Goal: Complete application form: Complete application form

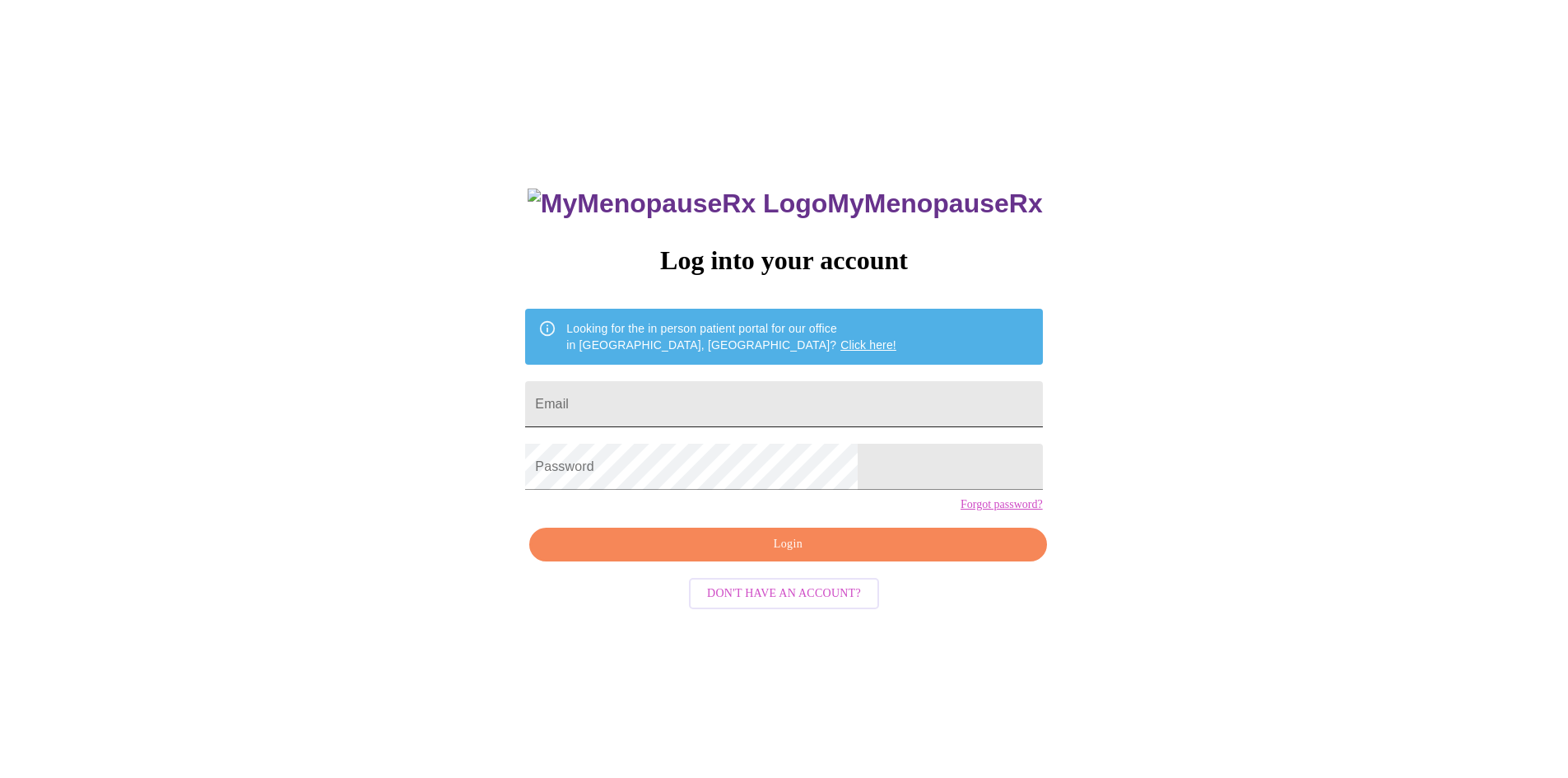
click at [736, 409] on input "Email" at bounding box center [784, 403] width 517 height 46
type input "[PERSON_NAME][EMAIL_ADDRESS][DOMAIN_NAME]"
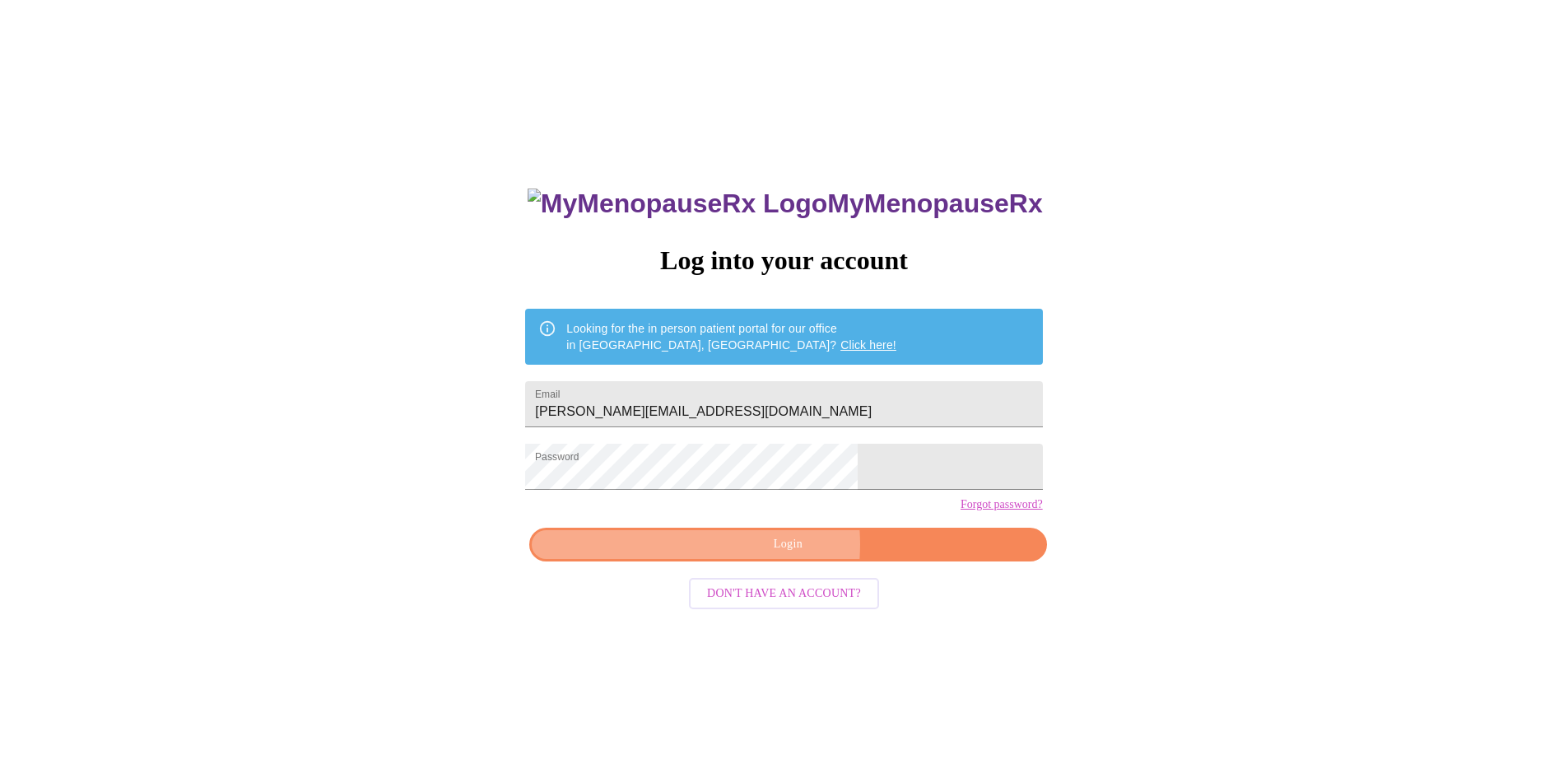
click at [772, 554] on span "Login" at bounding box center [788, 545] width 479 height 21
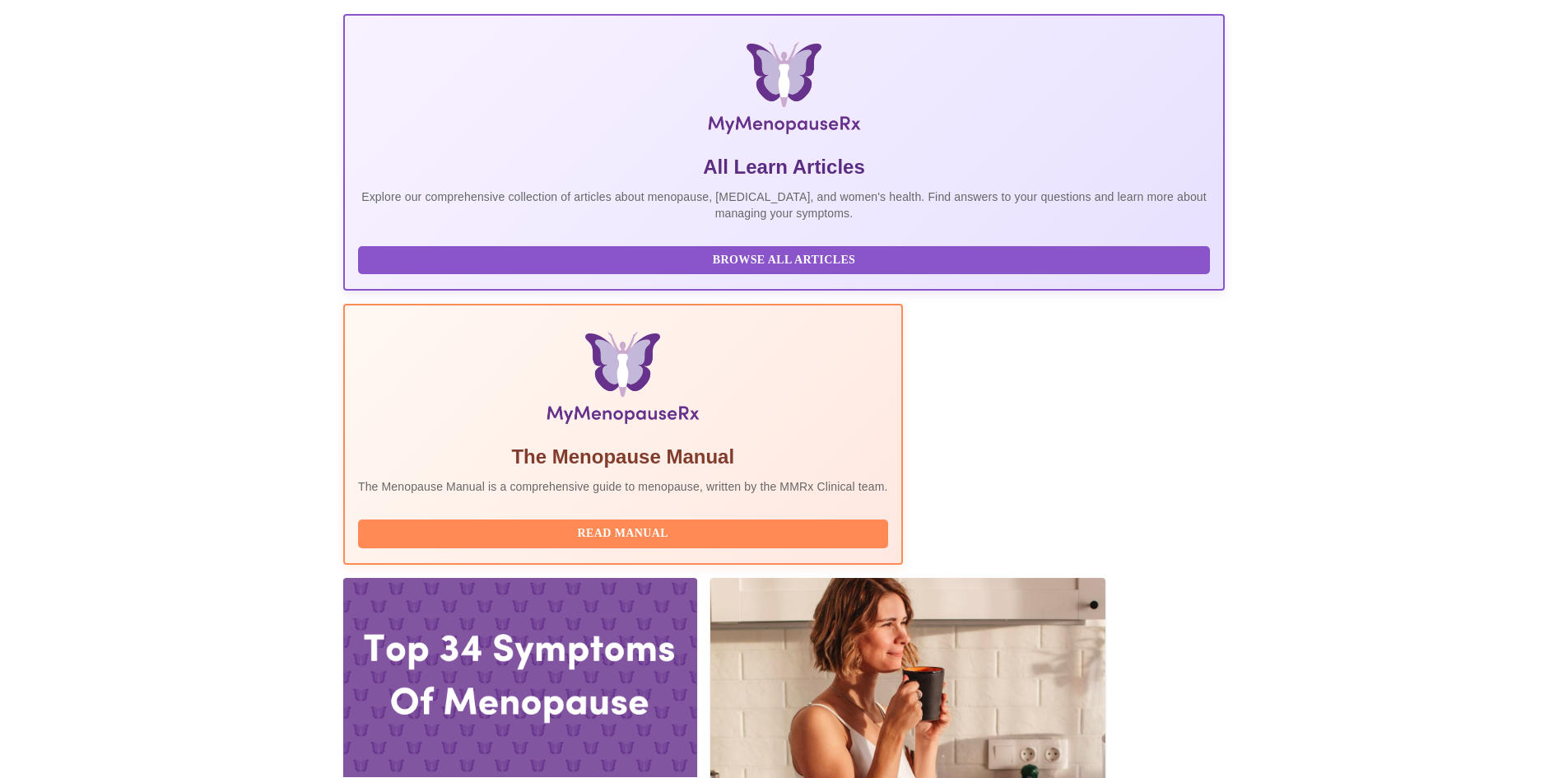
scroll to position [411, 0]
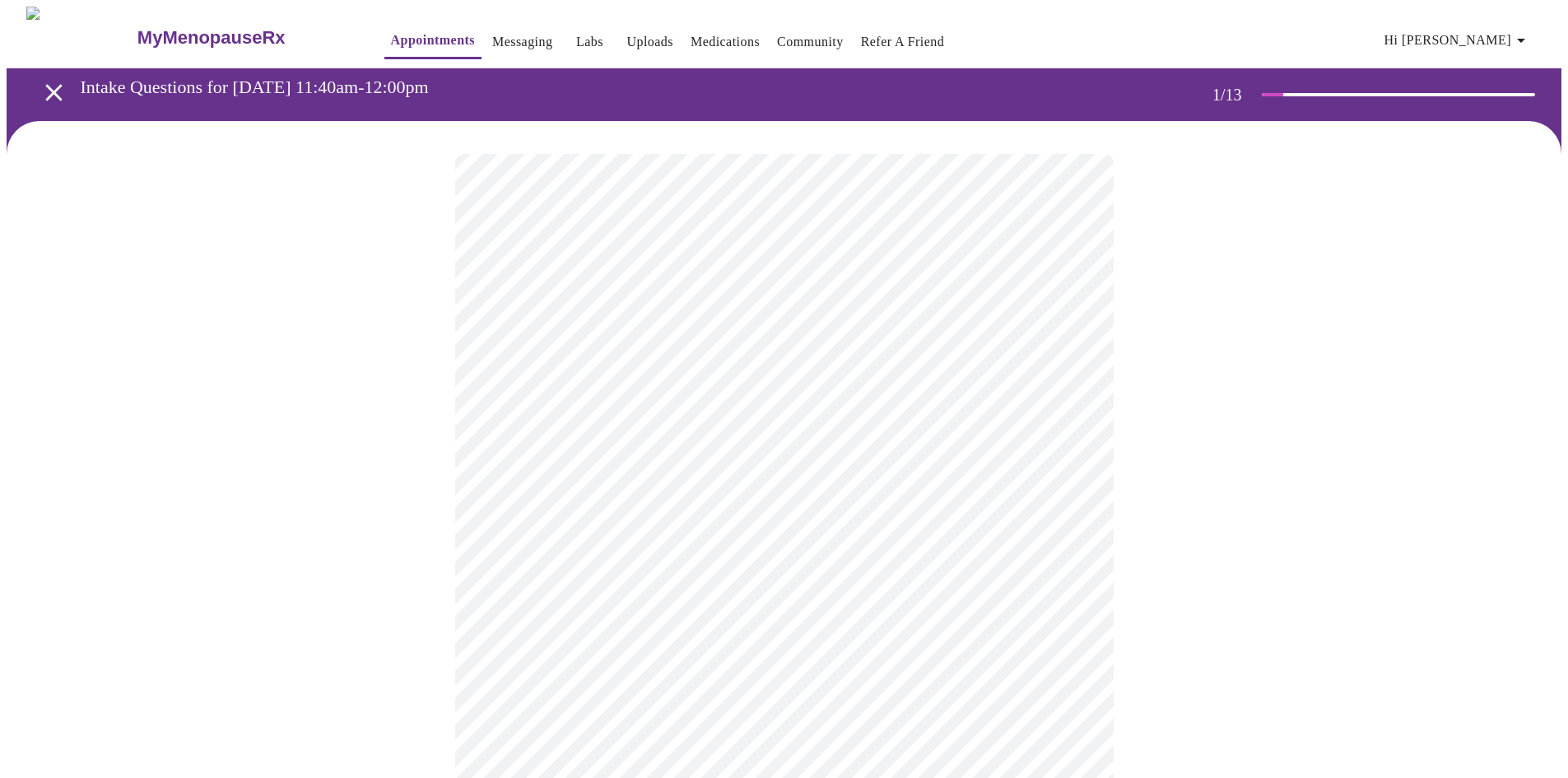
click at [660, 354] on body "MyMenopauseRx Appointments Messaging Labs Uploads Medications Community Refer a…" at bounding box center [784, 758] width 1555 height 1503
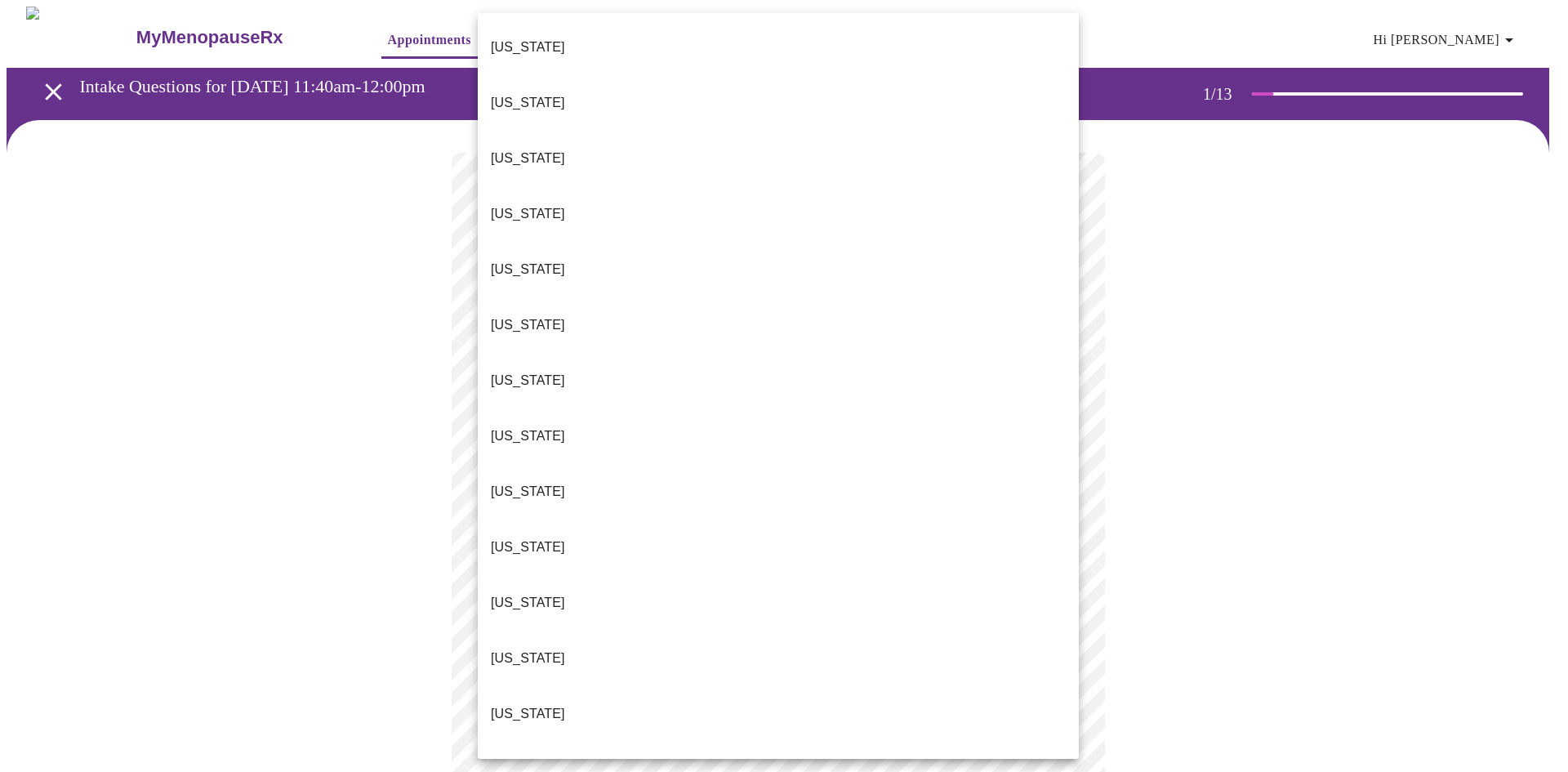
click at [505, 704] on p "[US_STATE]" at bounding box center [528, 713] width 74 height 20
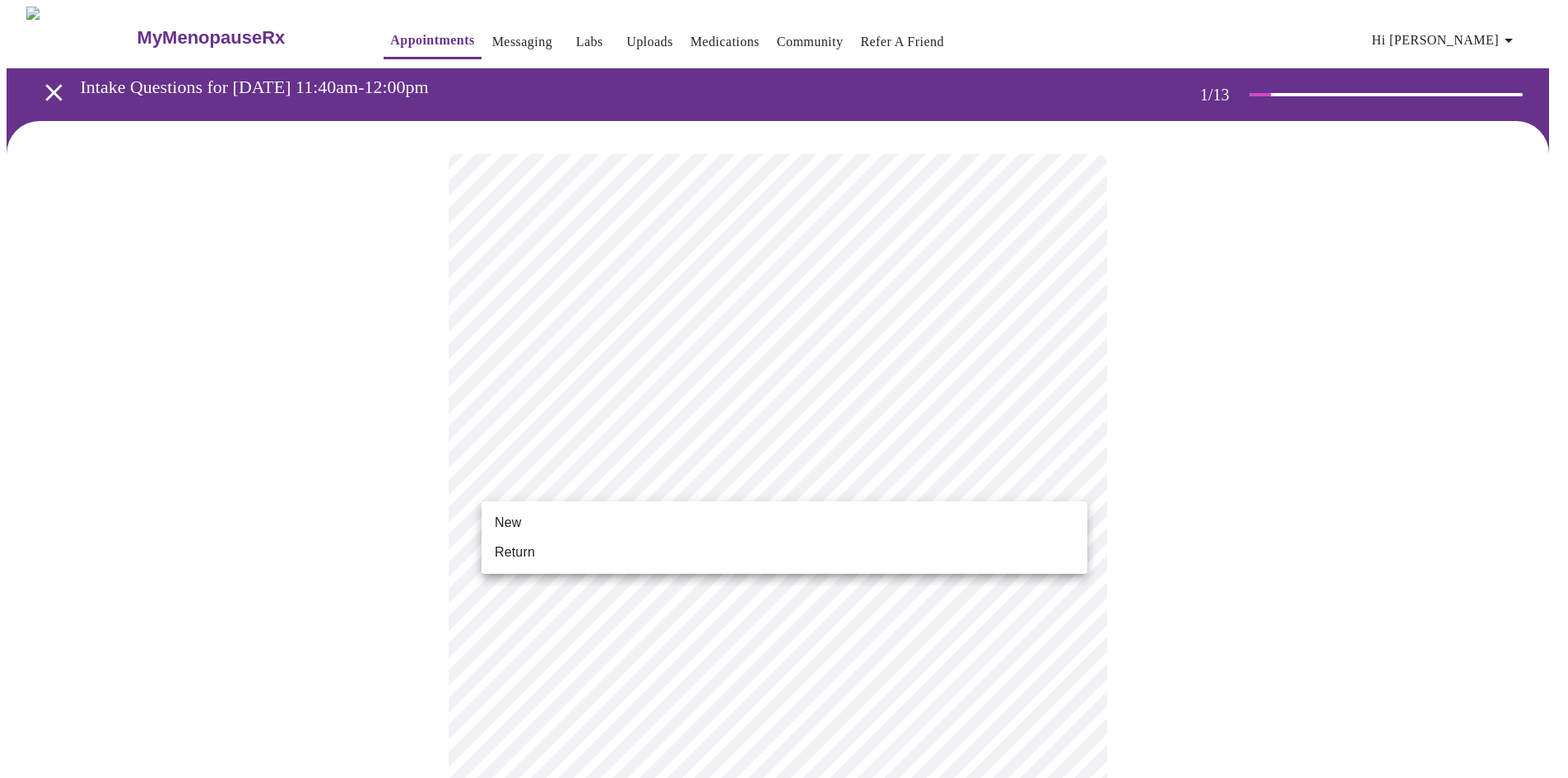
click at [553, 474] on body "MyMenopauseRx Appointments Messaging Labs Uploads Medications Community Refer a…" at bounding box center [784, 754] width 1555 height 1494
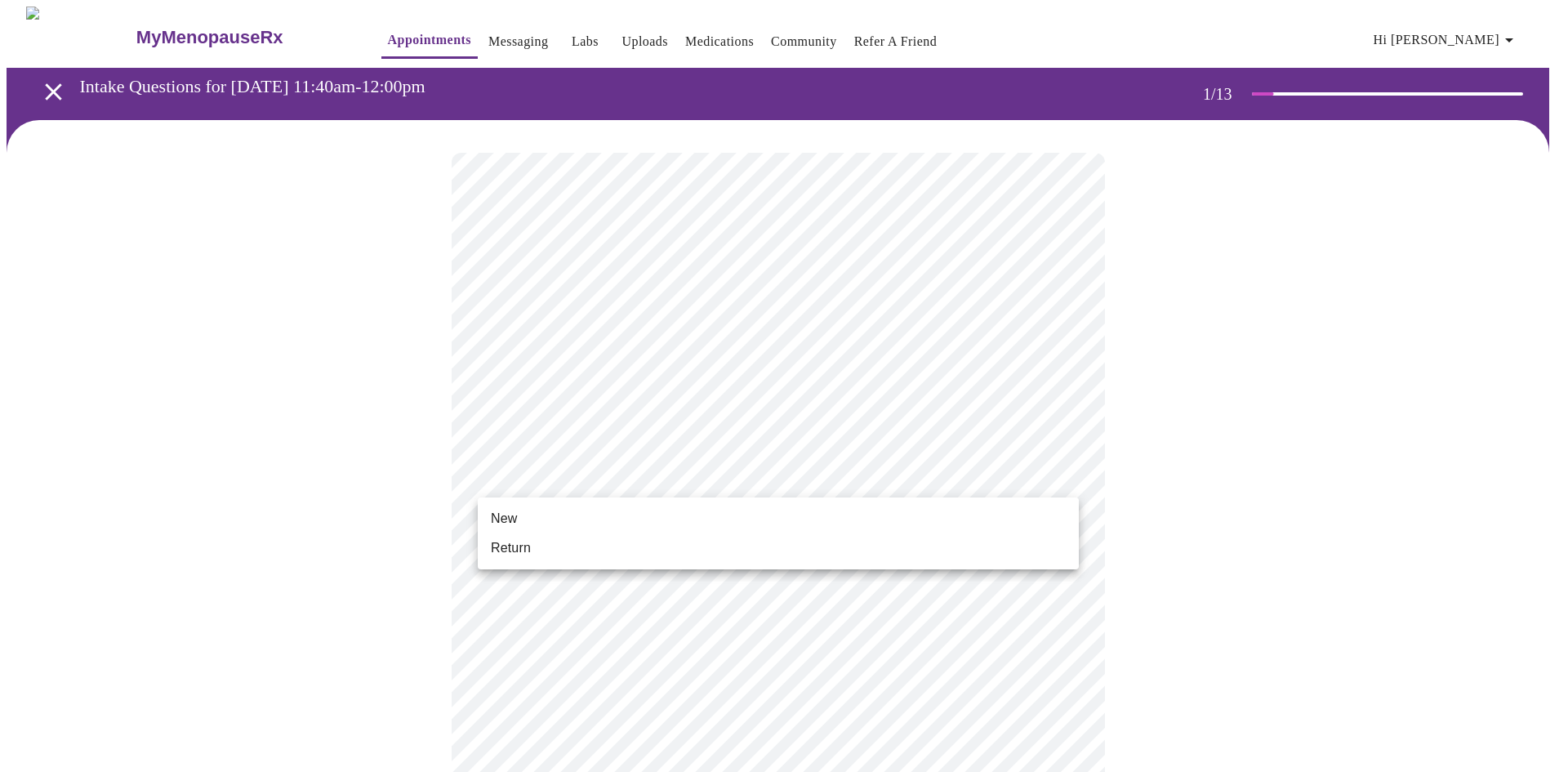
click at [515, 550] on span "Return" at bounding box center [510, 547] width 40 height 20
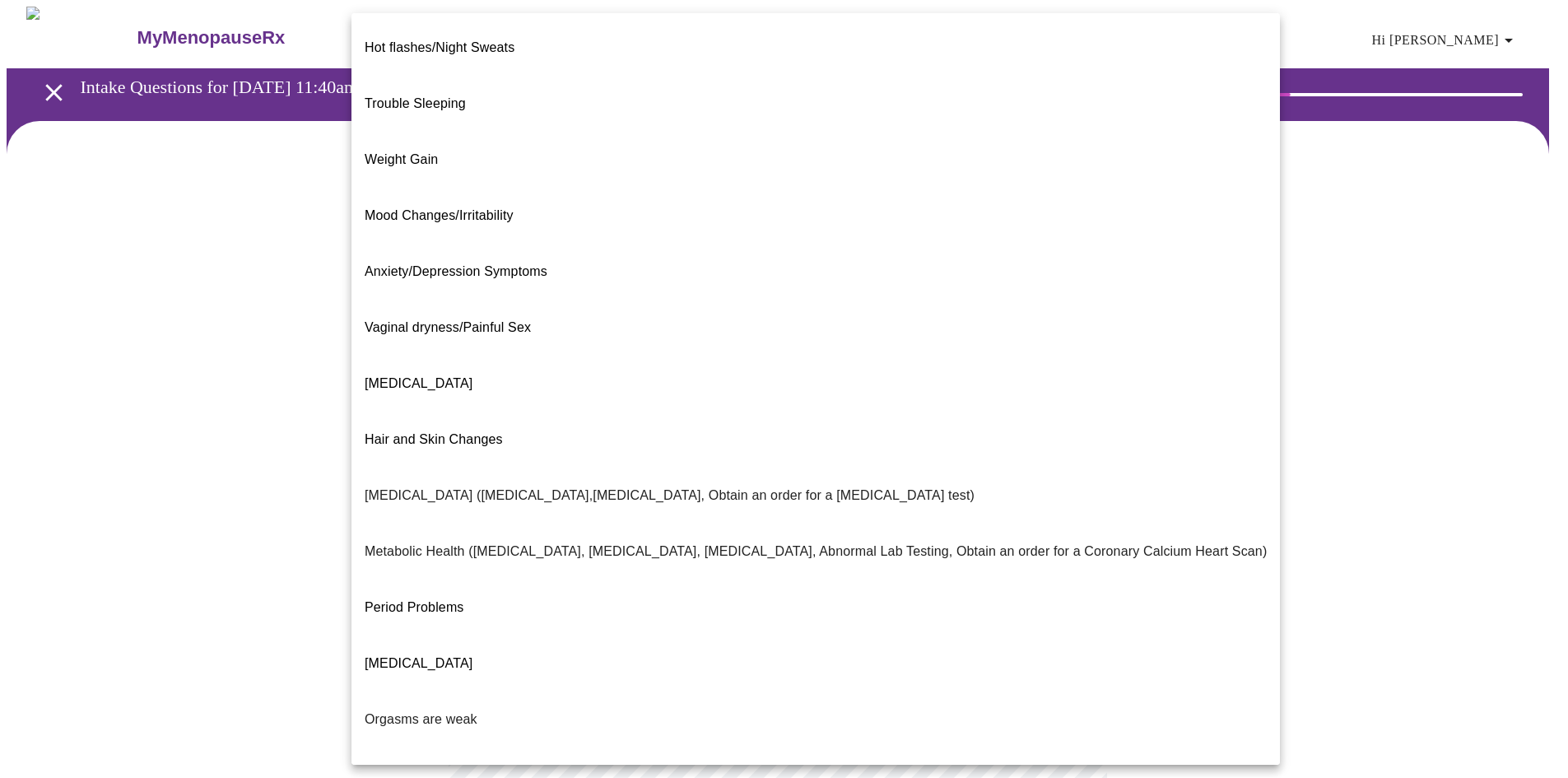
click at [709, 342] on body "MyMenopauseRx Appointments Messaging Labs Uploads Medications Community Refer a…" at bounding box center [784, 501] width 1555 height 989
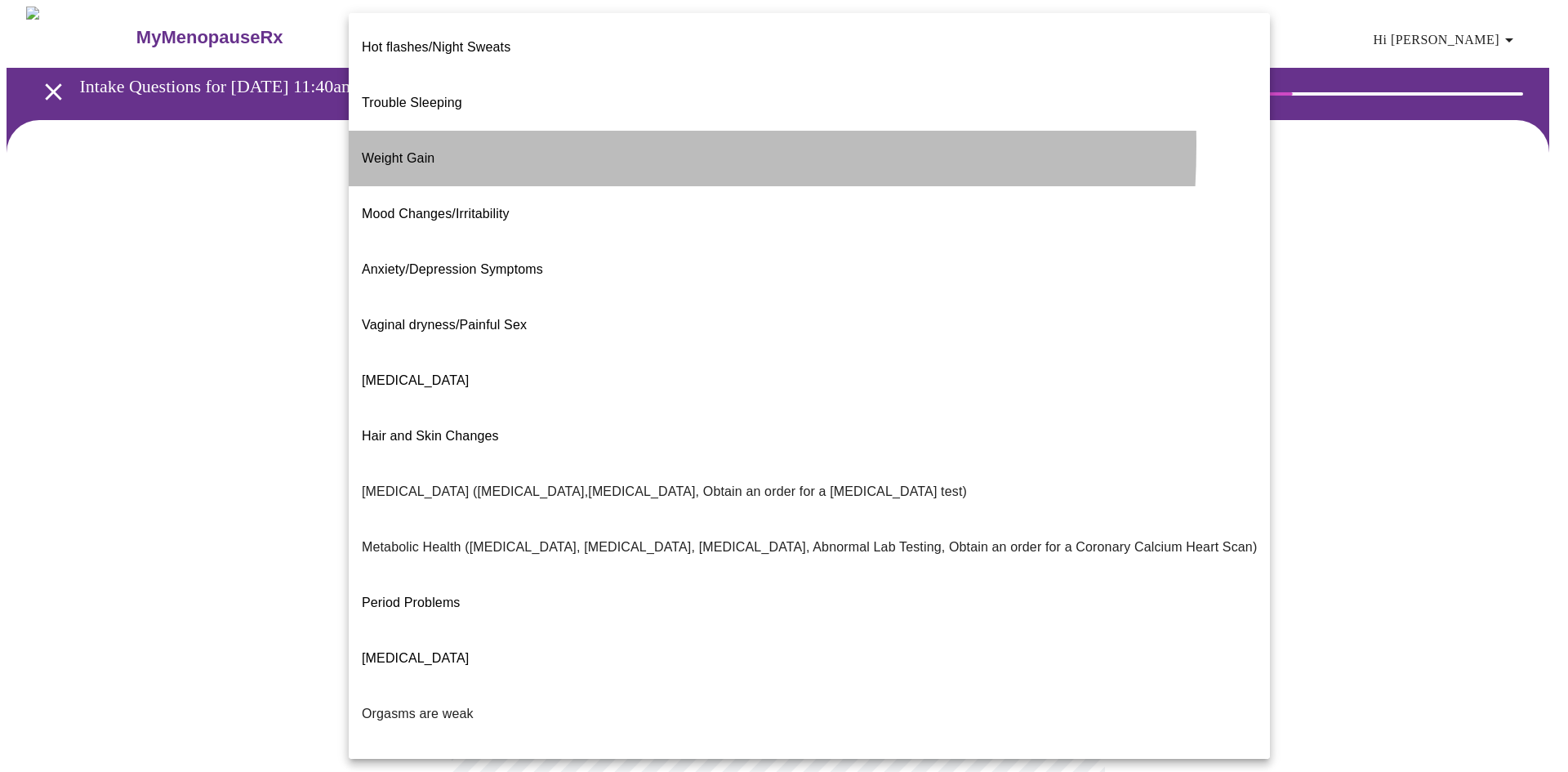
click at [465, 131] on li "Weight Gain" at bounding box center [809, 158] width 921 height 56
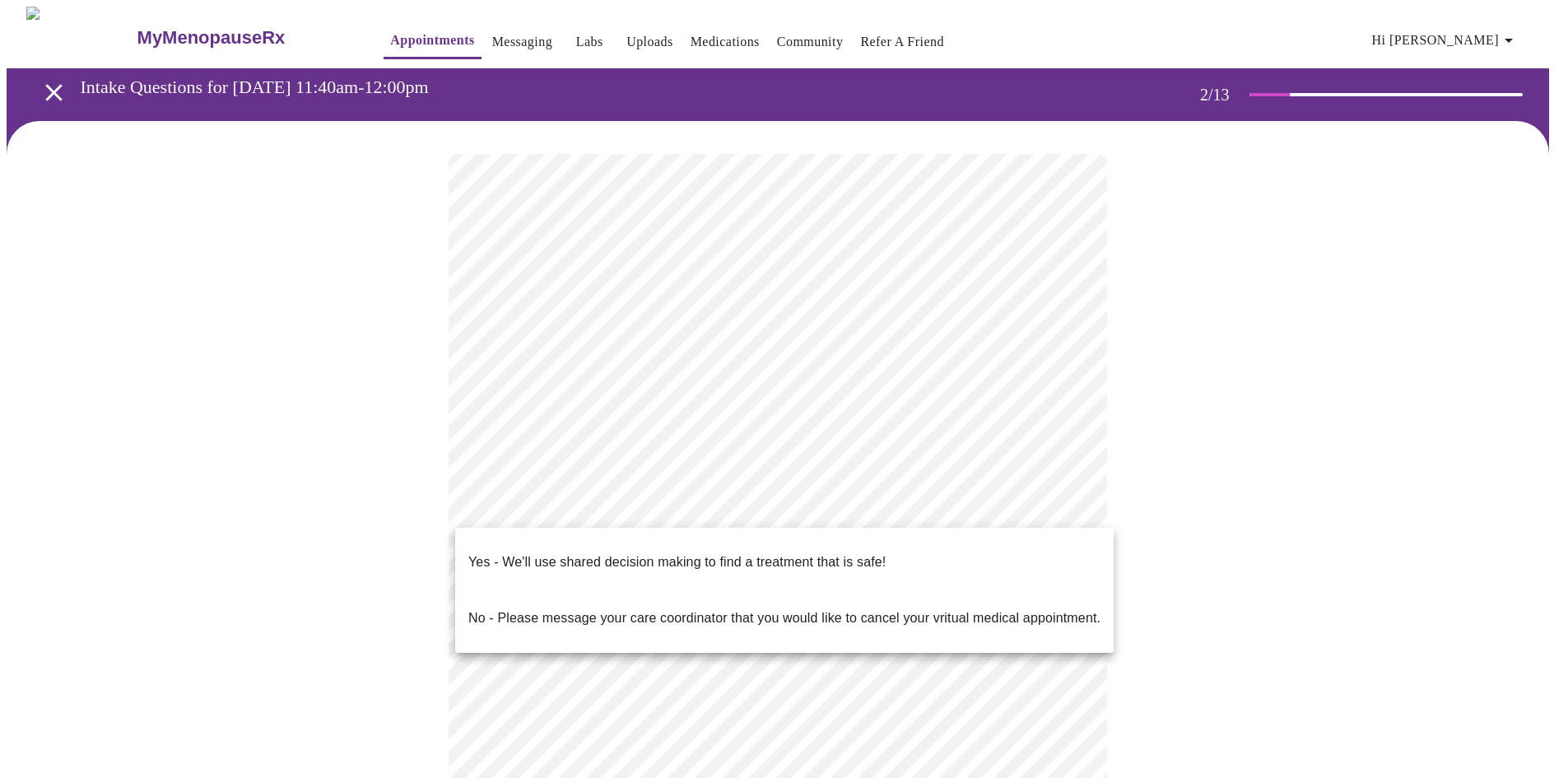
click at [580, 513] on body "MyMenopauseRx Appointments Messaging Labs Uploads Medications Community Refer a…" at bounding box center [784, 496] width 1555 height 979
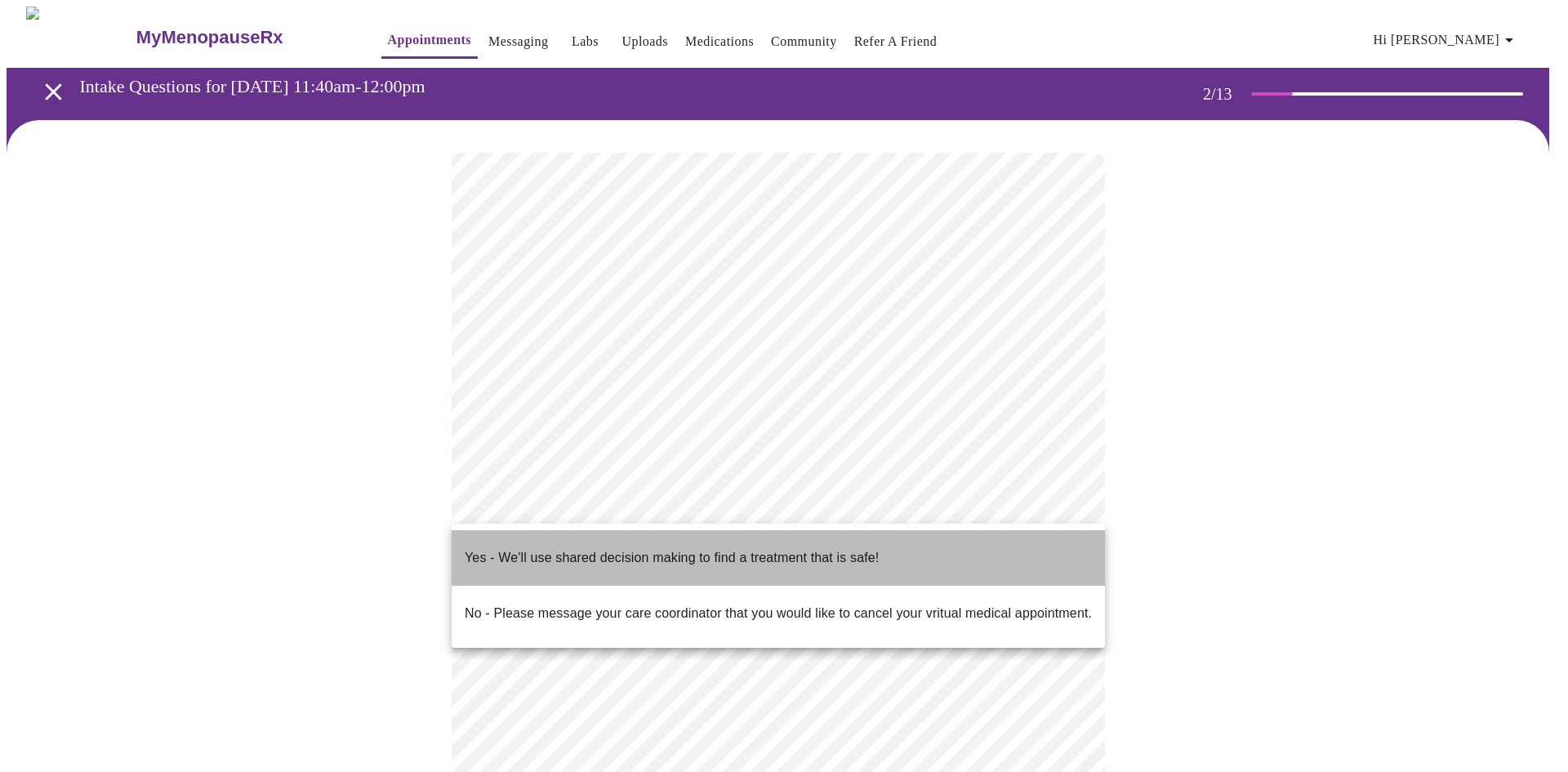
click at [574, 548] on p "Yes - We'll use shared decision making to find a treatment that is safe!" at bounding box center [671, 558] width 414 height 20
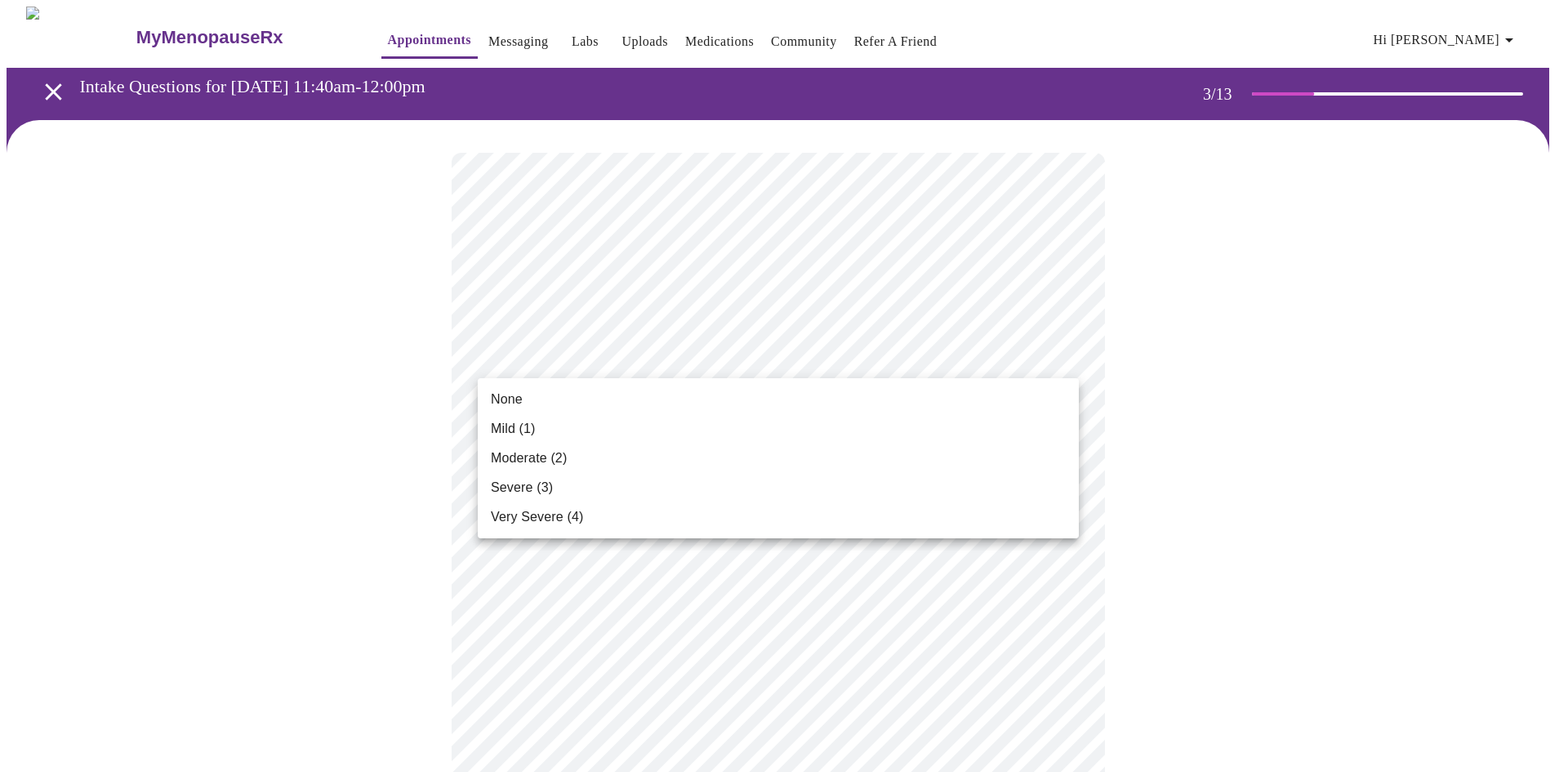
click at [642, 417] on li "Mild (1)" at bounding box center [778, 429] width 601 height 29
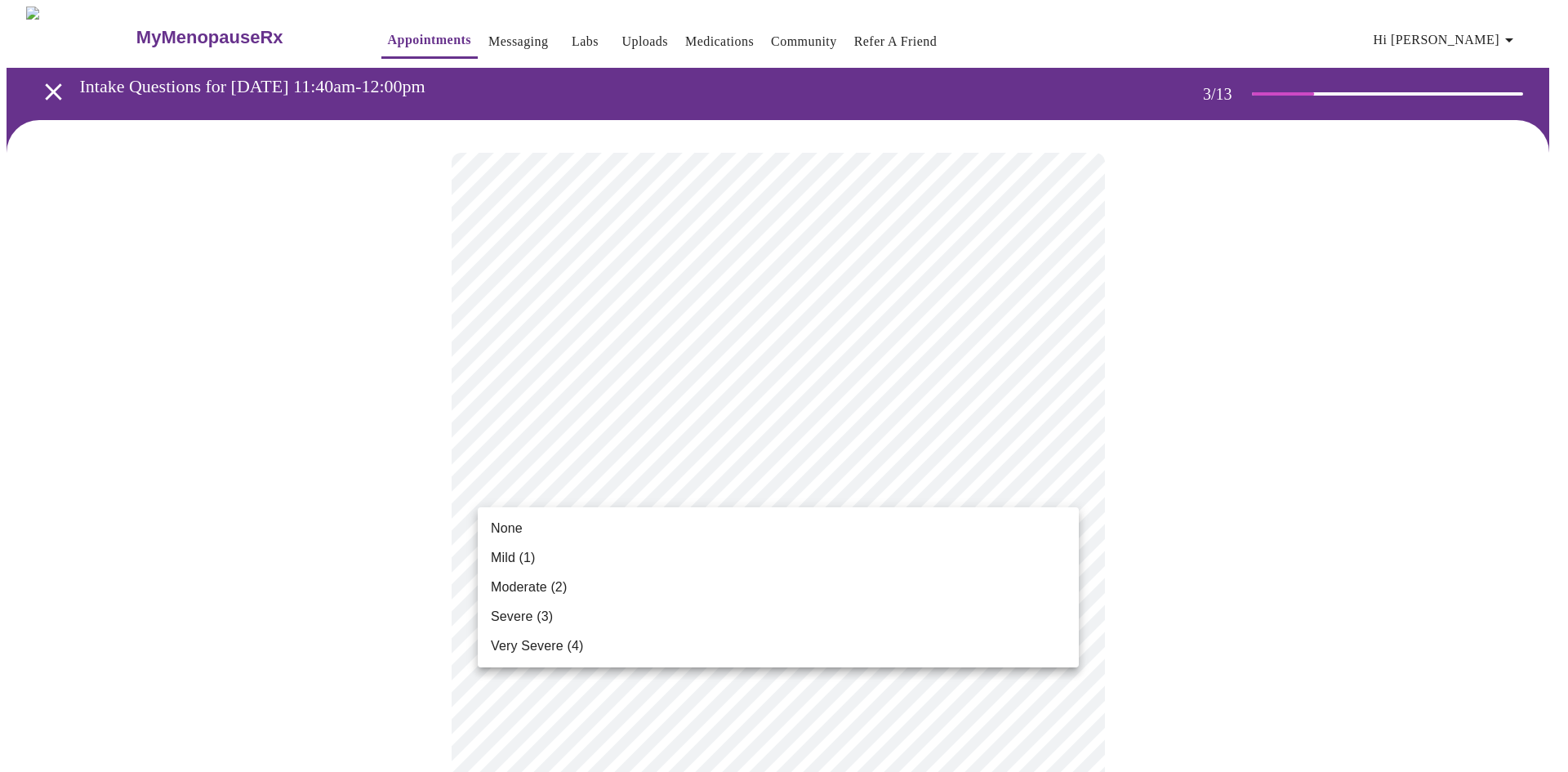
click at [632, 525] on li "None" at bounding box center [778, 528] width 601 height 29
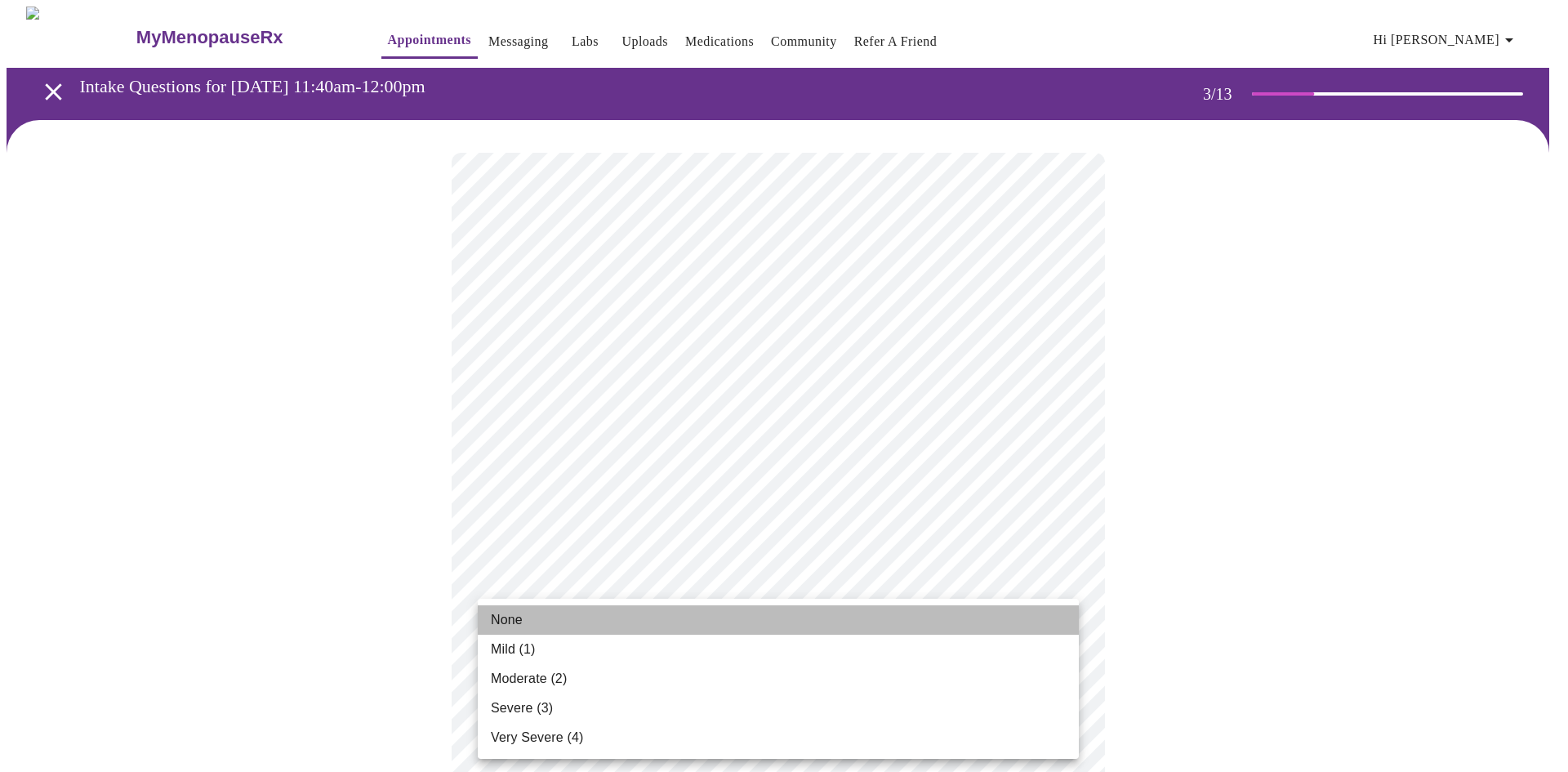
click at [620, 612] on li "None" at bounding box center [778, 620] width 601 height 29
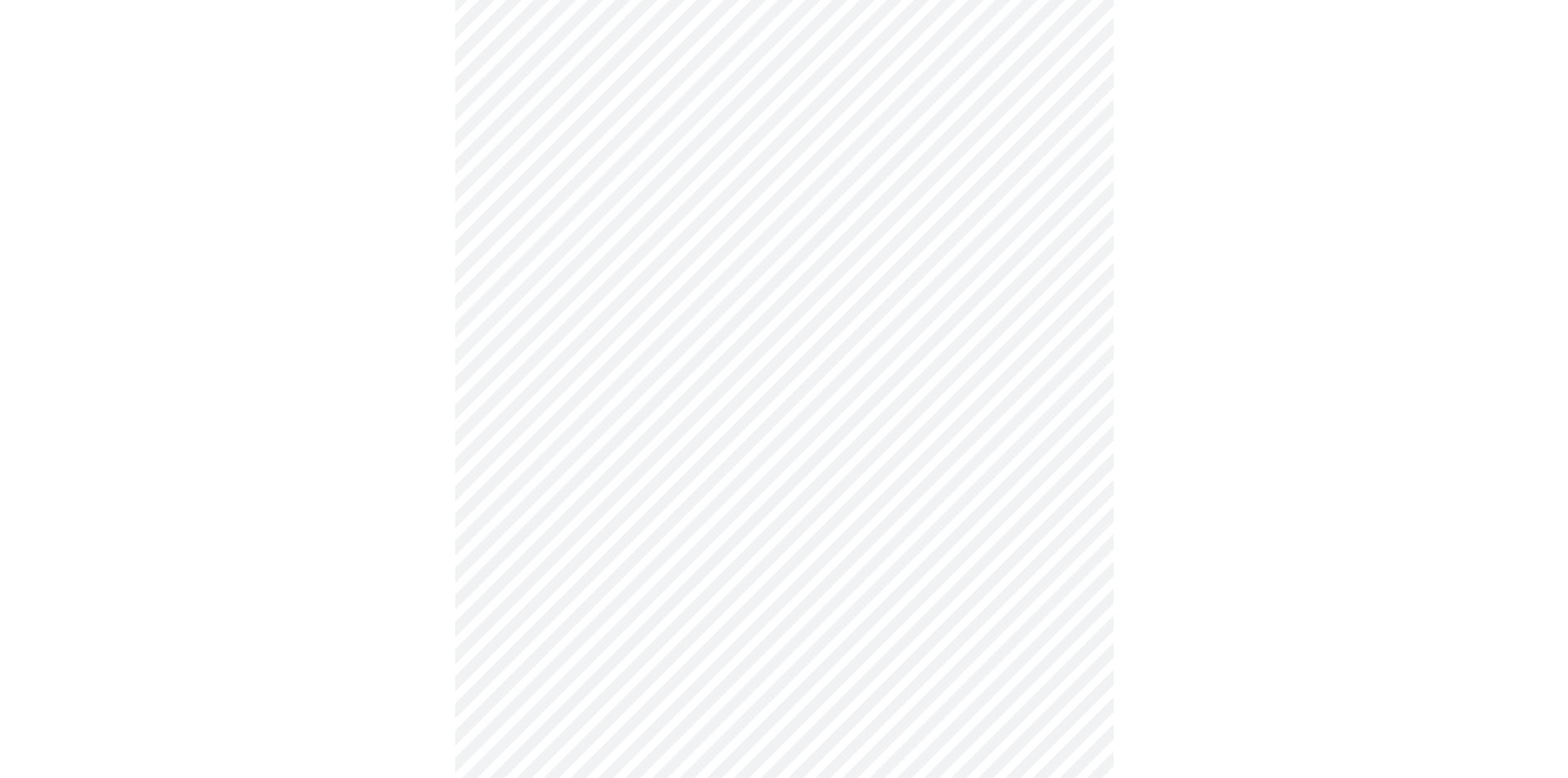
scroll to position [411, 0]
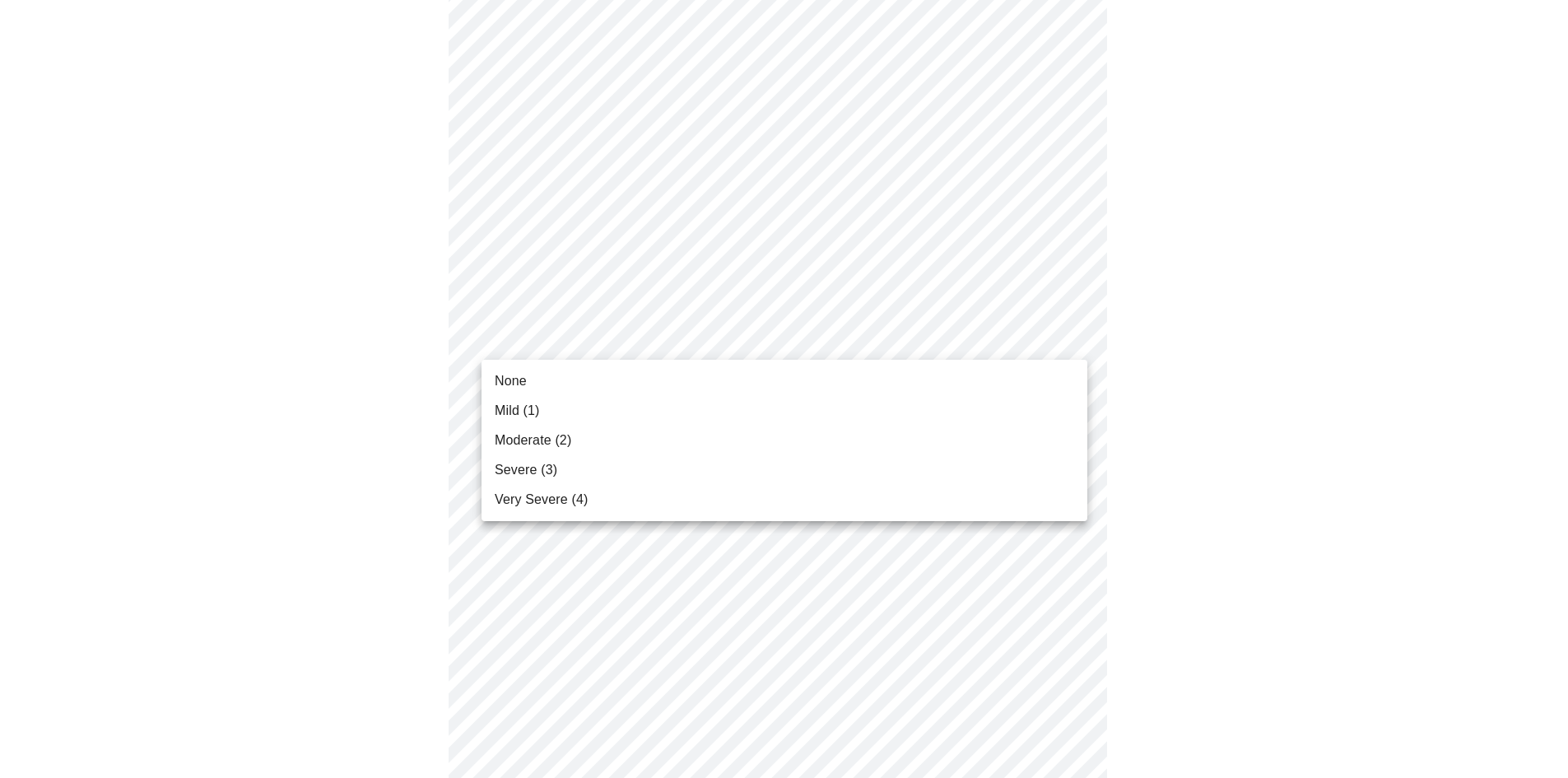
click at [623, 345] on body "MyMenopauseRx Appointments Messaging Labs Uploads Medications Community Refer a…" at bounding box center [784, 655] width 1555 height 2120
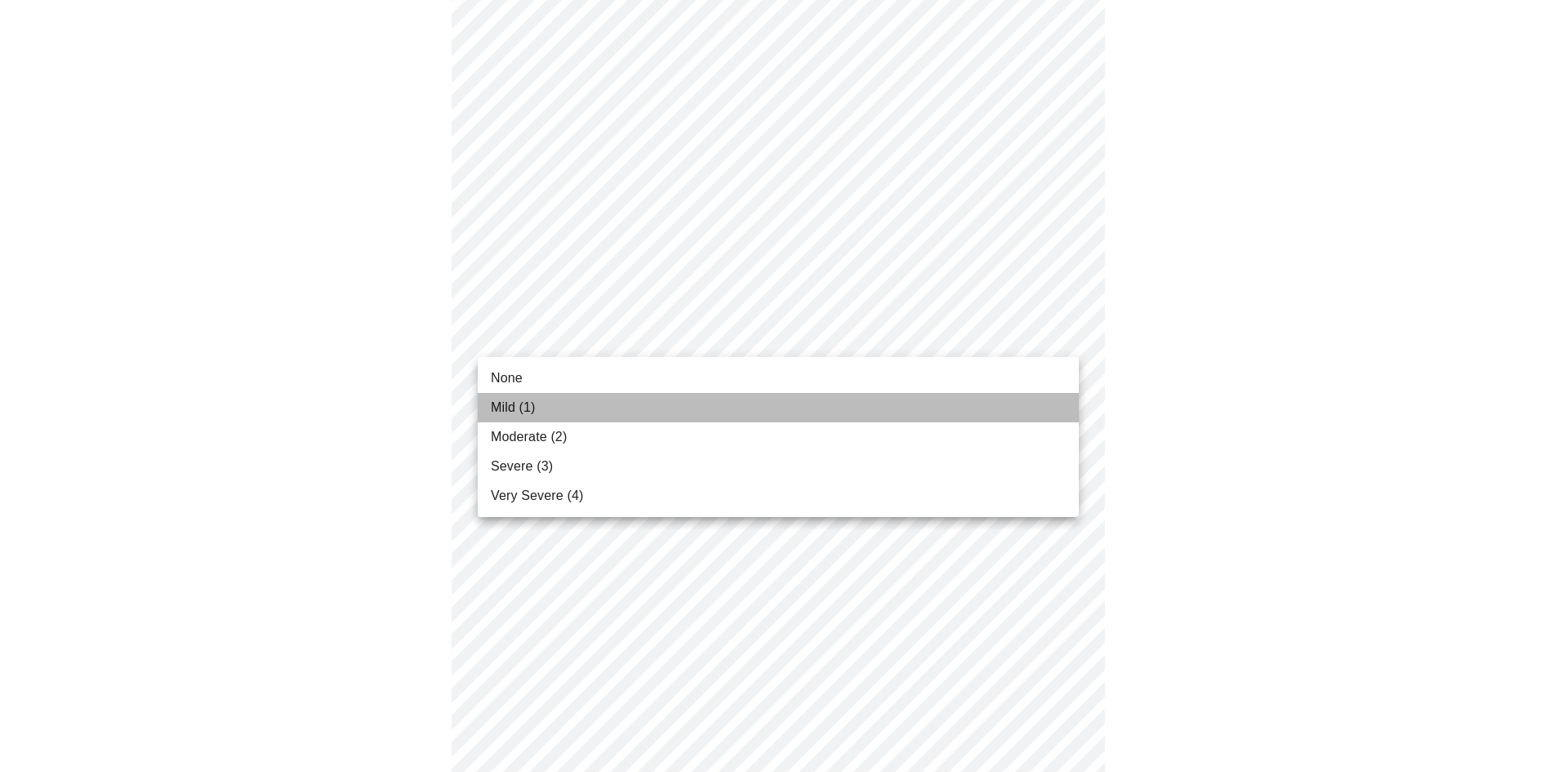
click at [613, 408] on li "Mild (1)" at bounding box center [778, 407] width 601 height 29
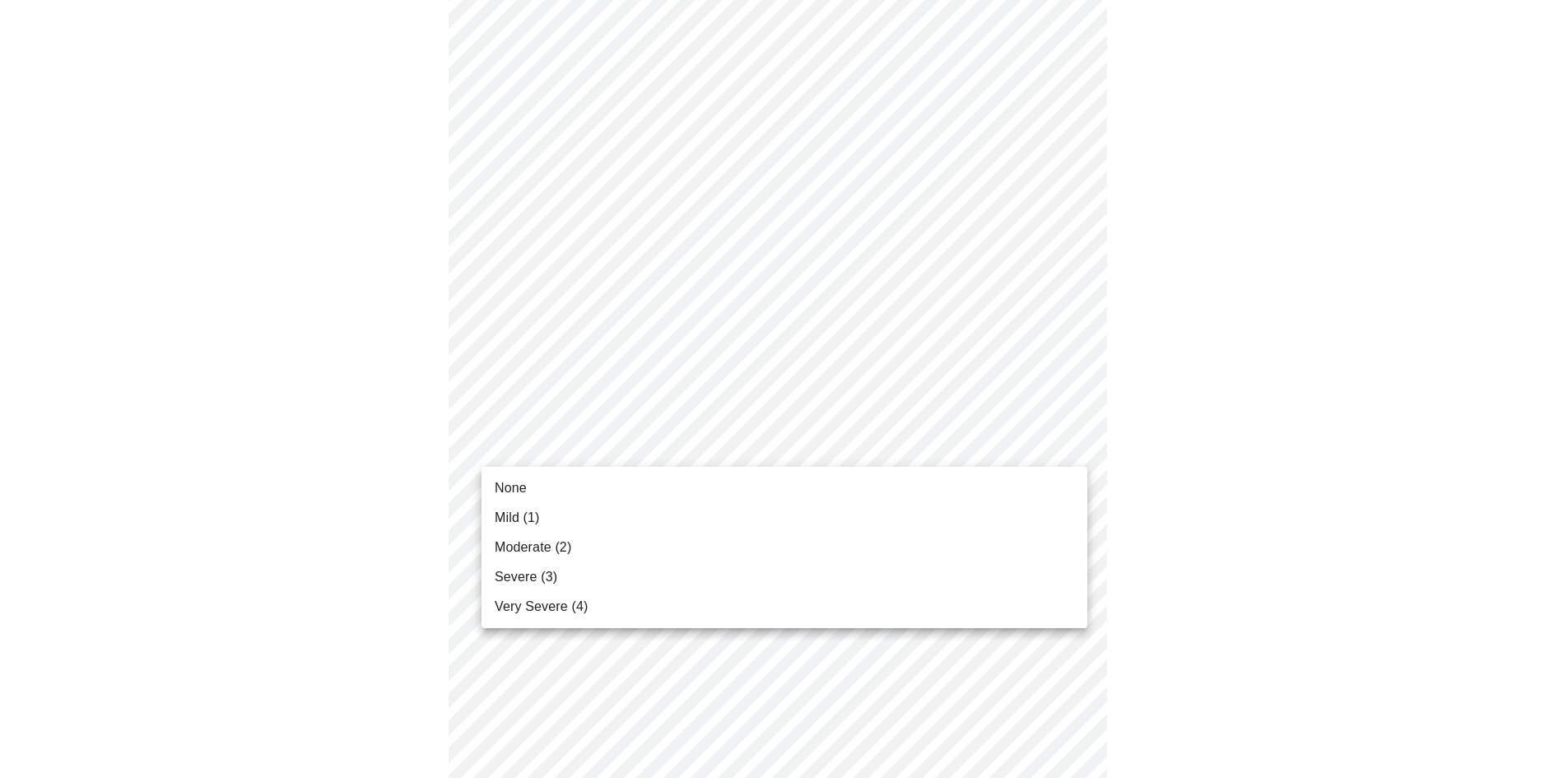
click at [612, 446] on body "MyMenopauseRx Appointments Messaging Labs Uploads Medications Community Refer a…" at bounding box center [784, 643] width 1555 height 2096
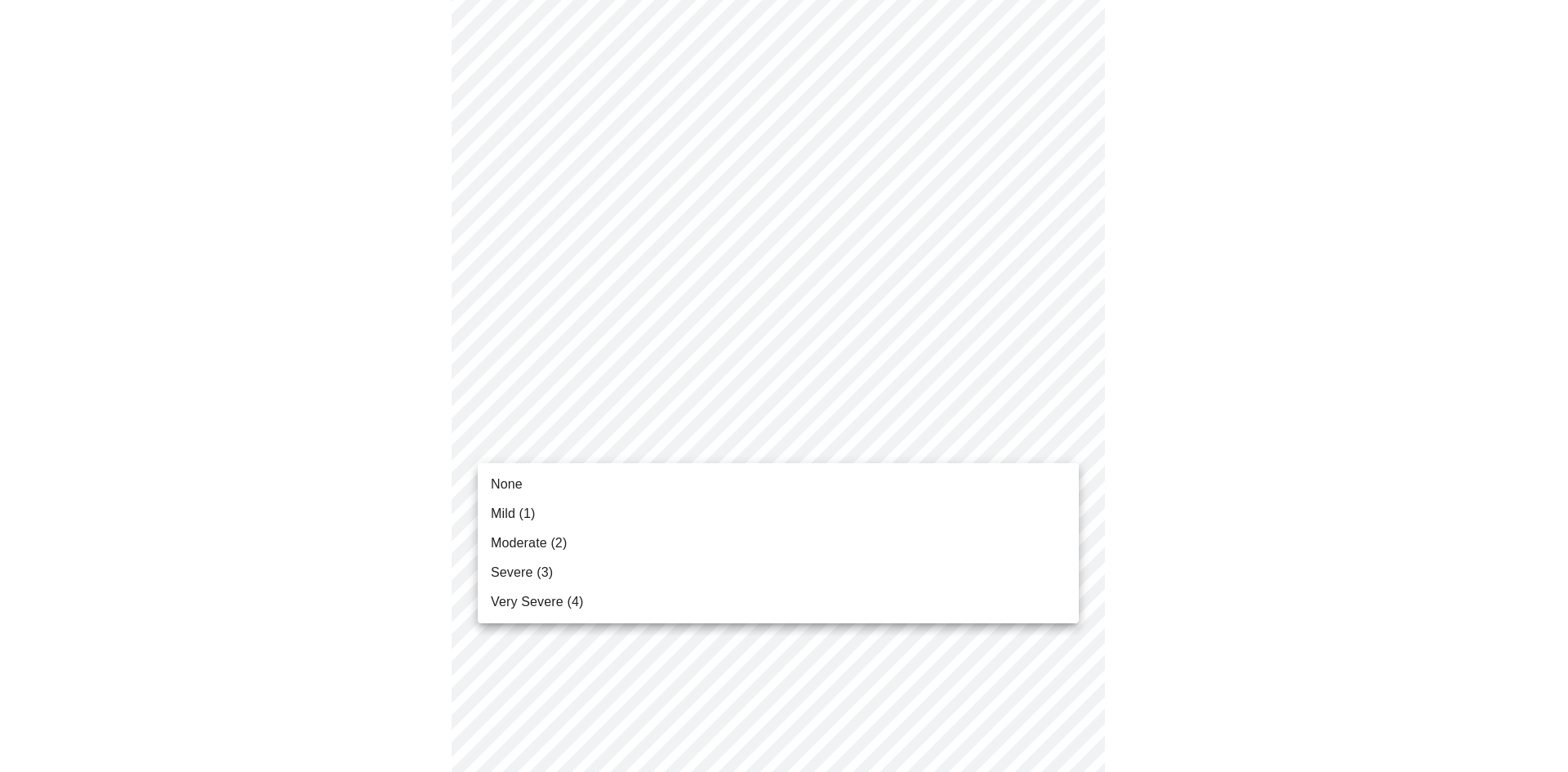
click at [598, 516] on li "Mild (1)" at bounding box center [778, 514] width 601 height 29
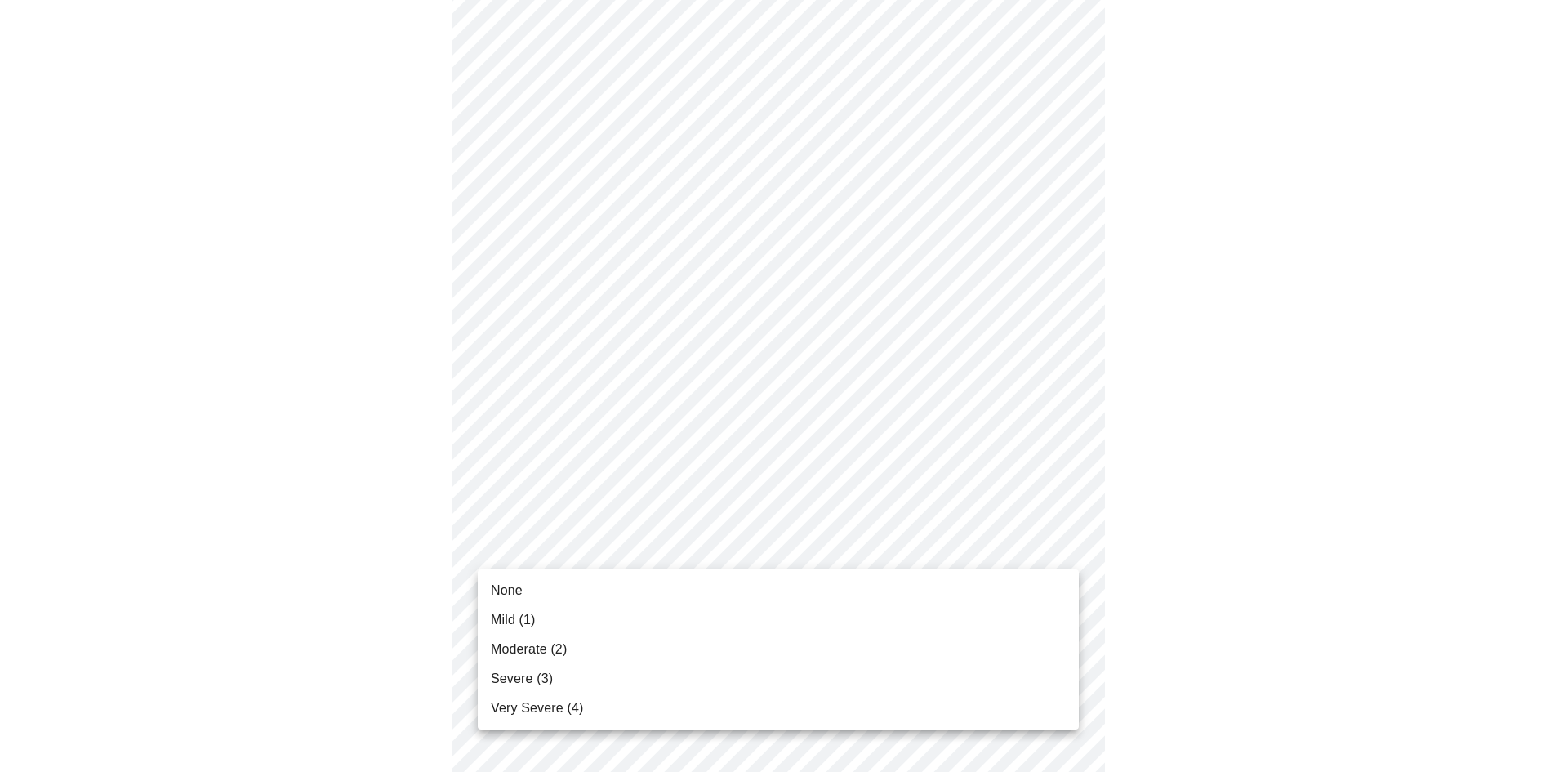
click at [598, 559] on body "MyMenopauseRx Appointments Messaging Labs Uploads Medications Community Refer a…" at bounding box center [784, 627] width 1554 height 2058
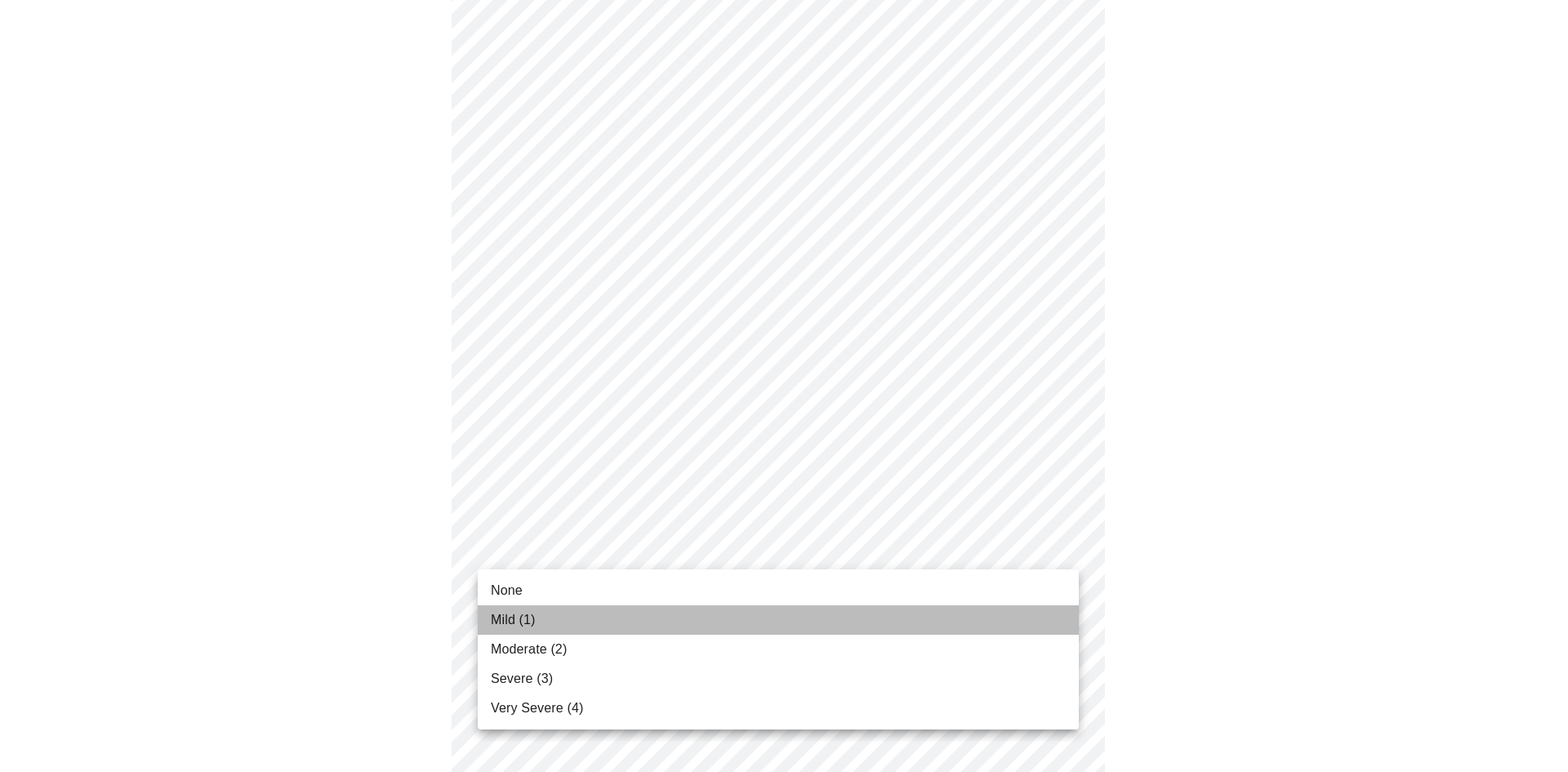
click at [584, 620] on li "Mild (1)" at bounding box center [778, 620] width 601 height 29
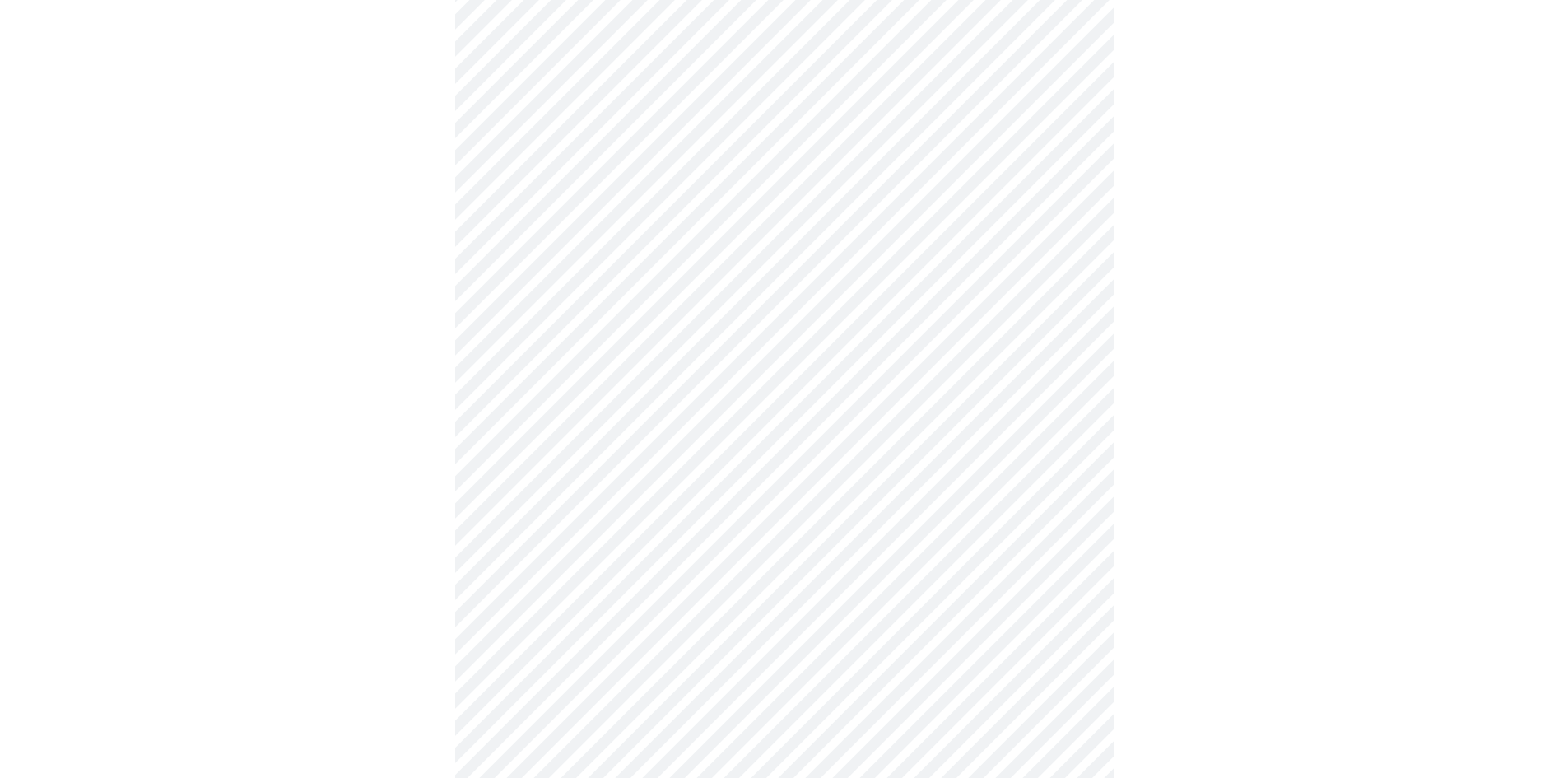
click at [588, 683] on body "MyMenopauseRx Appointments Messaging Labs Uploads Medications Community Refer a…" at bounding box center [784, 620] width 1555 height 2050
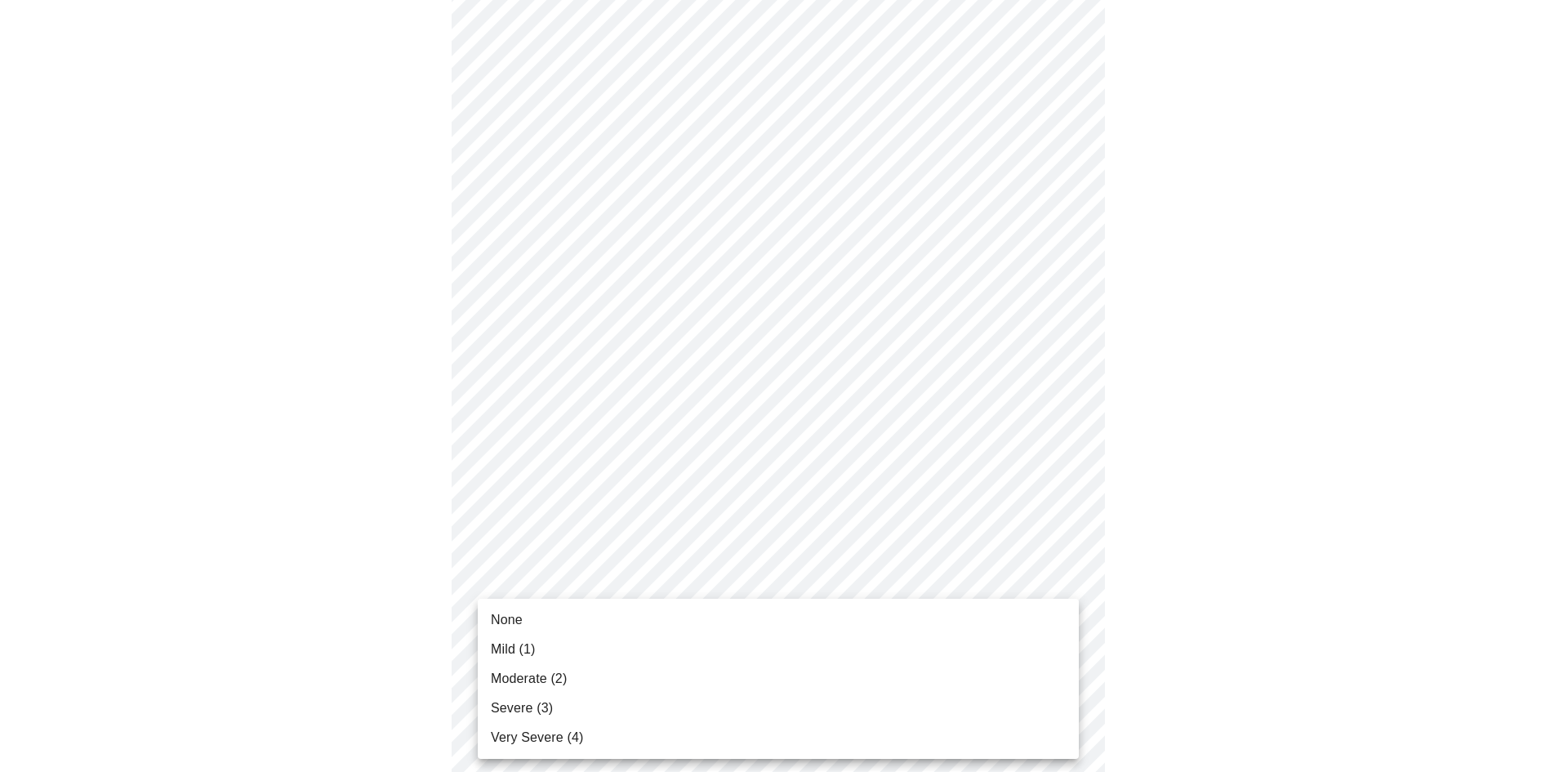
click at [583, 678] on li "Moderate (2)" at bounding box center [778, 678] width 601 height 29
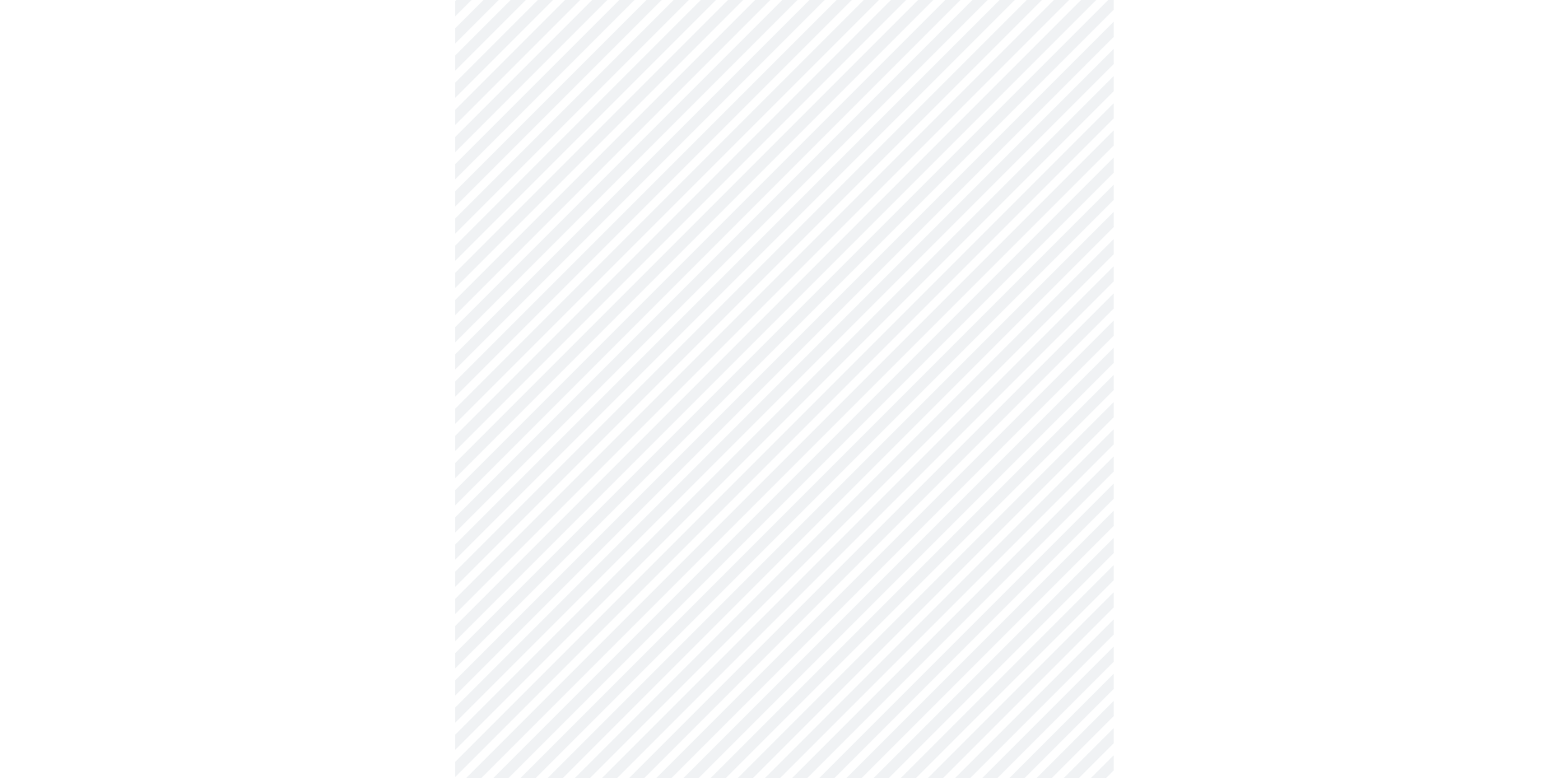
scroll to position [905, 0]
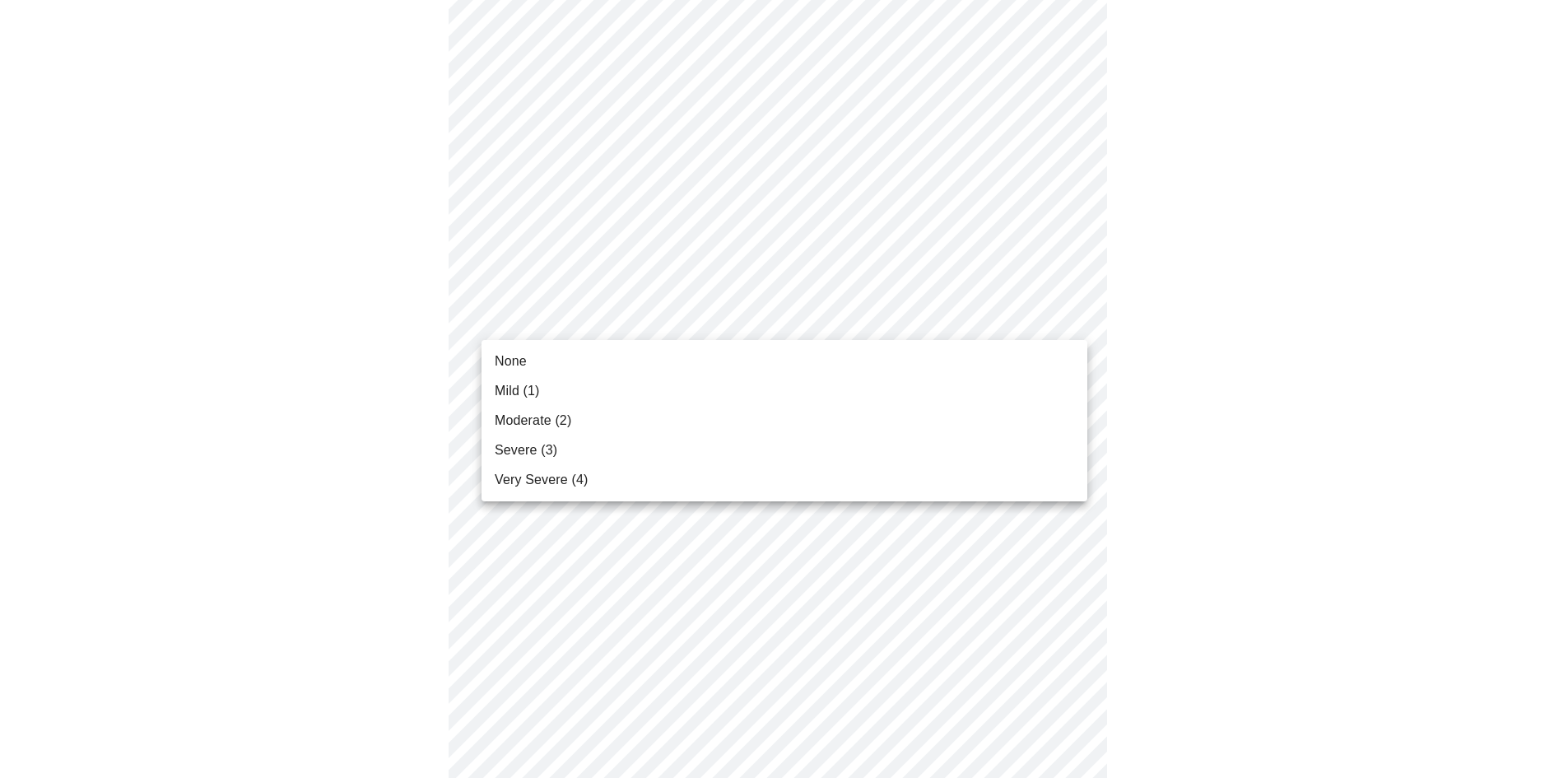
click at [610, 313] on body "MyMenopauseRx Appointments Messaging Labs Uploads Medications Community Refer a…" at bounding box center [784, 115] width 1555 height 2028
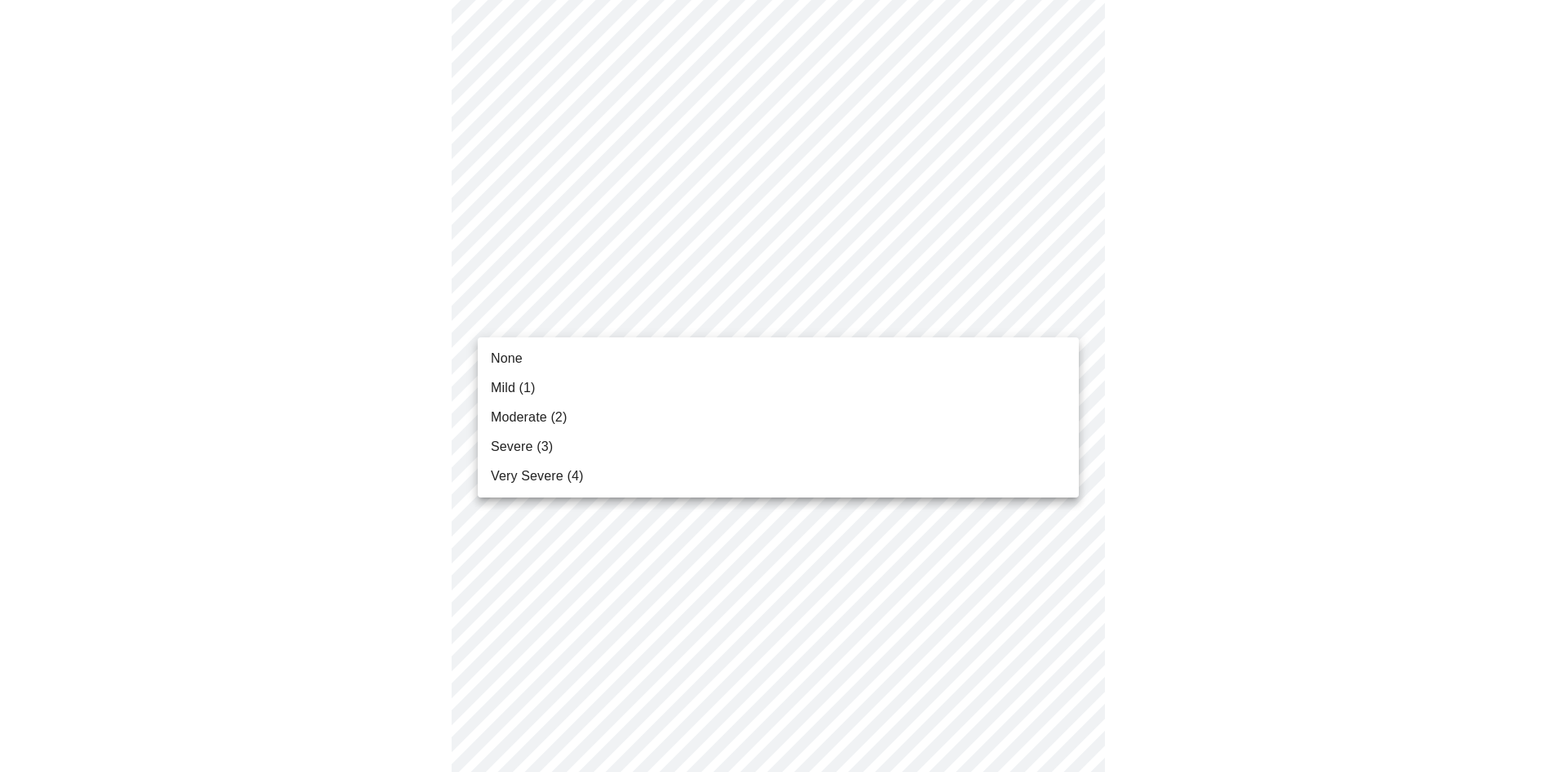
click at [584, 386] on li "Mild (1)" at bounding box center [778, 388] width 601 height 29
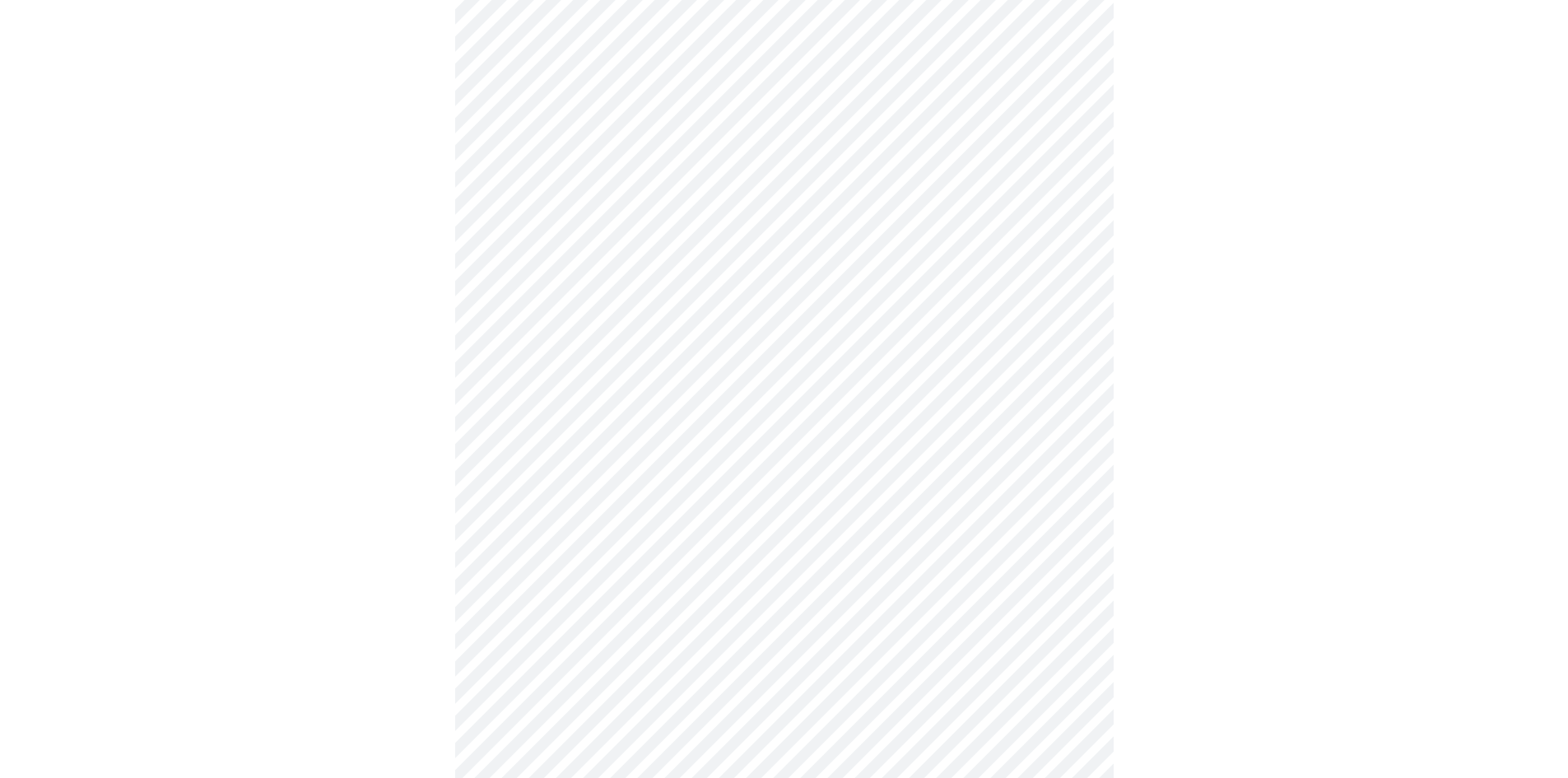
click at [602, 447] on body "MyMenopauseRx Appointments Messaging Labs Uploads Medications Community Refer a…" at bounding box center [784, 103] width 1555 height 2004
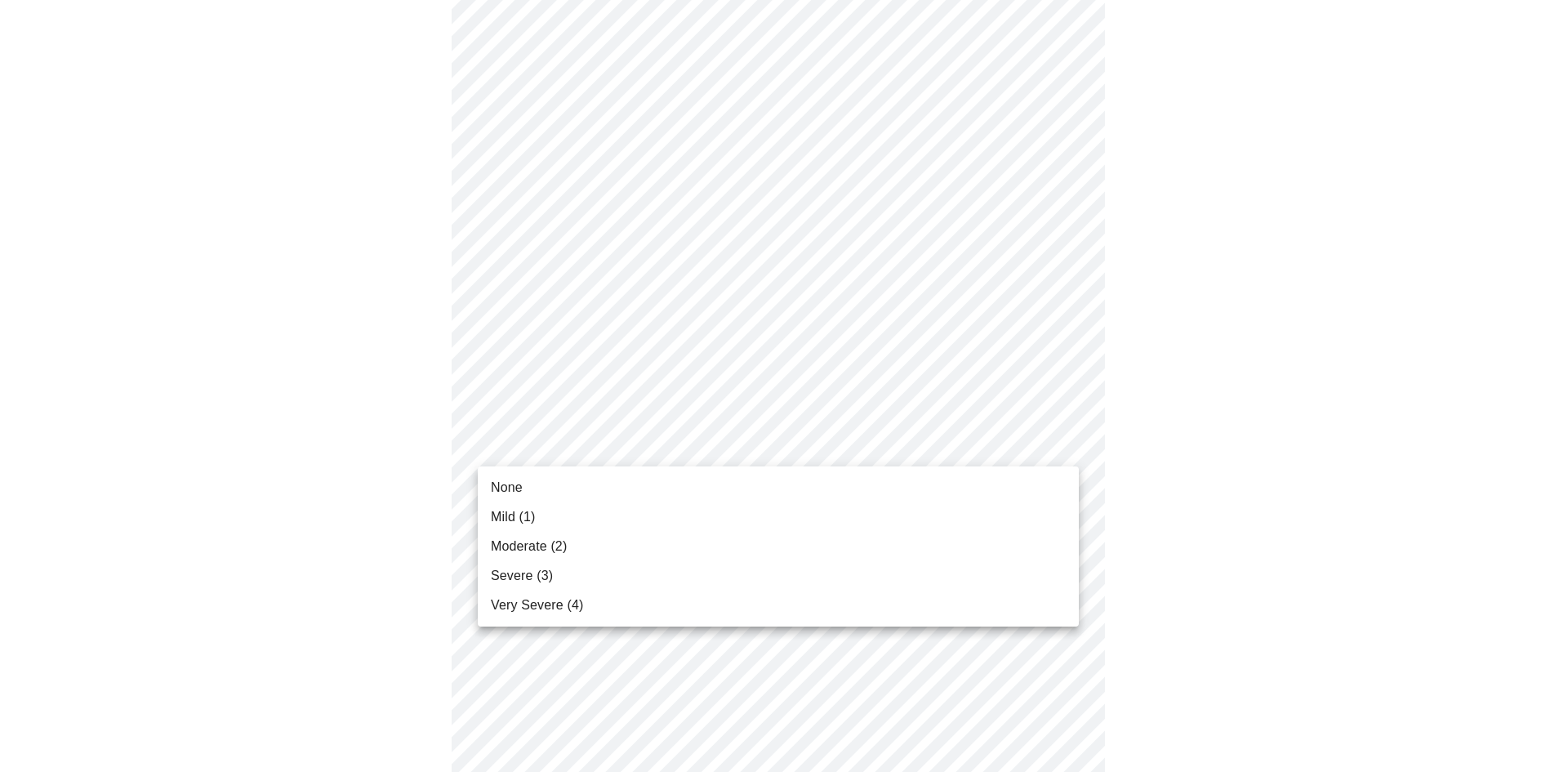
click at [598, 496] on li "None" at bounding box center [778, 487] width 601 height 29
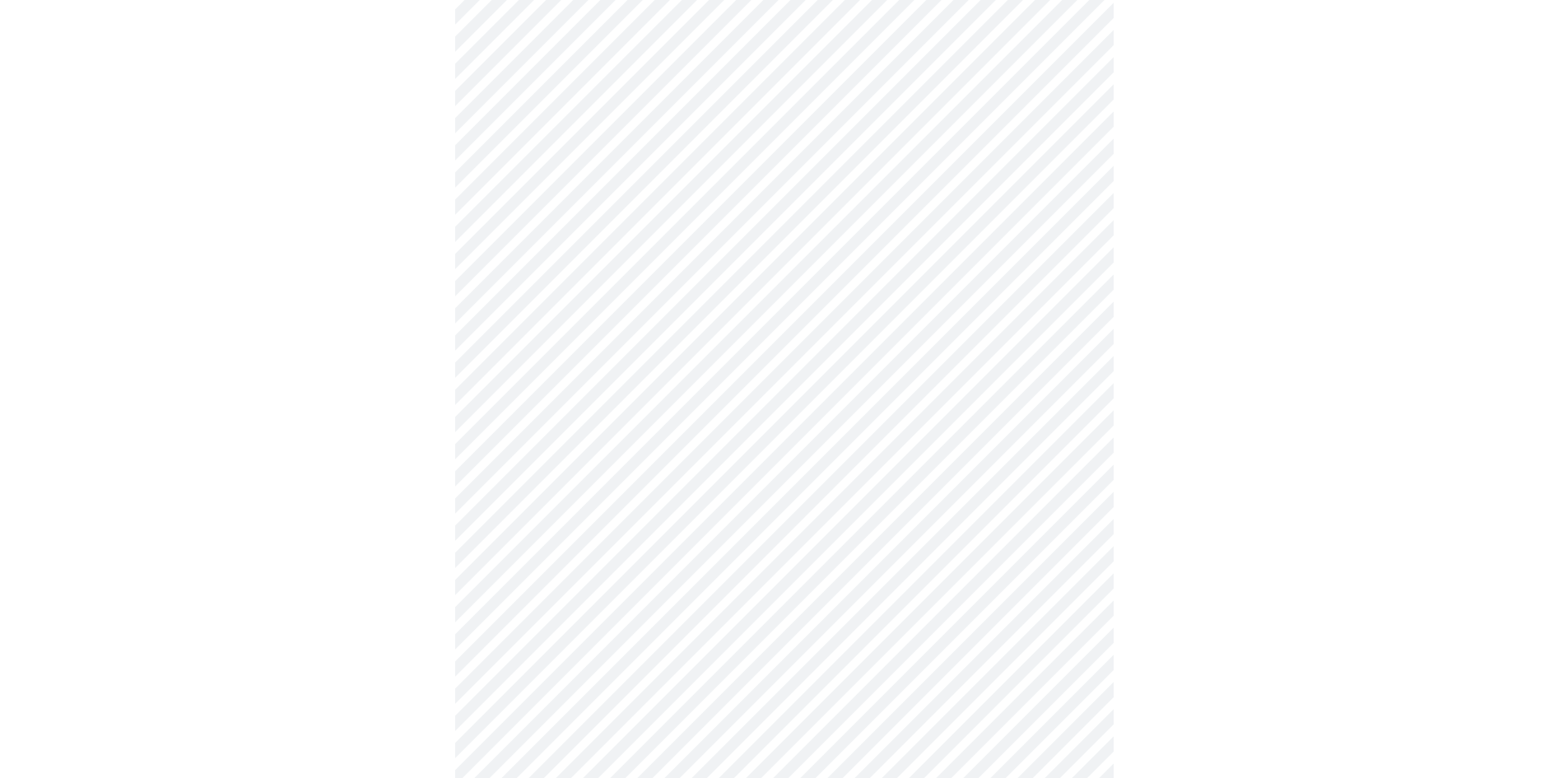
click at [607, 576] on body "MyMenopauseRx Appointments Messaging Labs Uploads Medications Community Refer a…" at bounding box center [784, 92] width 1555 height 1982
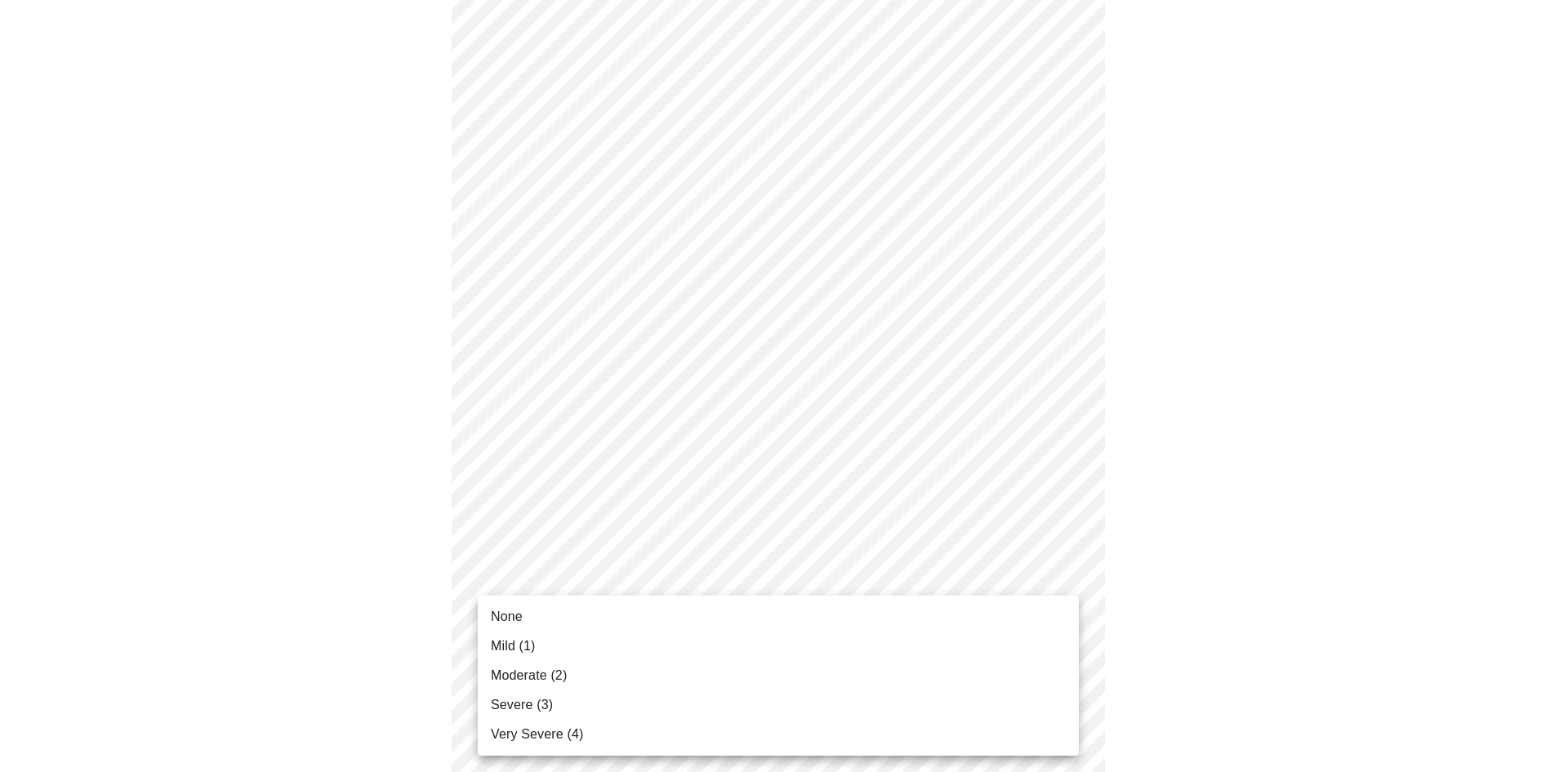
click at [584, 677] on li "Moderate (2)" at bounding box center [778, 676] width 601 height 29
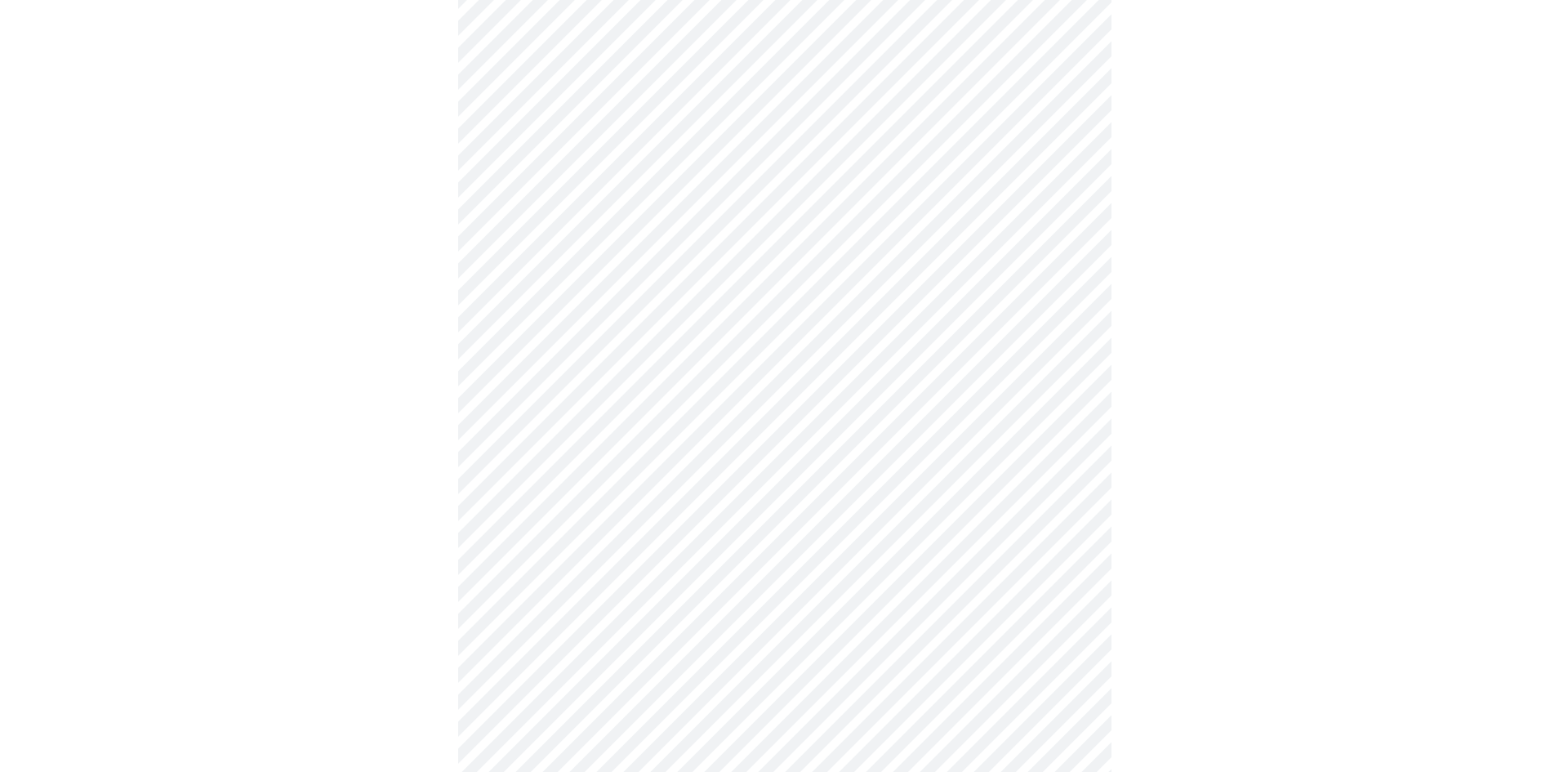
scroll to position [1171, 0]
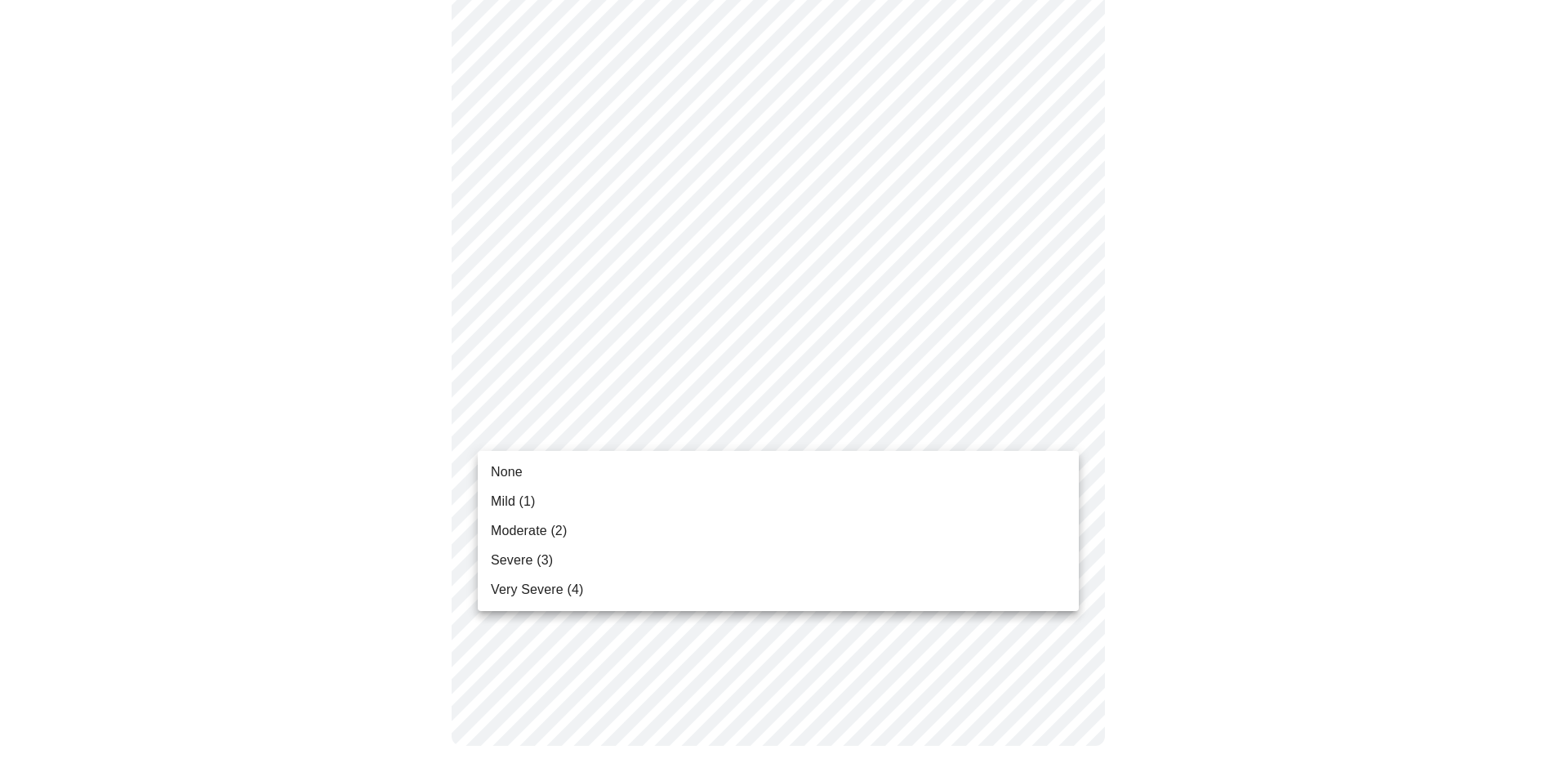
click at [607, 498] on li "Mild (1)" at bounding box center [778, 501] width 601 height 29
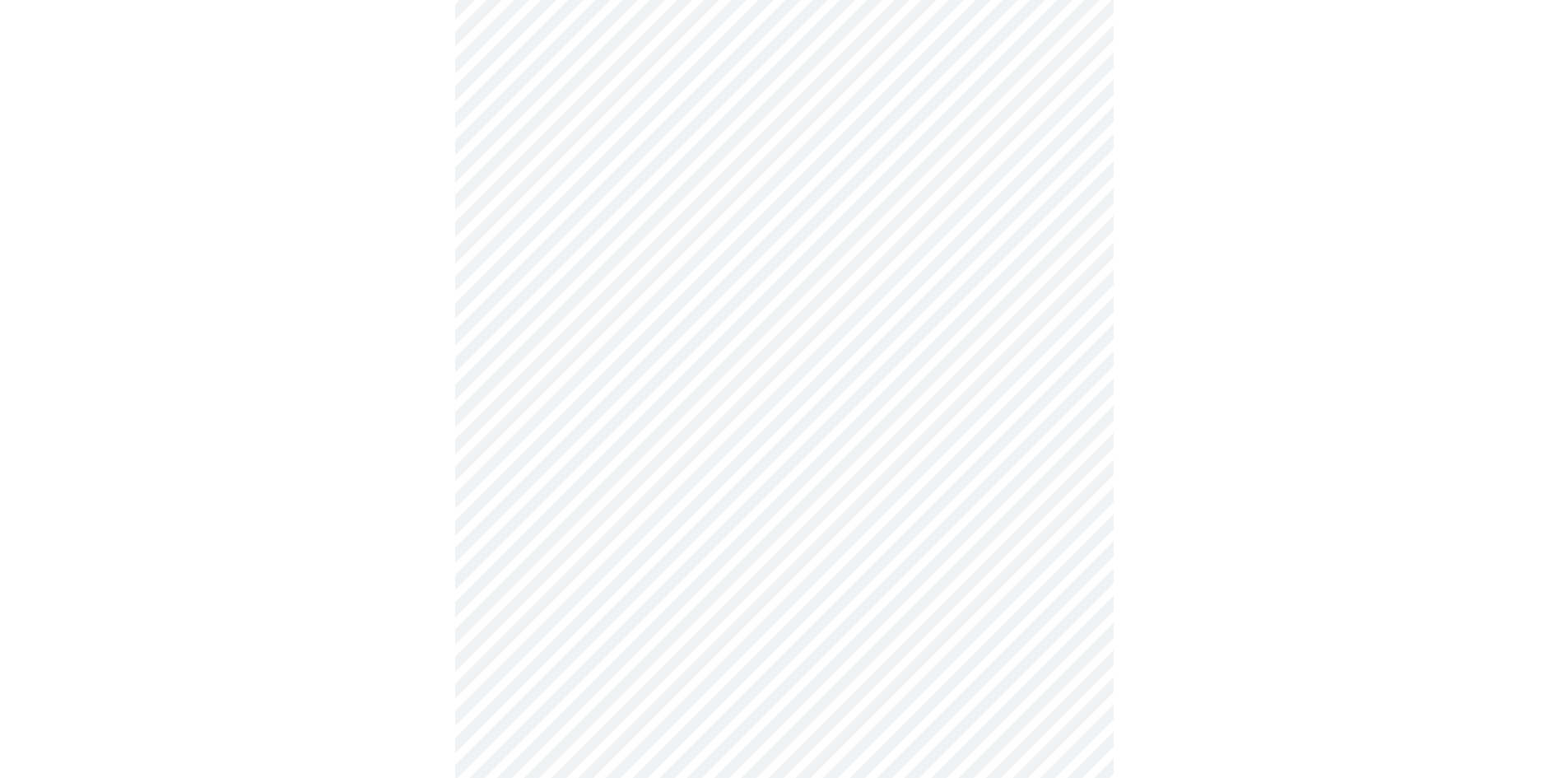
scroll to position [658, 0]
click at [608, 337] on body "MyMenopauseRx Appointments Messaging Labs Uploads Medications Community Refer a…" at bounding box center [784, 160] width 1555 height 1625
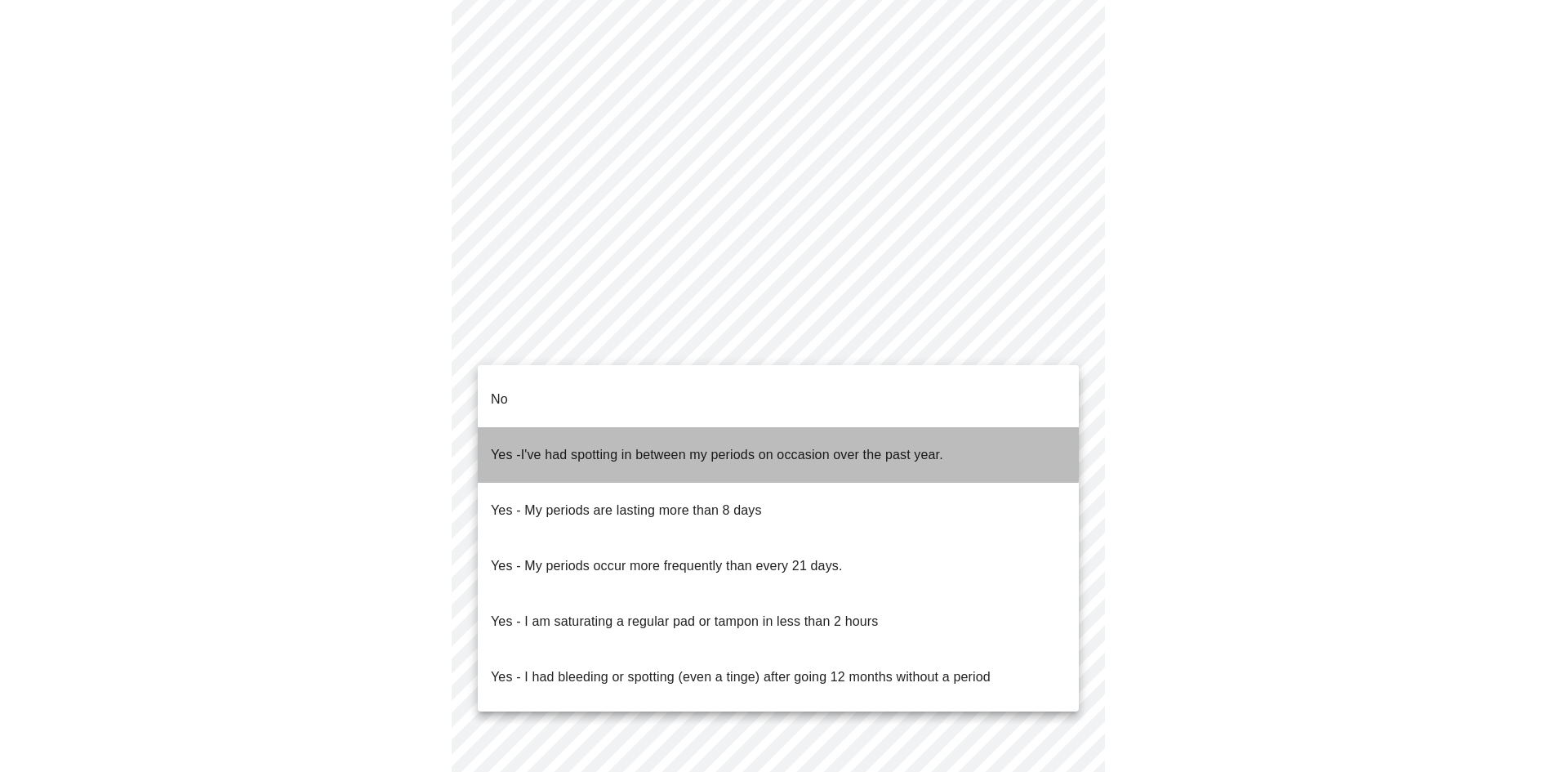
click at [599, 448] on span "I've had spotting in between my periods on occasion over the past year." at bounding box center [732, 454] width 422 height 14
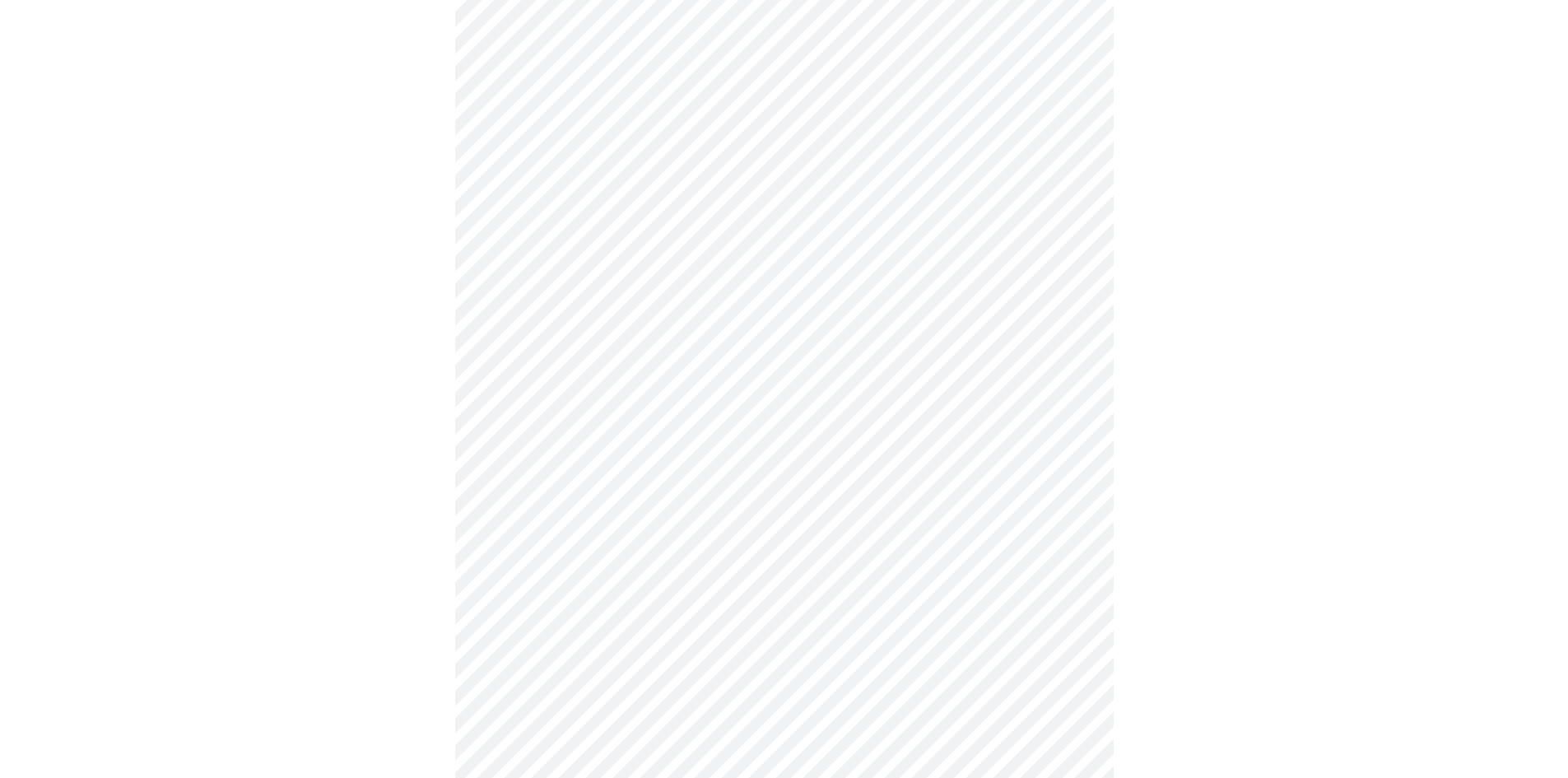
click at [600, 463] on body "MyMenopauseRx Appointments Messaging Labs Uploads Medications Community Refer a…" at bounding box center [784, 155] width 1555 height 1614
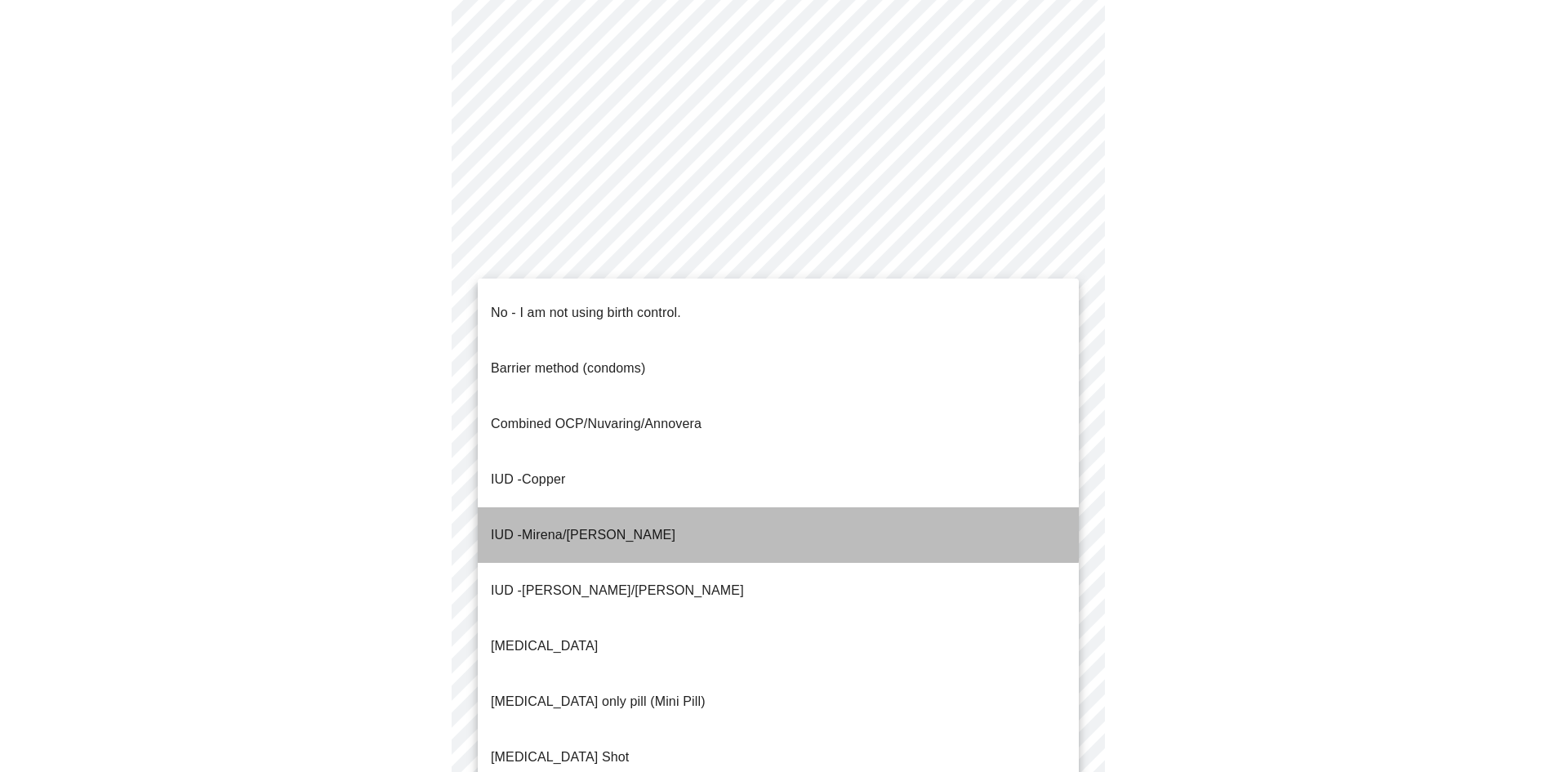
click at [596, 525] on p "IUD - Mirena/[PERSON_NAME]" at bounding box center [583, 534] width 184 height 20
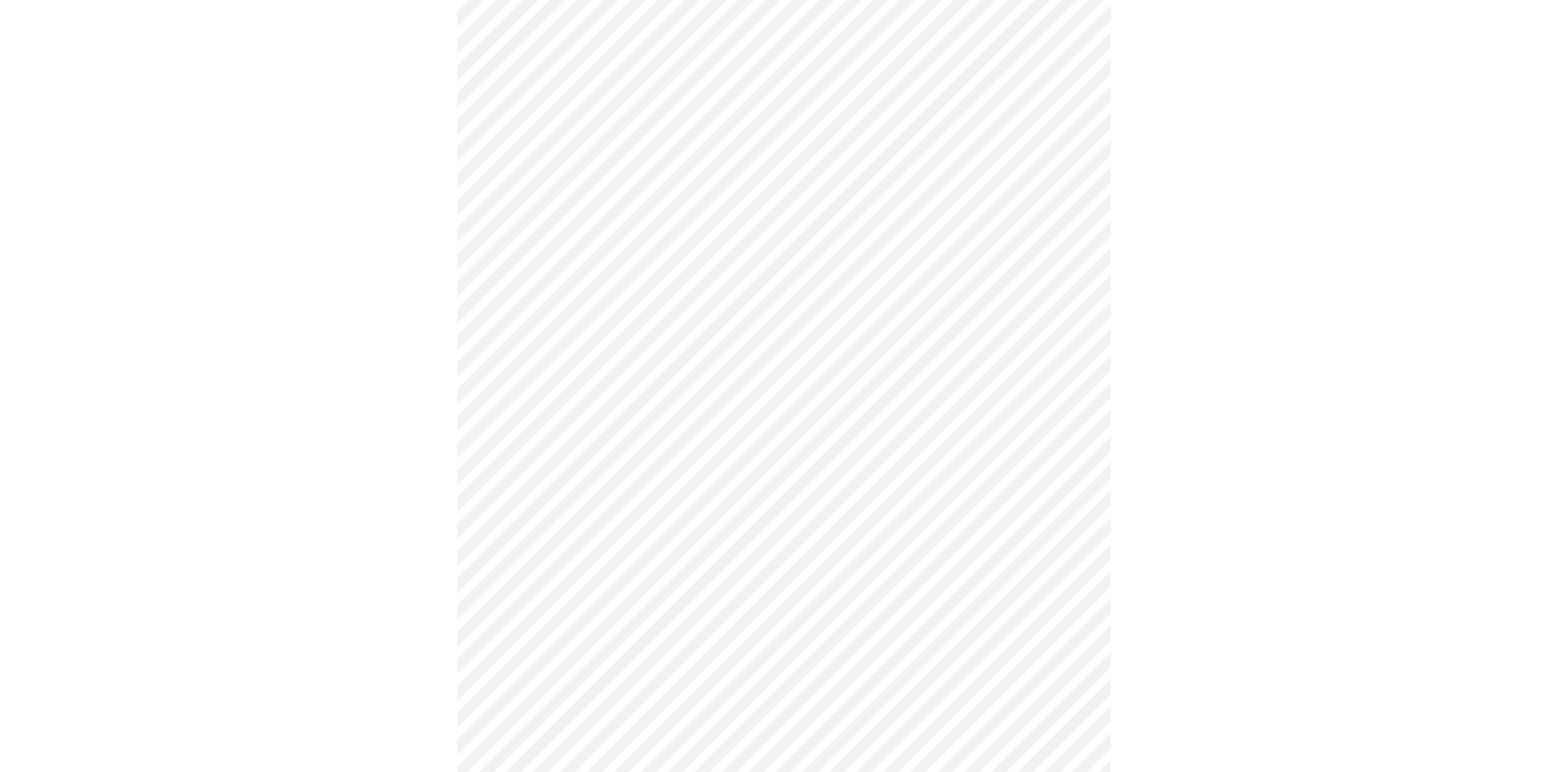
click at [579, 578] on body "MyMenopauseRx Appointments Messaging Labs Uploads Medications Community Refer a…" at bounding box center [784, 150] width 1554 height 1592
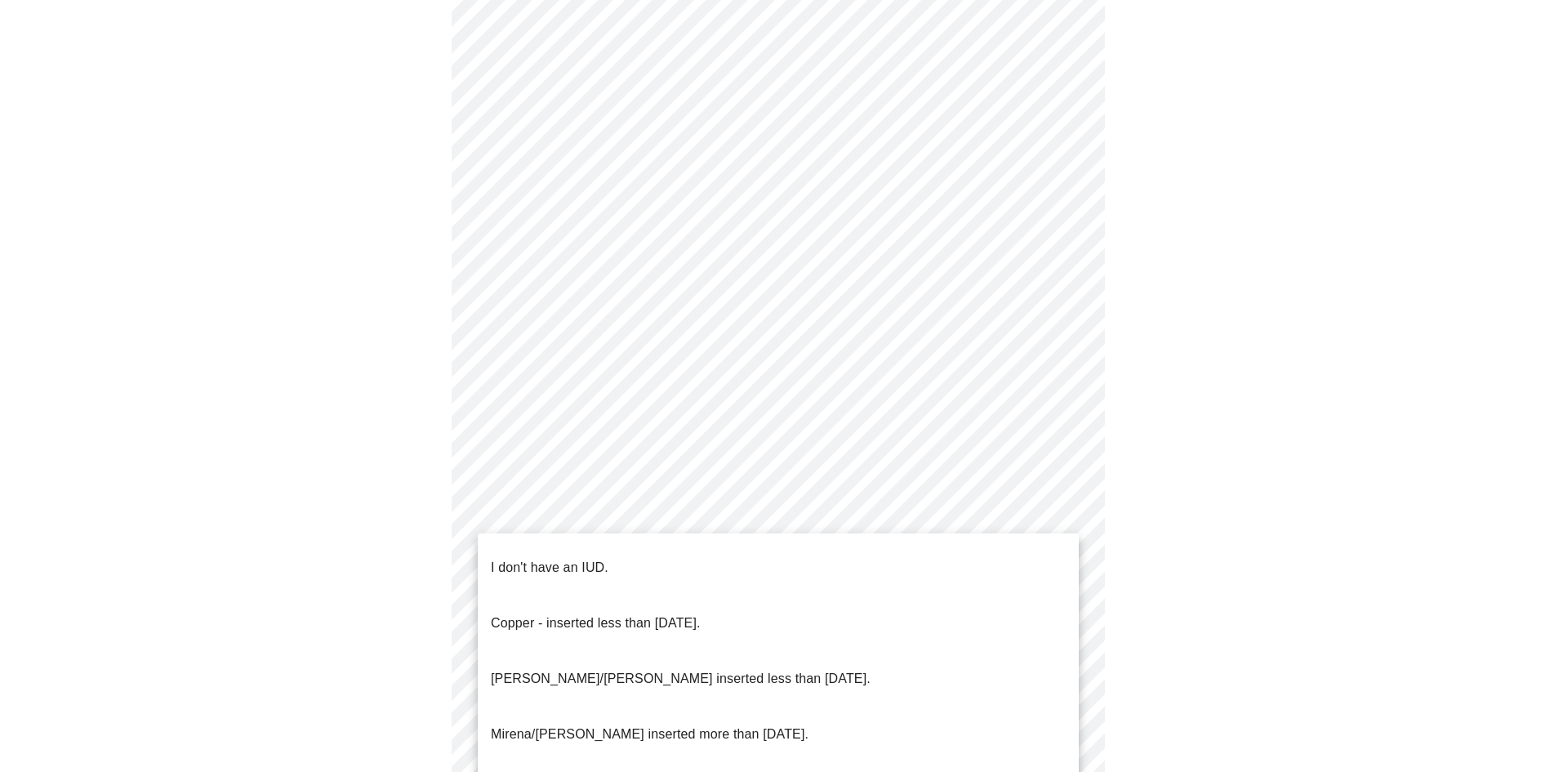
click at [594, 669] on p "[PERSON_NAME]/[PERSON_NAME] inserted less than [DATE]." at bounding box center [680, 678] width 380 height 20
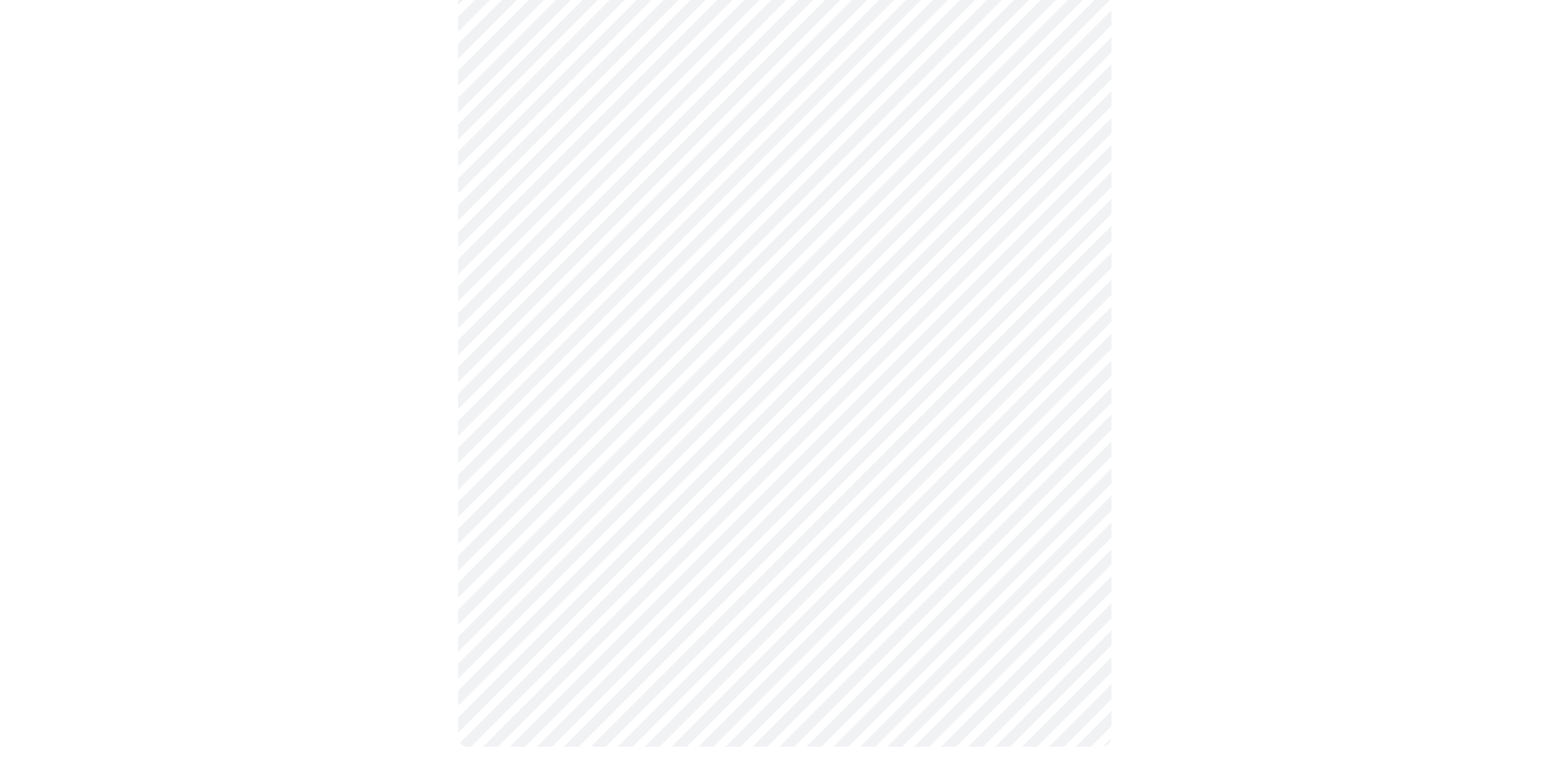
scroll to position [811, 0]
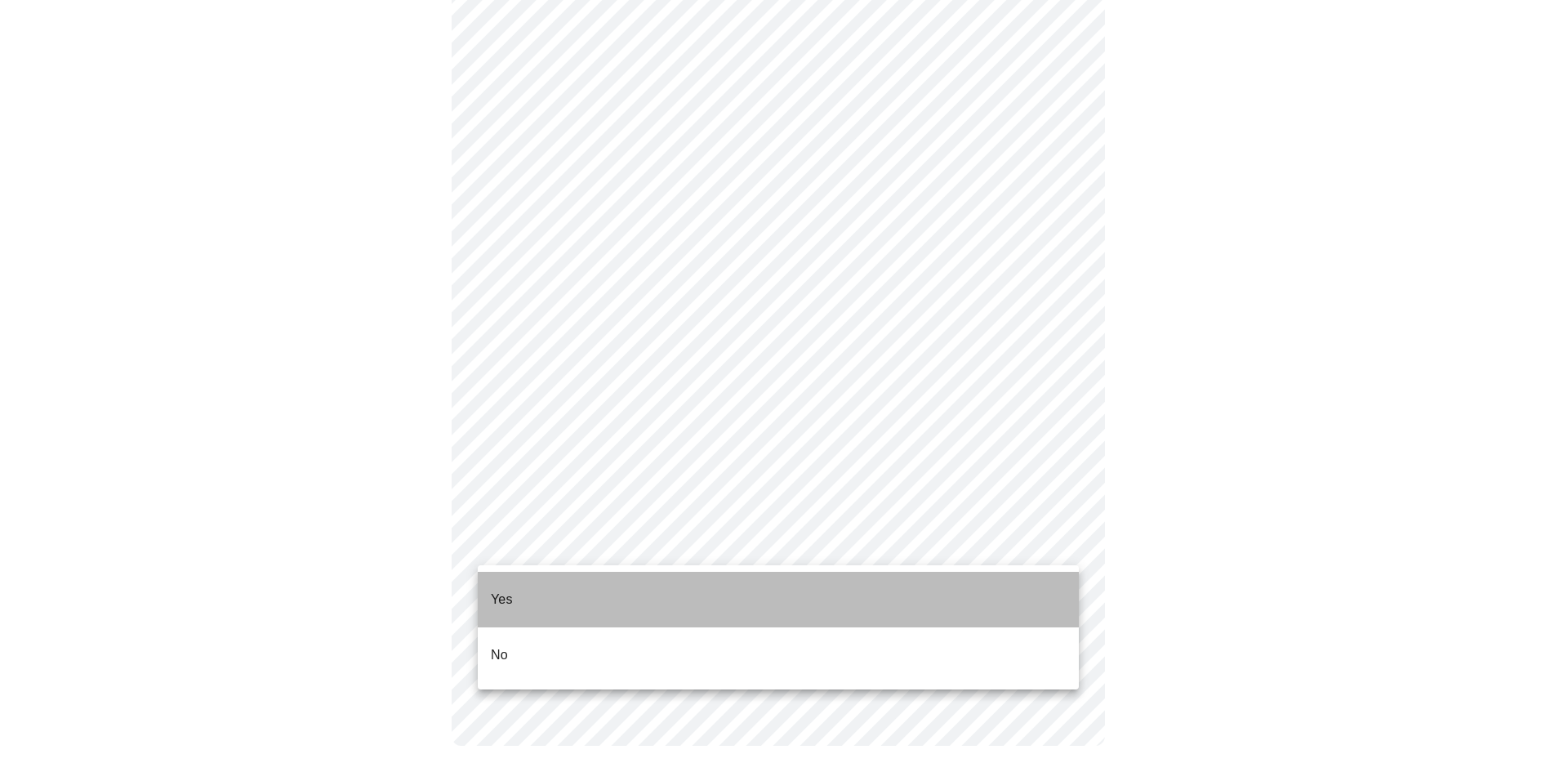
click at [567, 586] on li "Yes" at bounding box center [778, 599] width 601 height 56
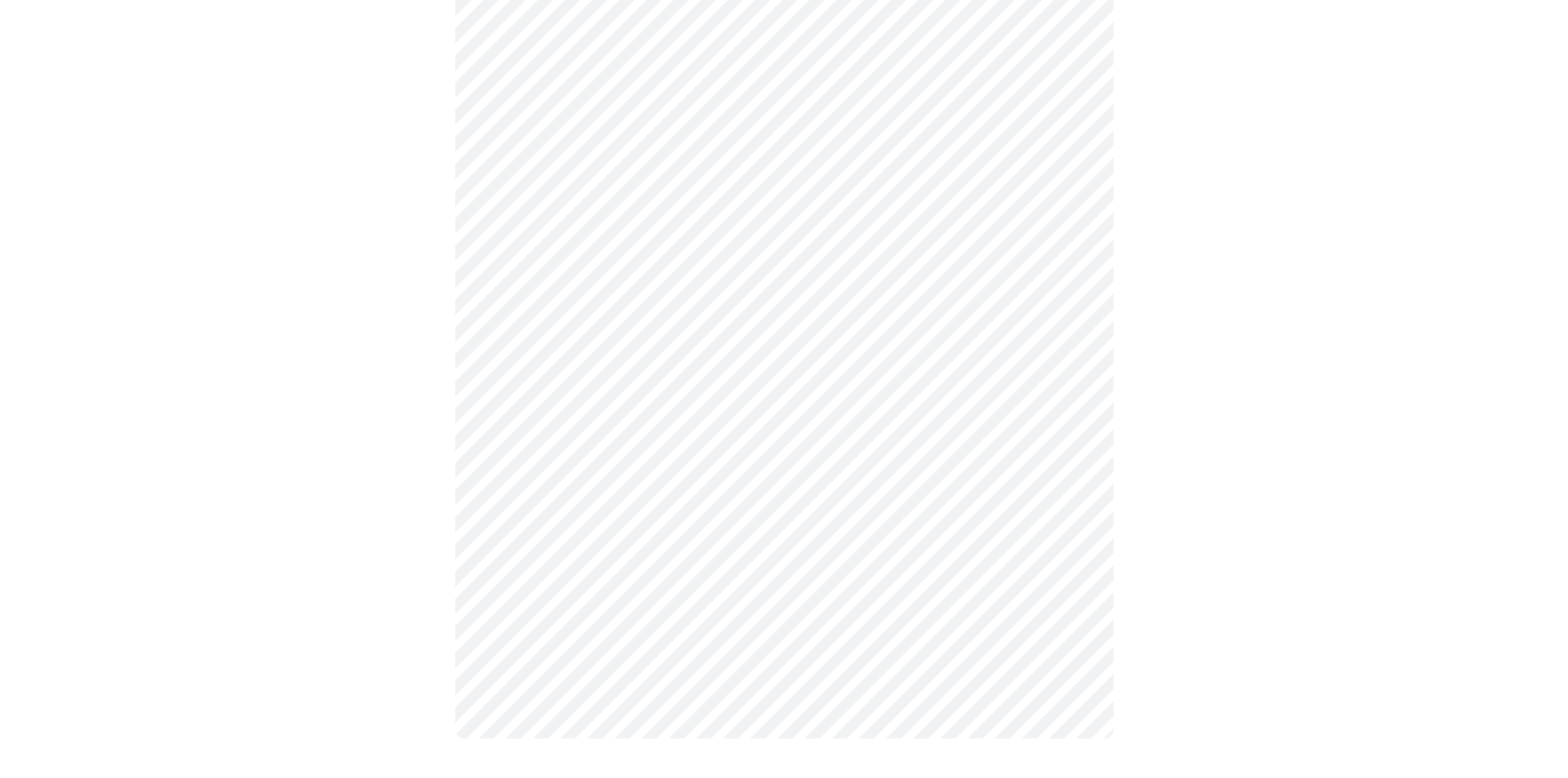
scroll to position [0, 0]
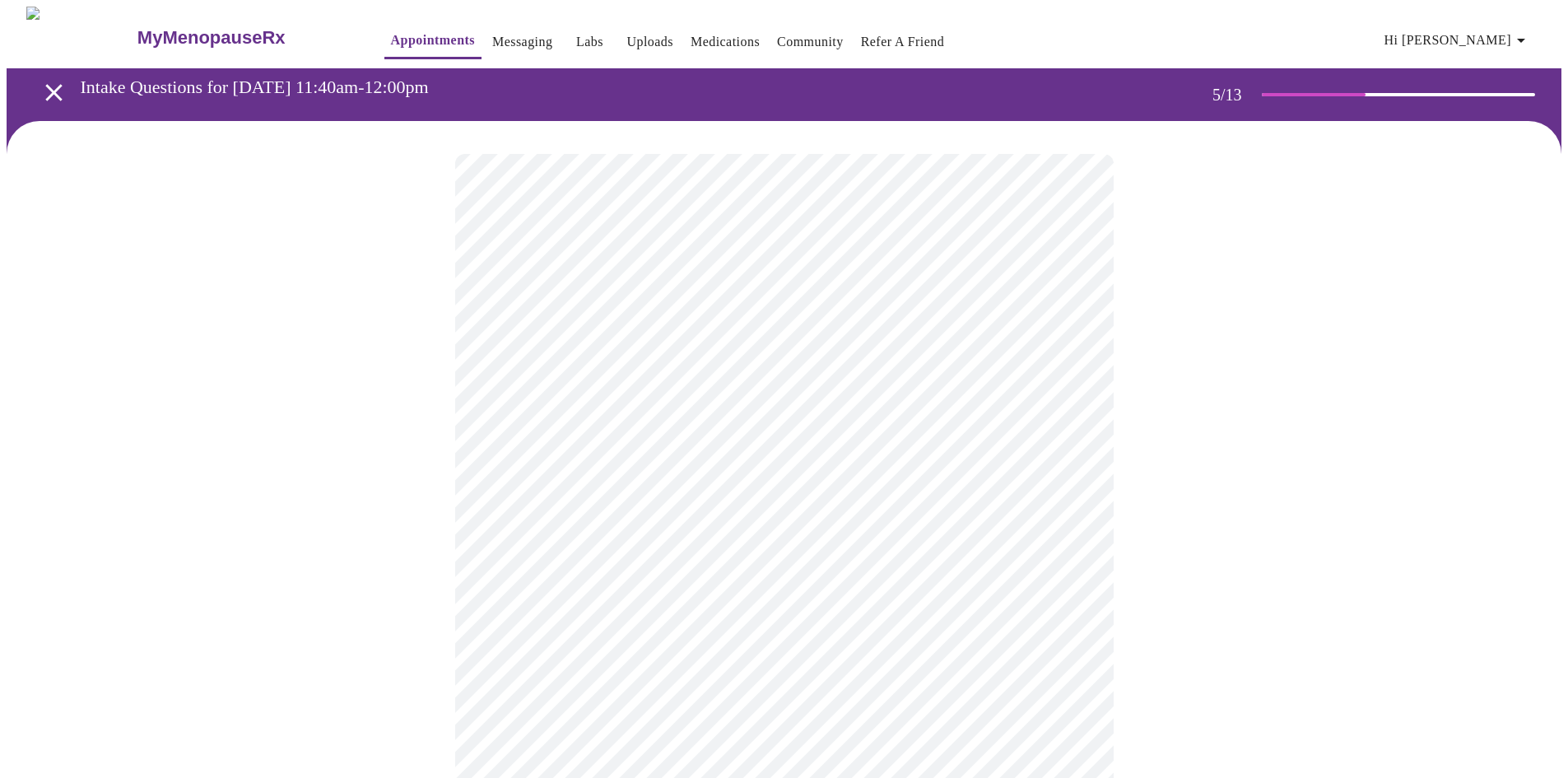
click at [620, 449] on body "MyMenopauseRx Appointments Messaging Labs Uploads Medications Community Refer a…" at bounding box center [784, 615] width 1555 height 1216
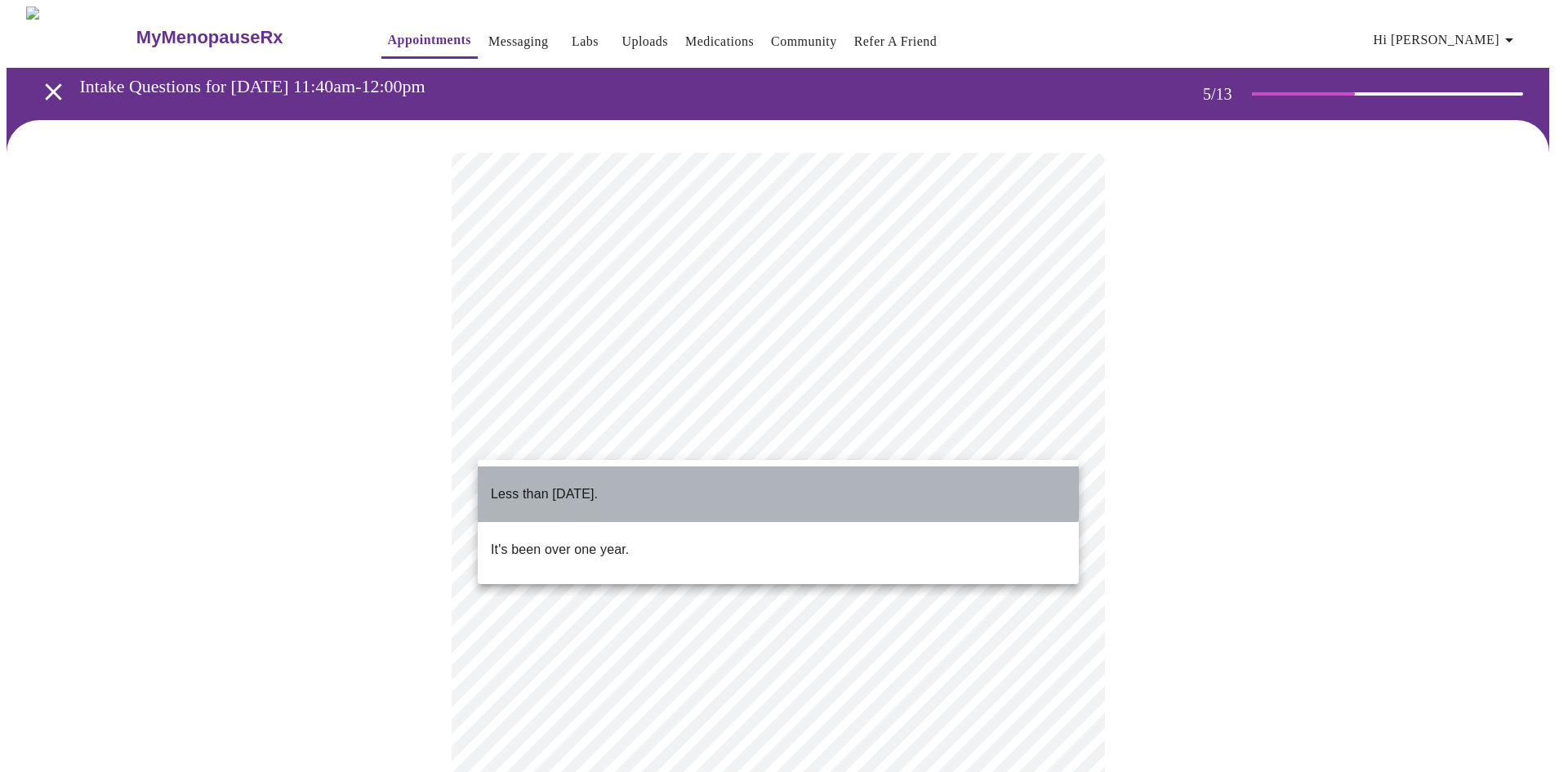
click at [597, 485] on p "Less than [DATE]." at bounding box center [544, 494] width 107 height 20
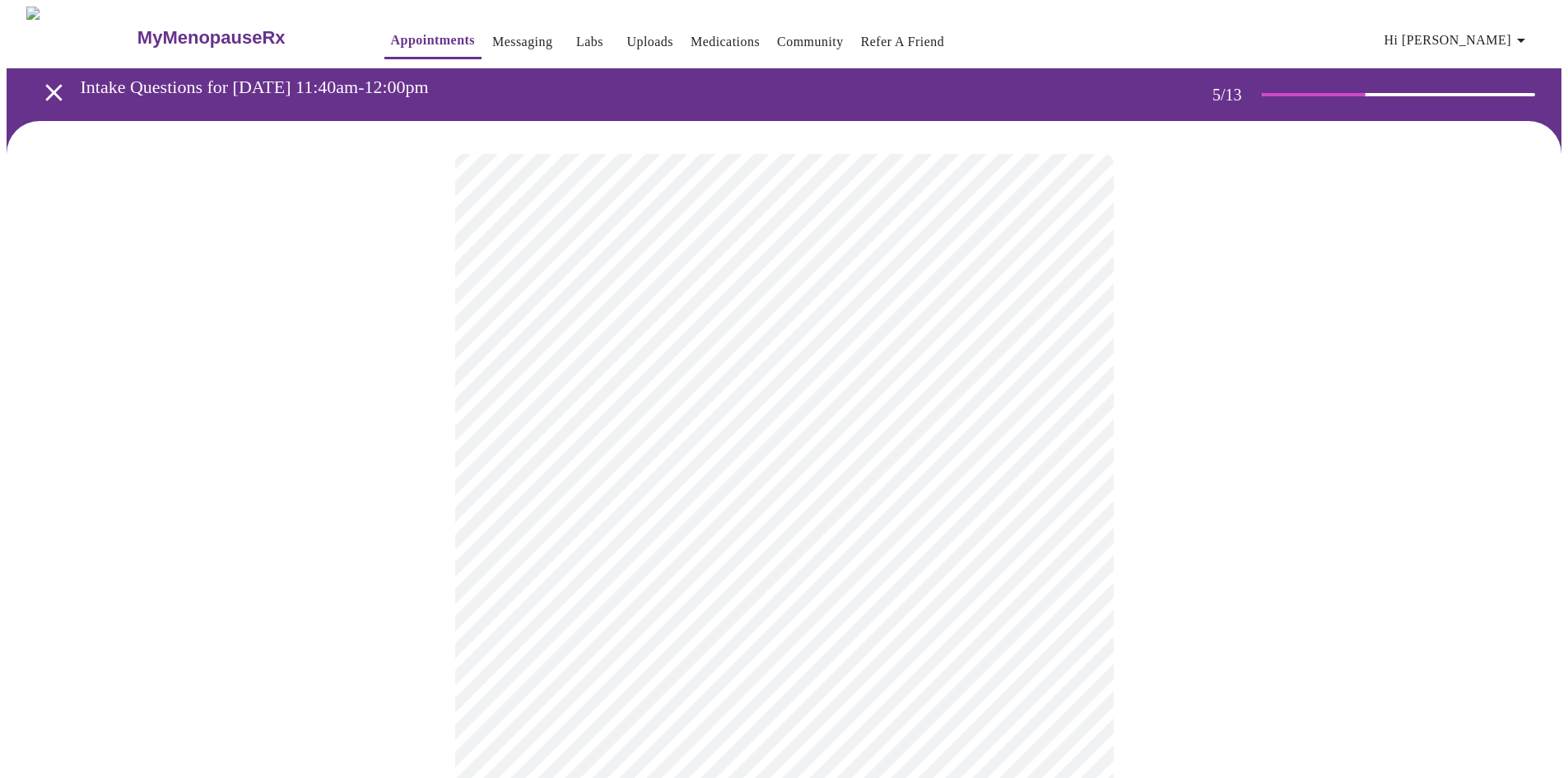
click at [615, 568] on body "MyMenopauseRx Appointments Messaging Labs Uploads Medications Community Refer a…" at bounding box center [784, 615] width 1555 height 1216
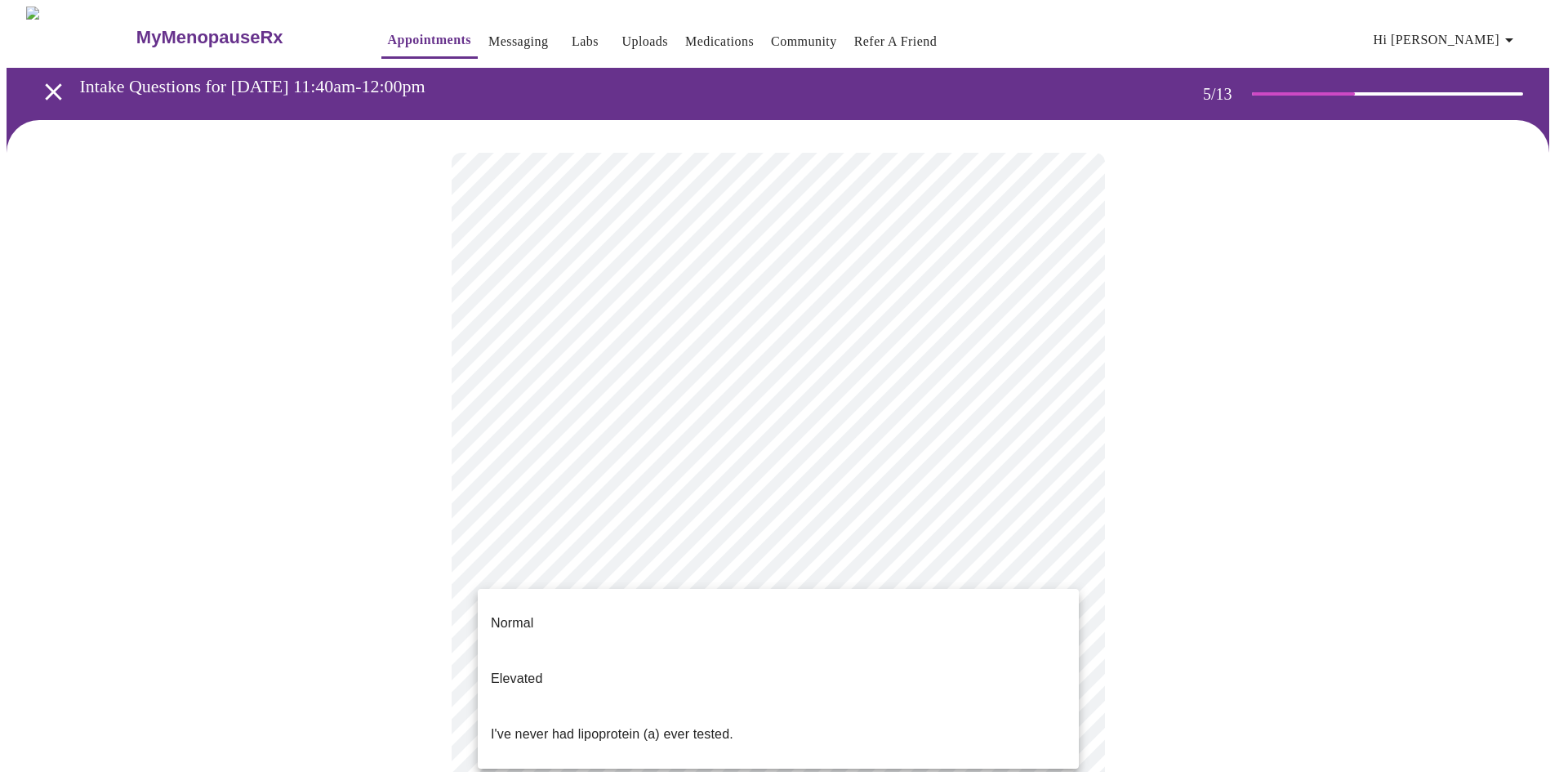
click at [610, 564] on div at bounding box center [784, 386] width 1568 height 772
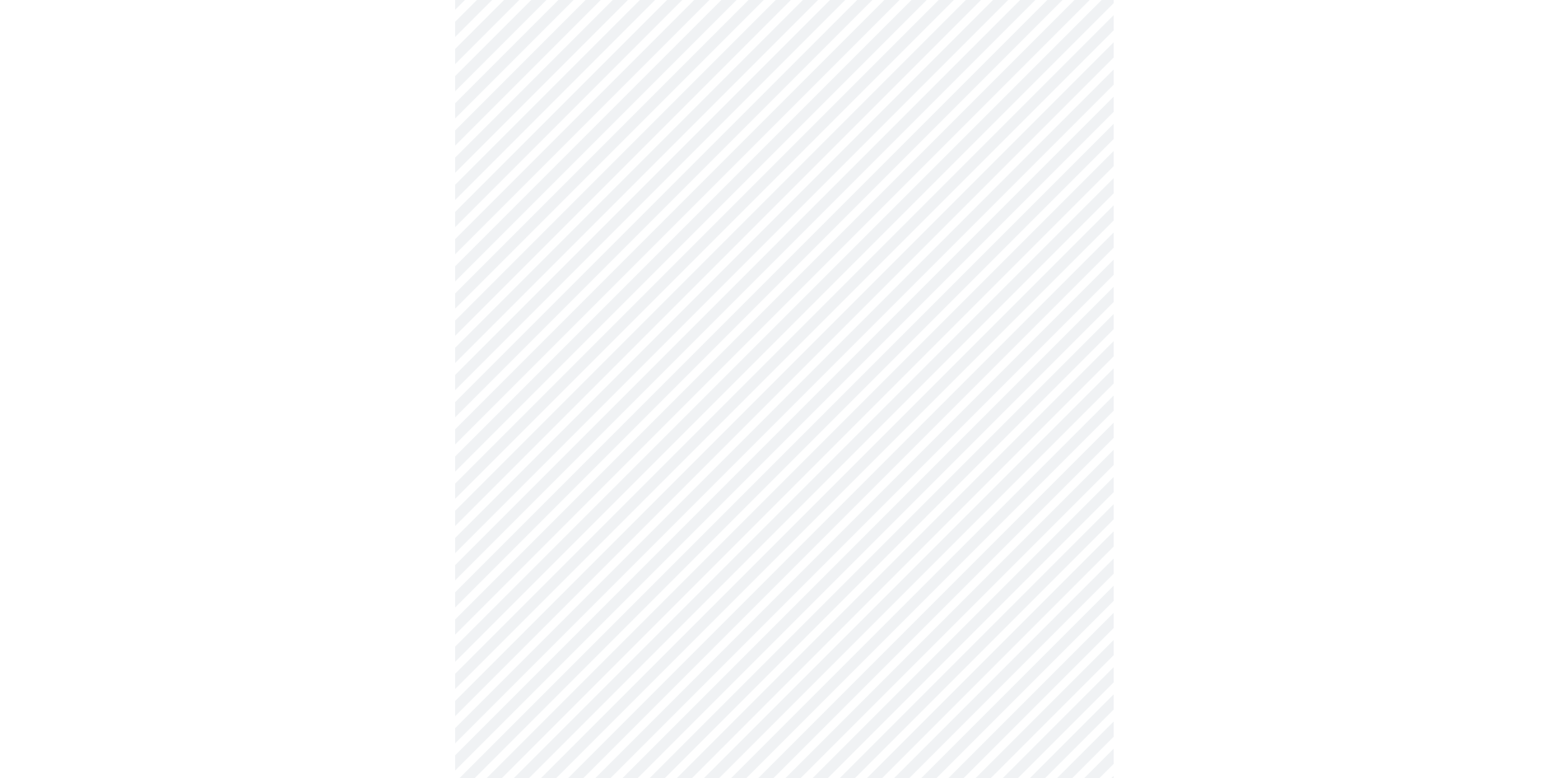
scroll to position [329, 0]
click at [604, 235] on body "MyMenopauseRx Appointments Messaging Labs Uploads Medications Community Refer a…" at bounding box center [784, 285] width 1555 height 1216
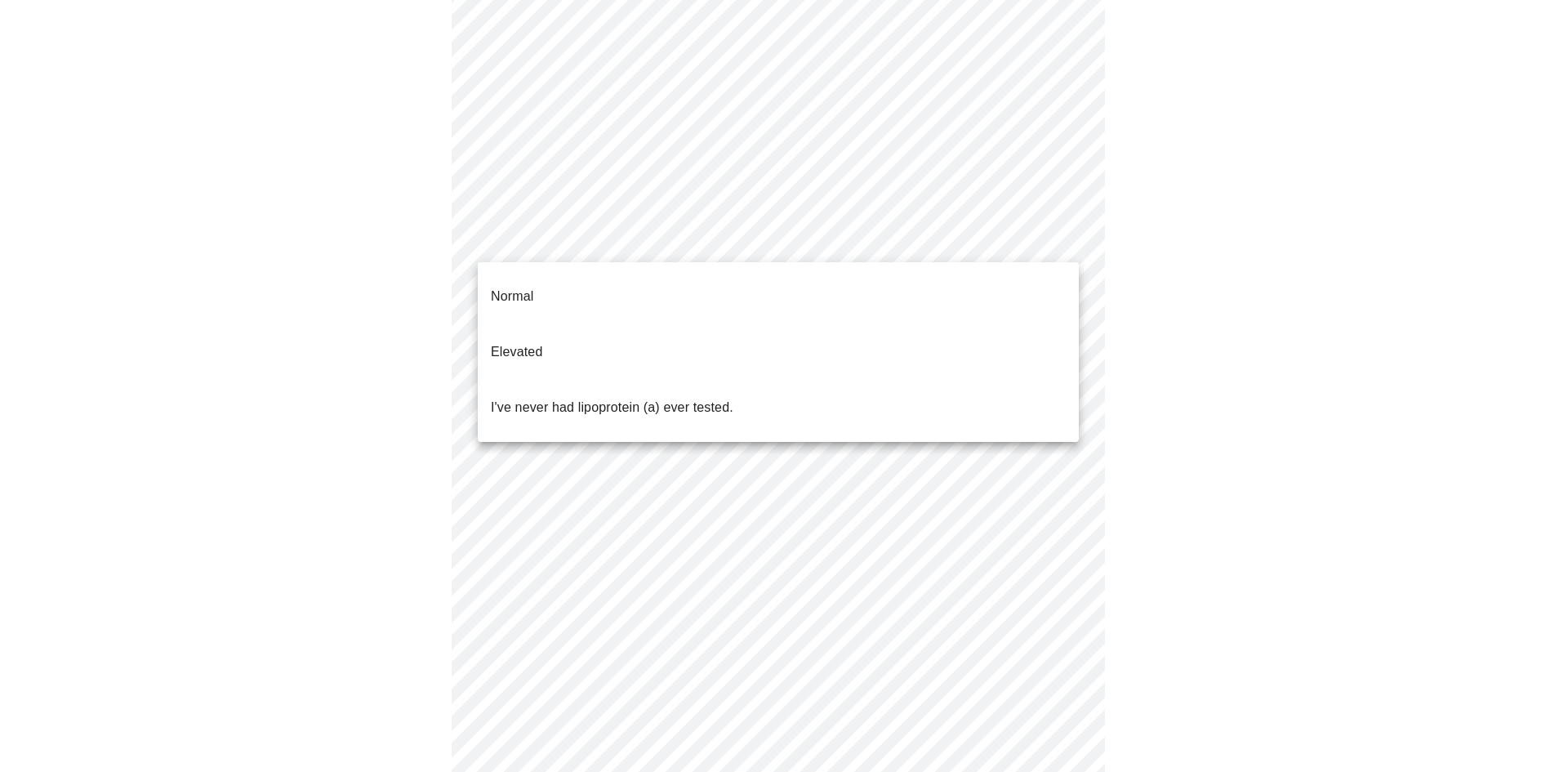
click at [607, 380] on li "I've never had lipoprotein (a) ever tested." at bounding box center [778, 407] width 601 height 56
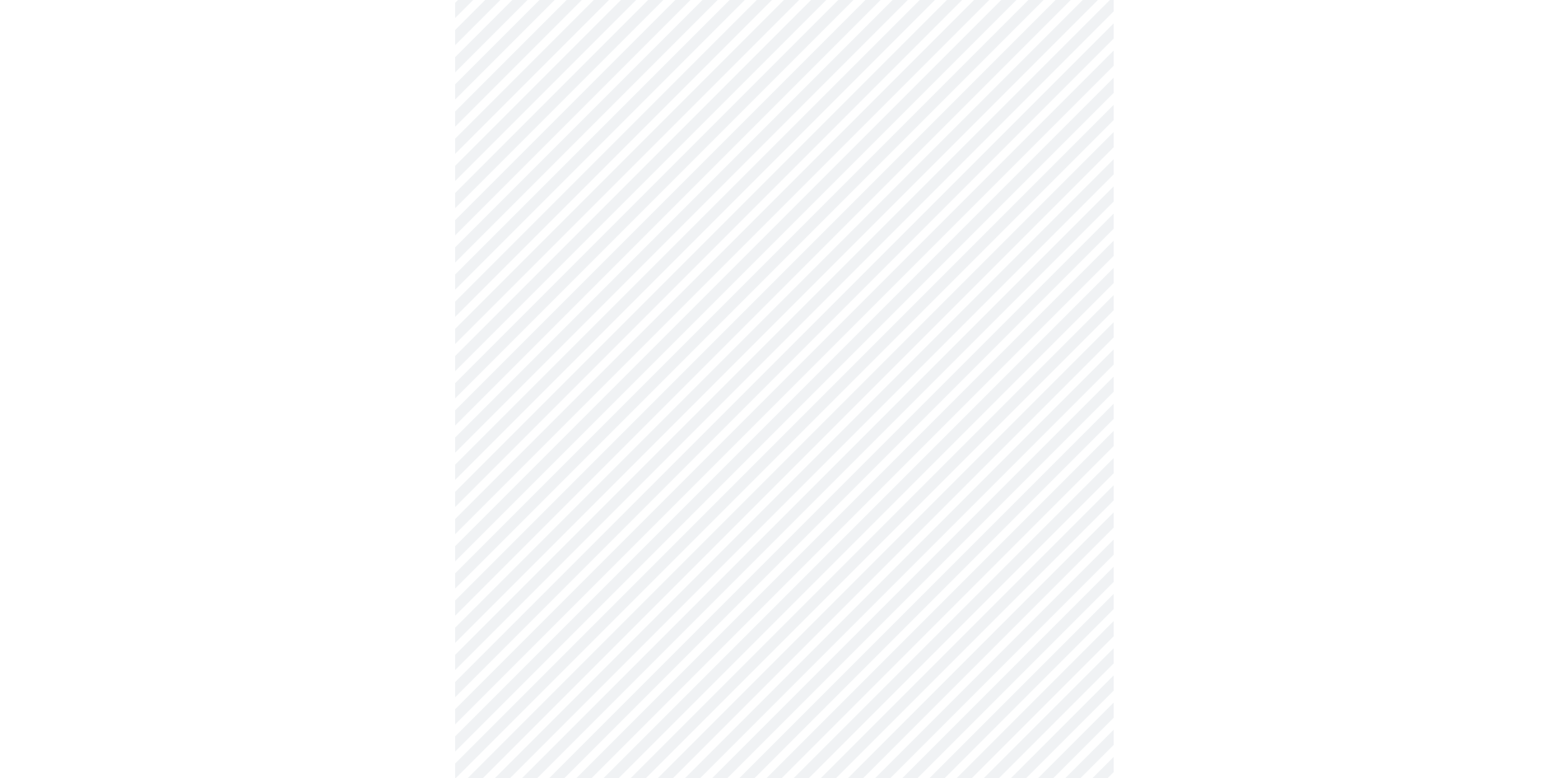
scroll to position [4279, 0]
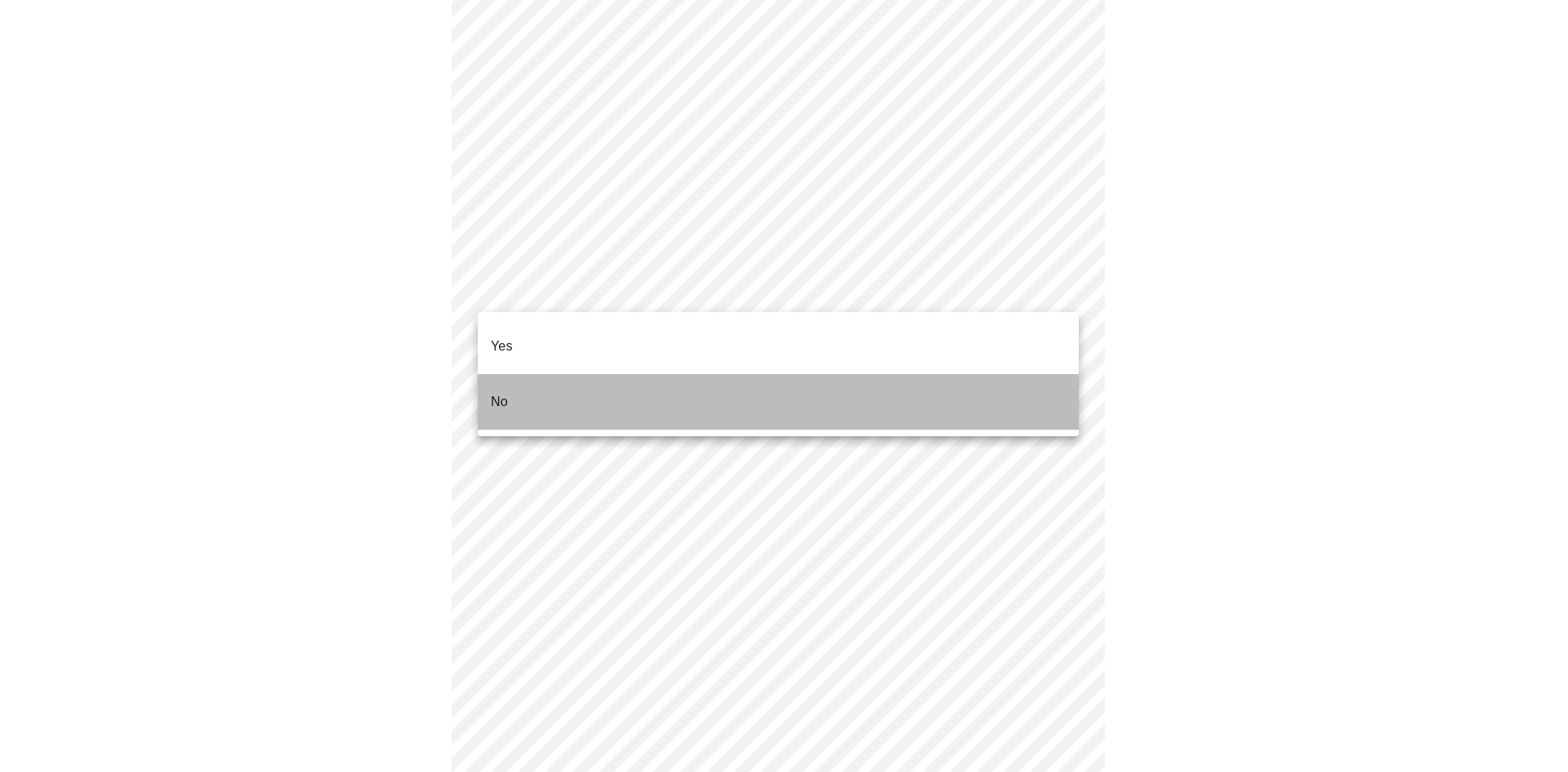
click at [576, 374] on li "No" at bounding box center [778, 402] width 601 height 56
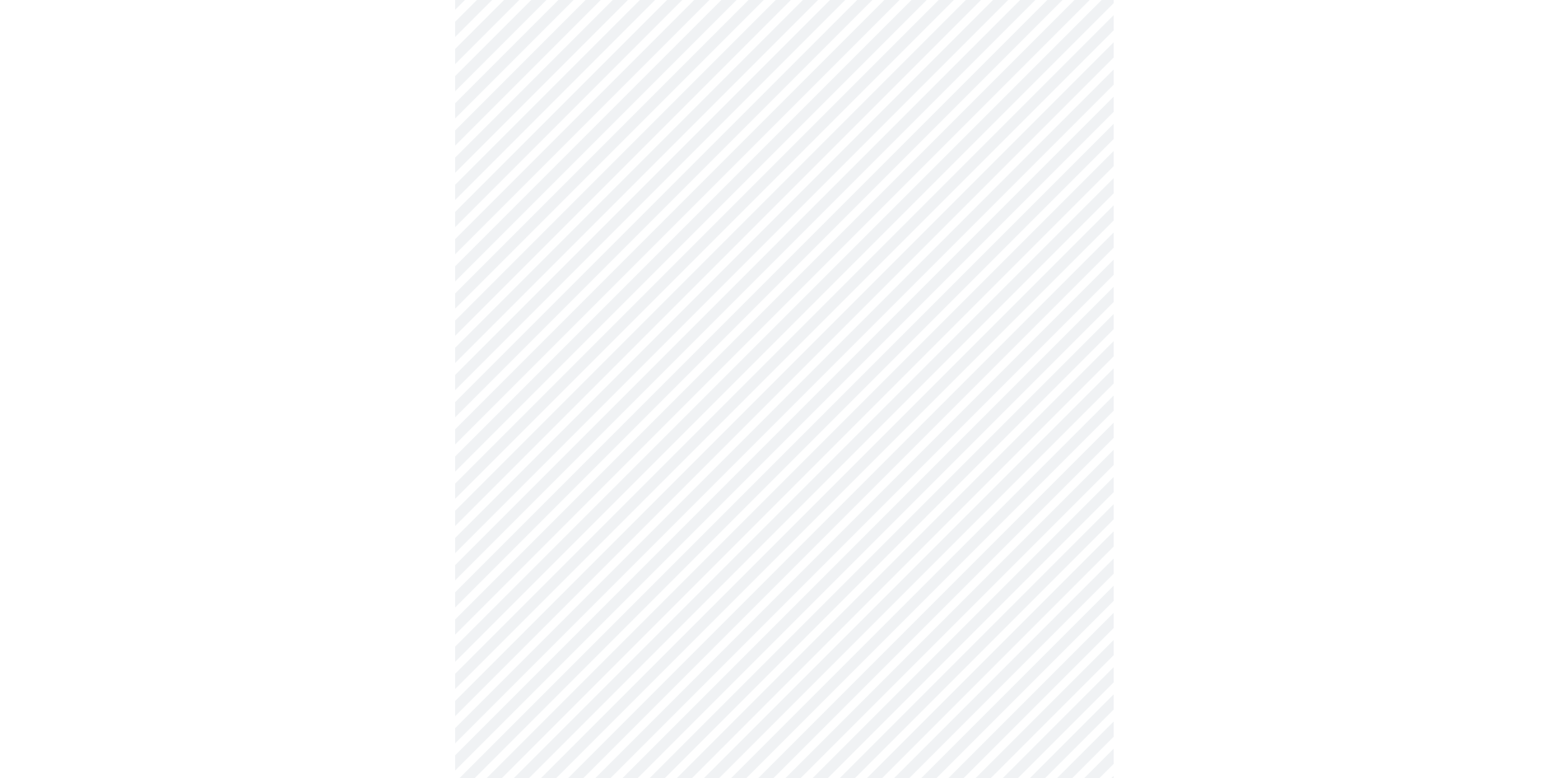
scroll to position [1152, 0]
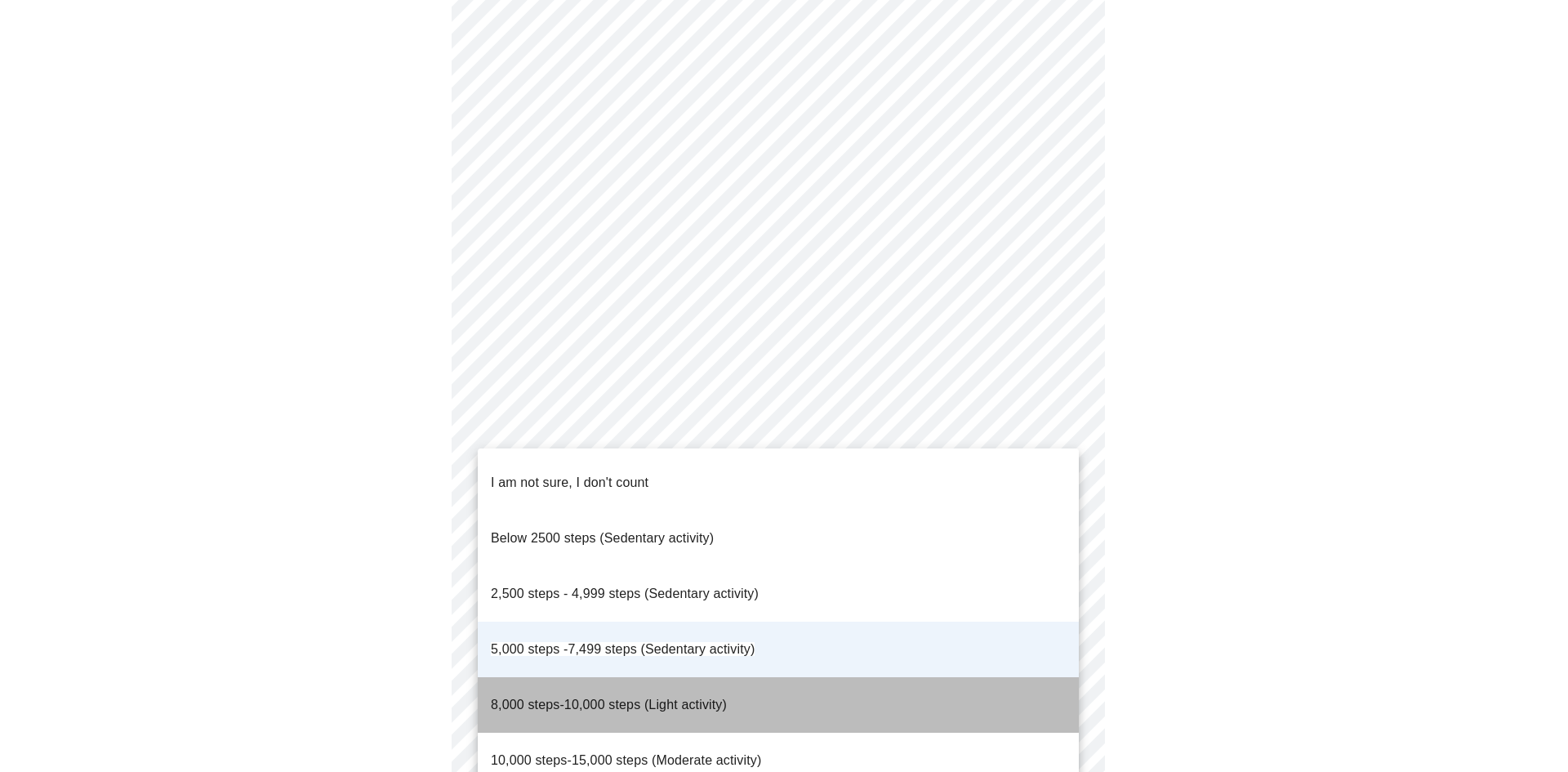
click at [662, 697] on span "8,000 steps-10,000 steps (Light activity)" at bounding box center [608, 704] width 236 height 14
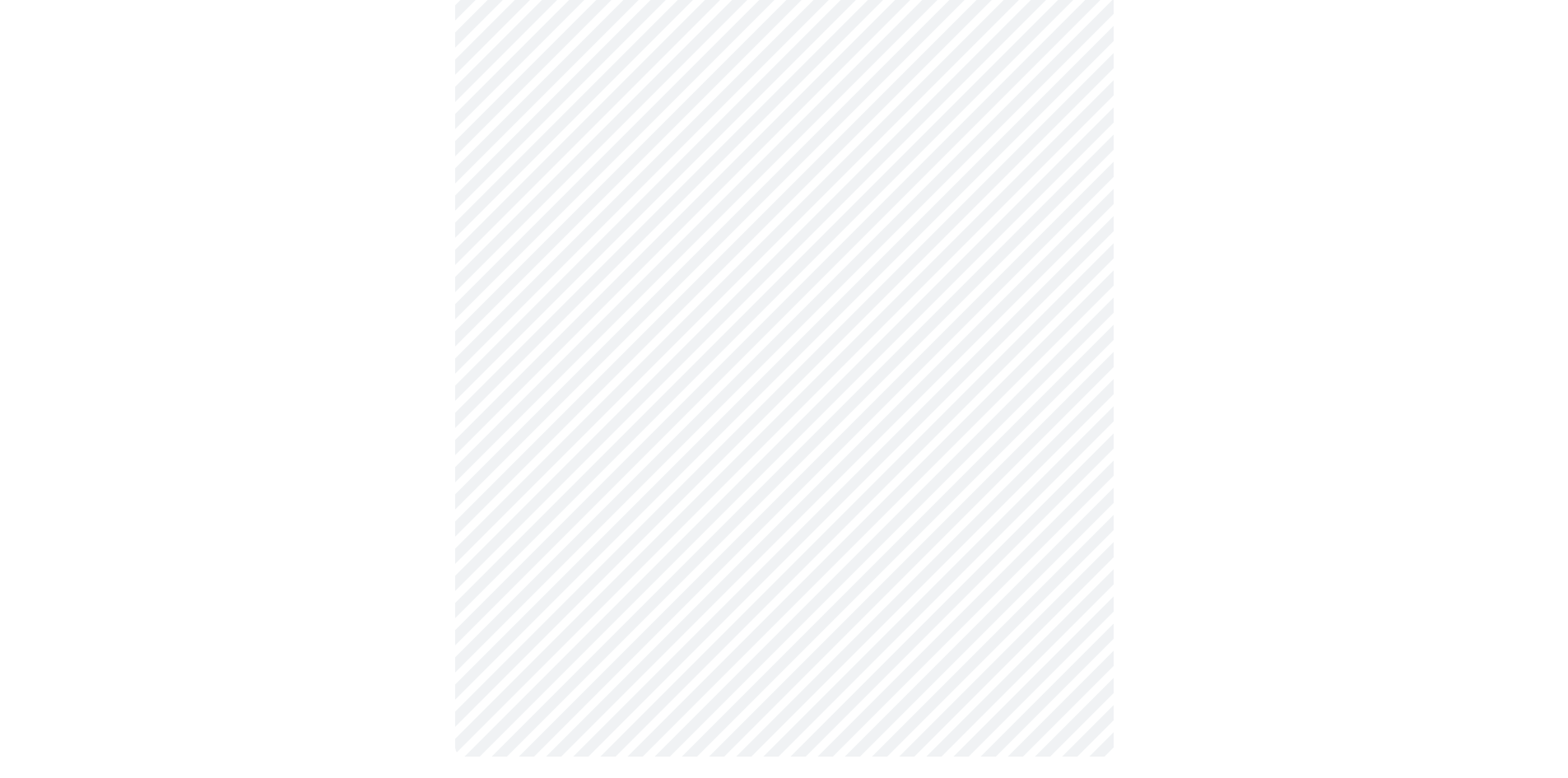
scroll to position [1349, 0]
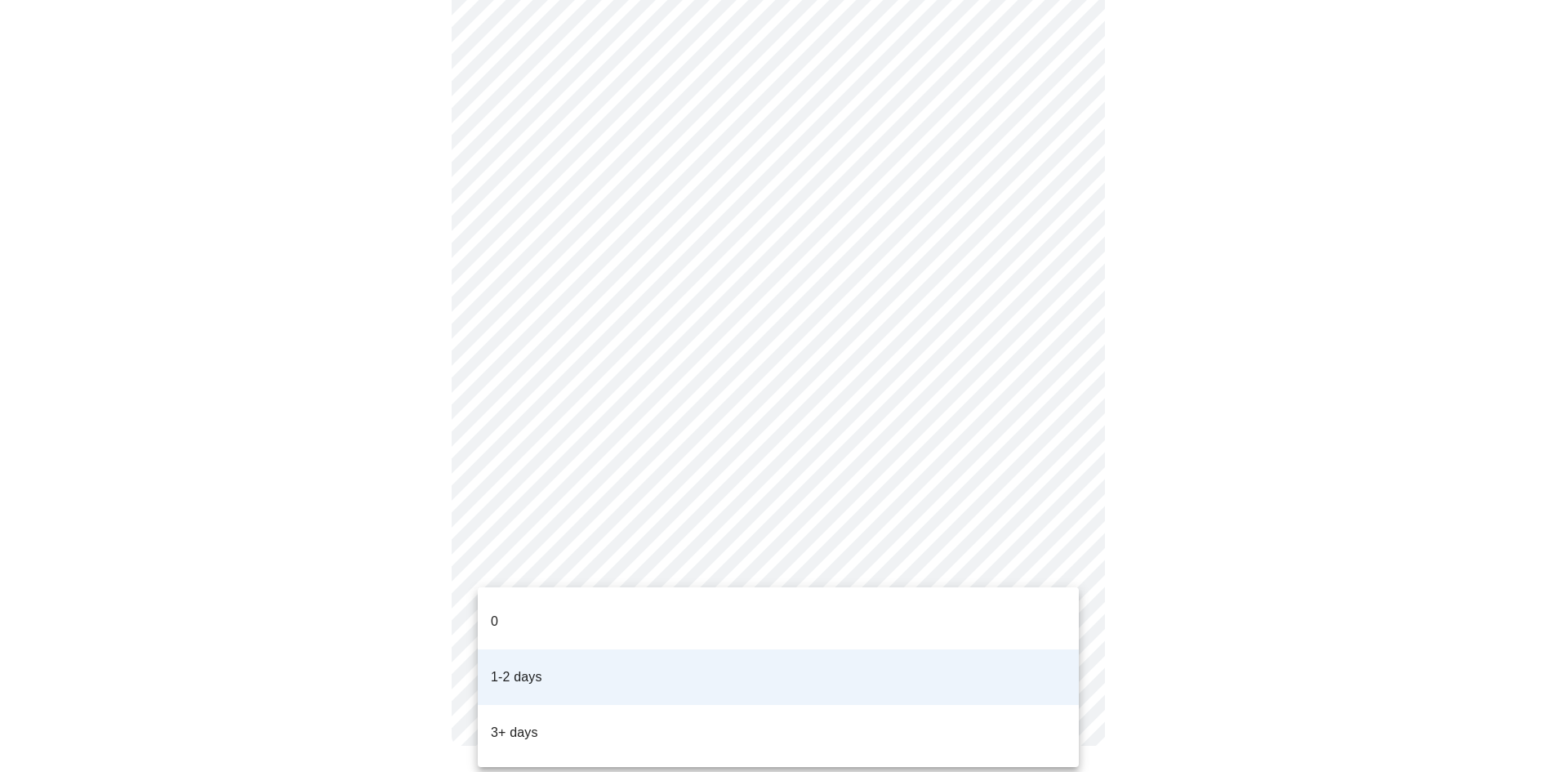
click at [559, 560] on div at bounding box center [784, 386] width 1568 height 772
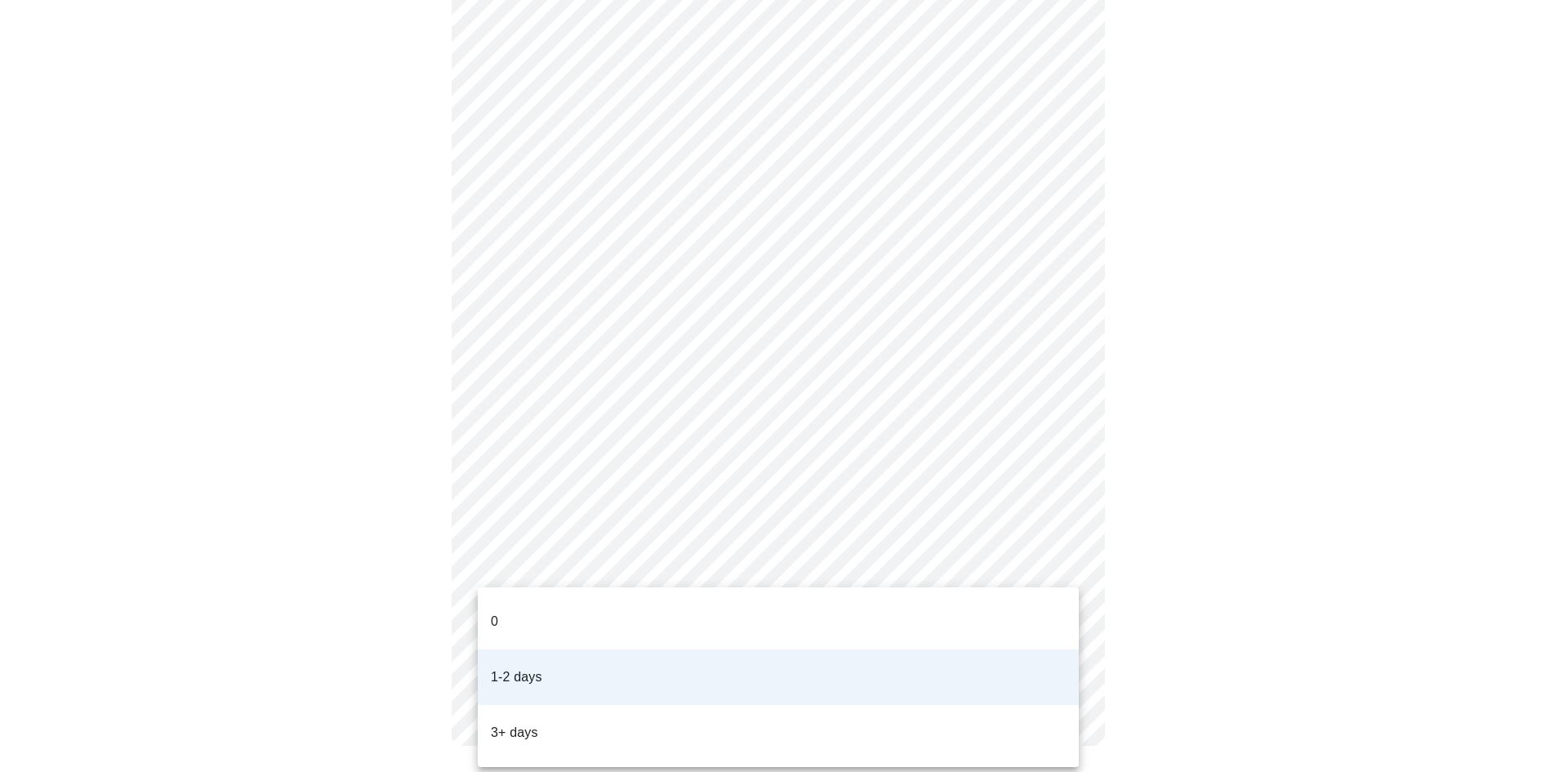
click at [559, 705] on li "3+ days" at bounding box center [778, 732] width 601 height 56
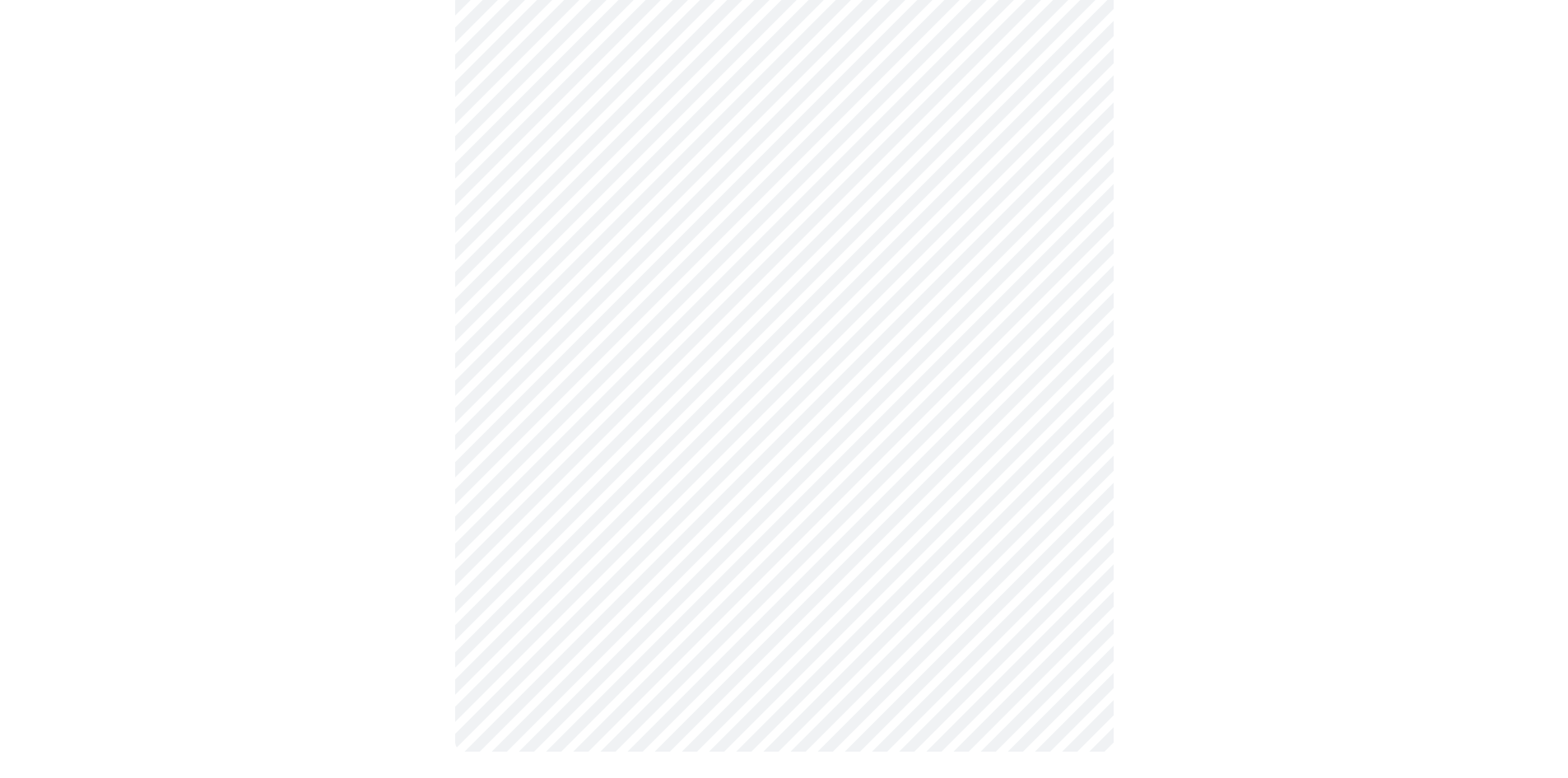
scroll to position [0, 0]
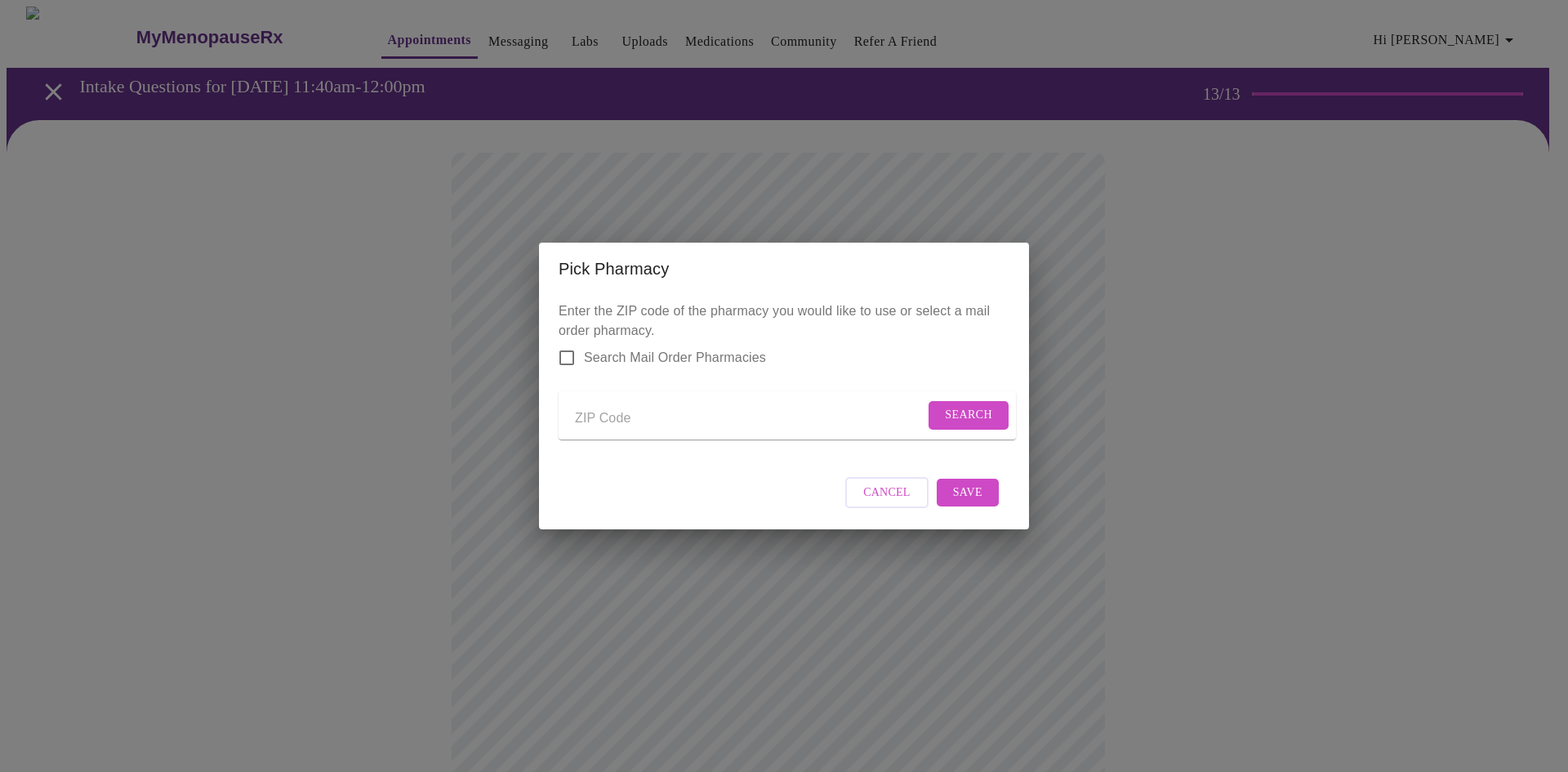
click at [611, 416] on input "Send a message to your care team" at bounding box center [750, 418] width 349 height 26
type input "60067"
click at [966, 407] on span "Search" at bounding box center [968, 416] width 47 height 21
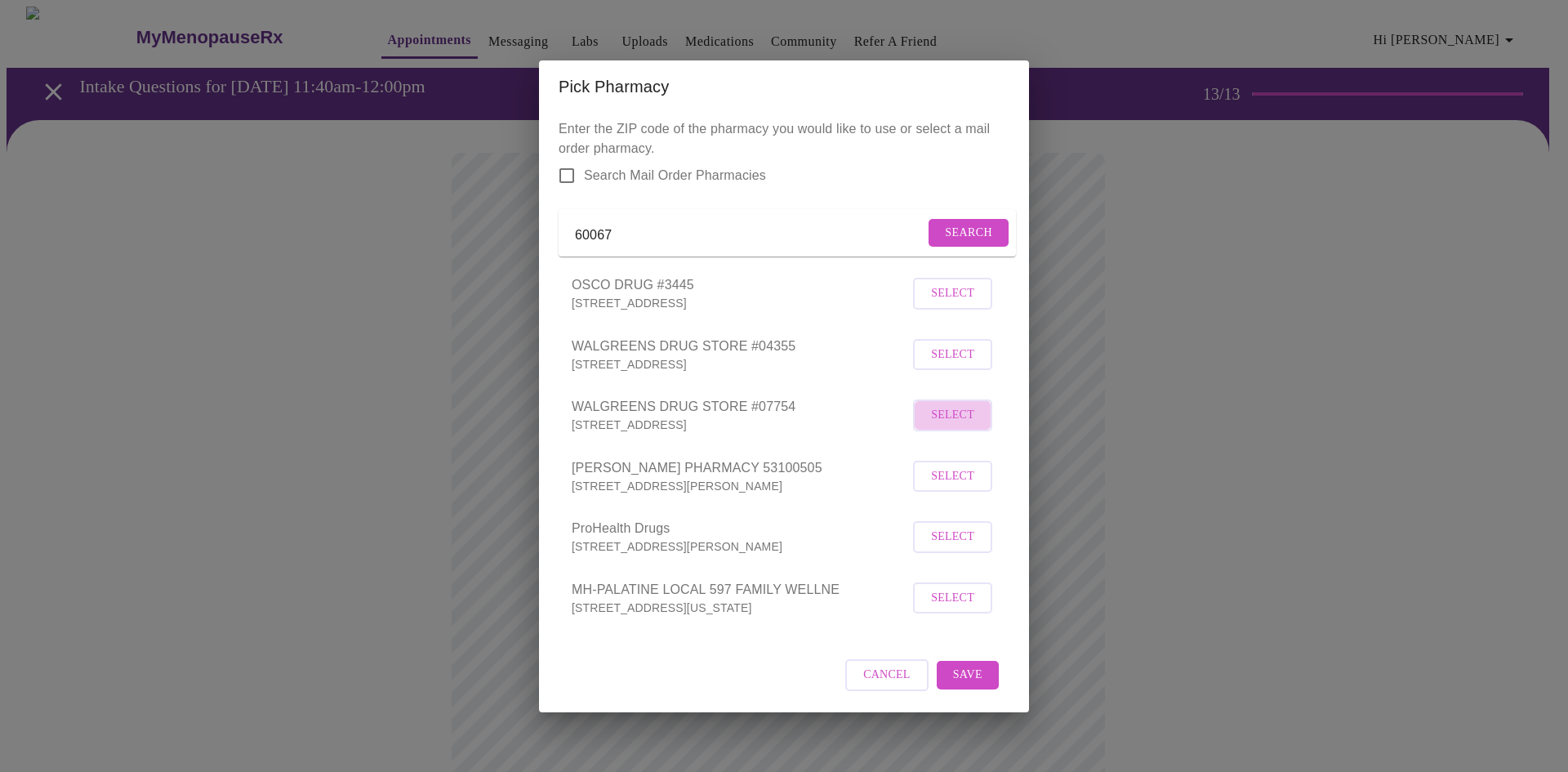
click at [943, 425] on span "Select" at bounding box center [953, 416] width 43 height 21
click at [969, 679] on span "Save" at bounding box center [967, 674] width 29 height 21
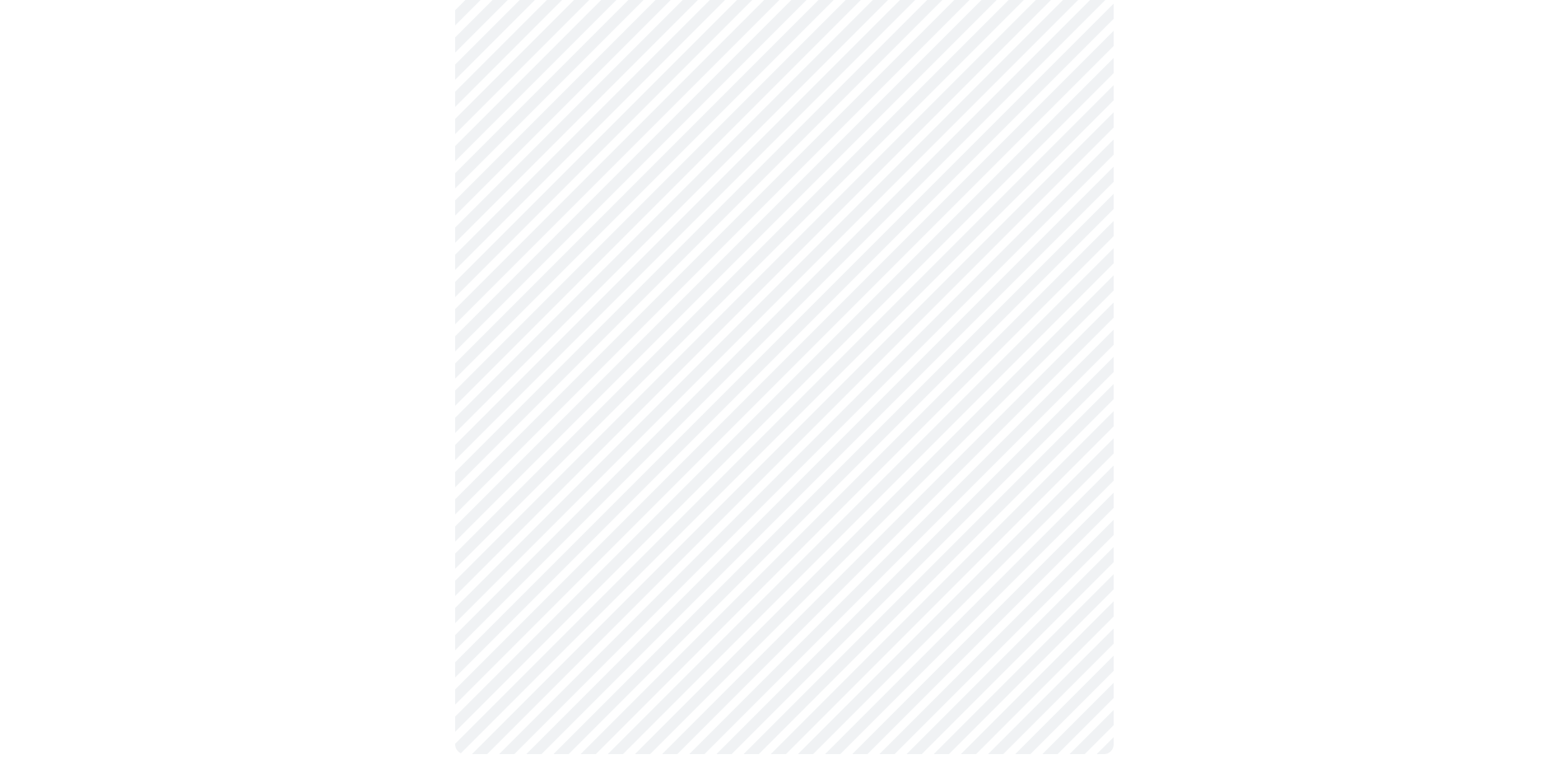
scroll to position [554, 0]
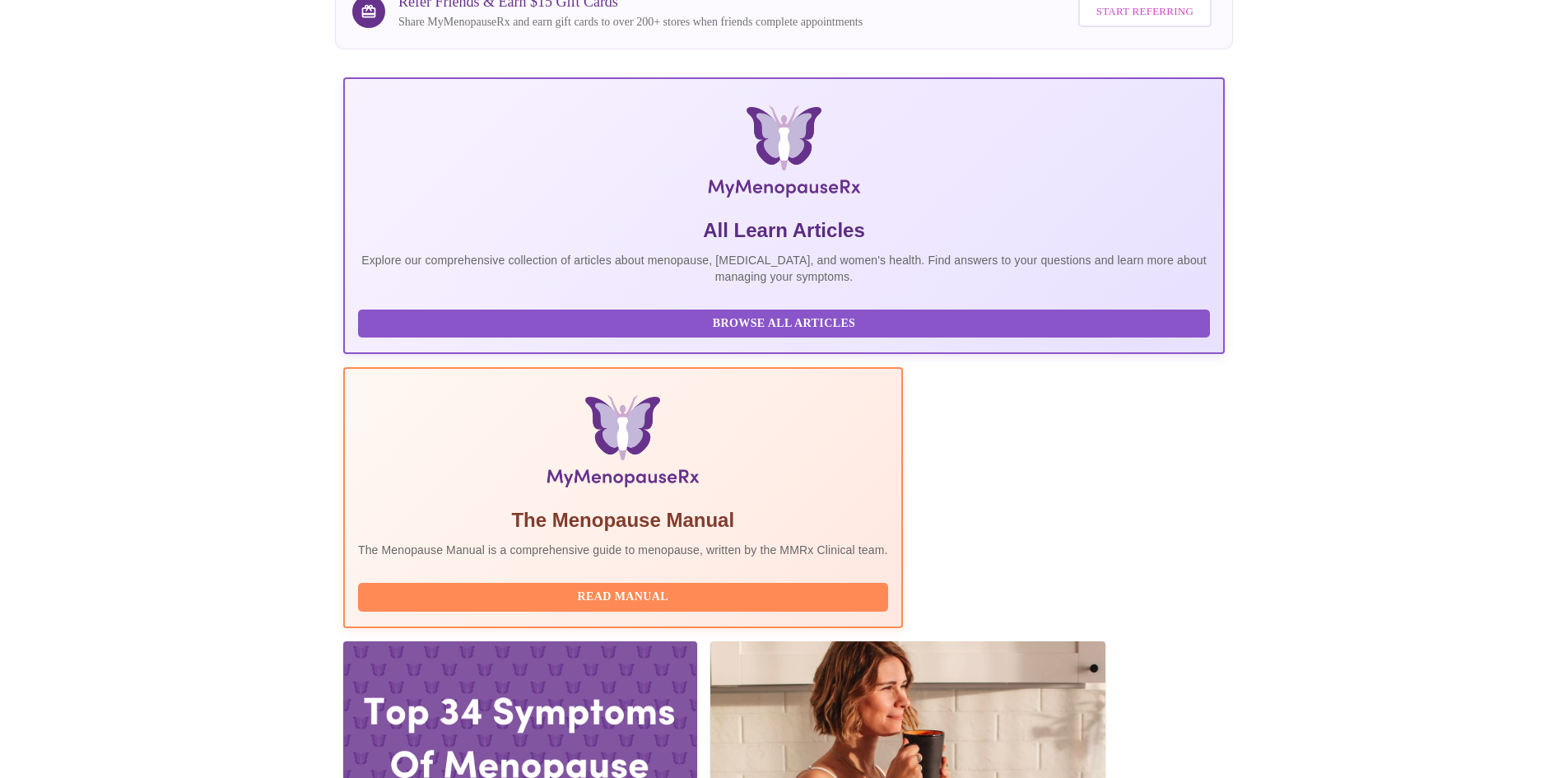
scroll to position [494, 0]
